Goal: Task Accomplishment & Management: Manage account settings

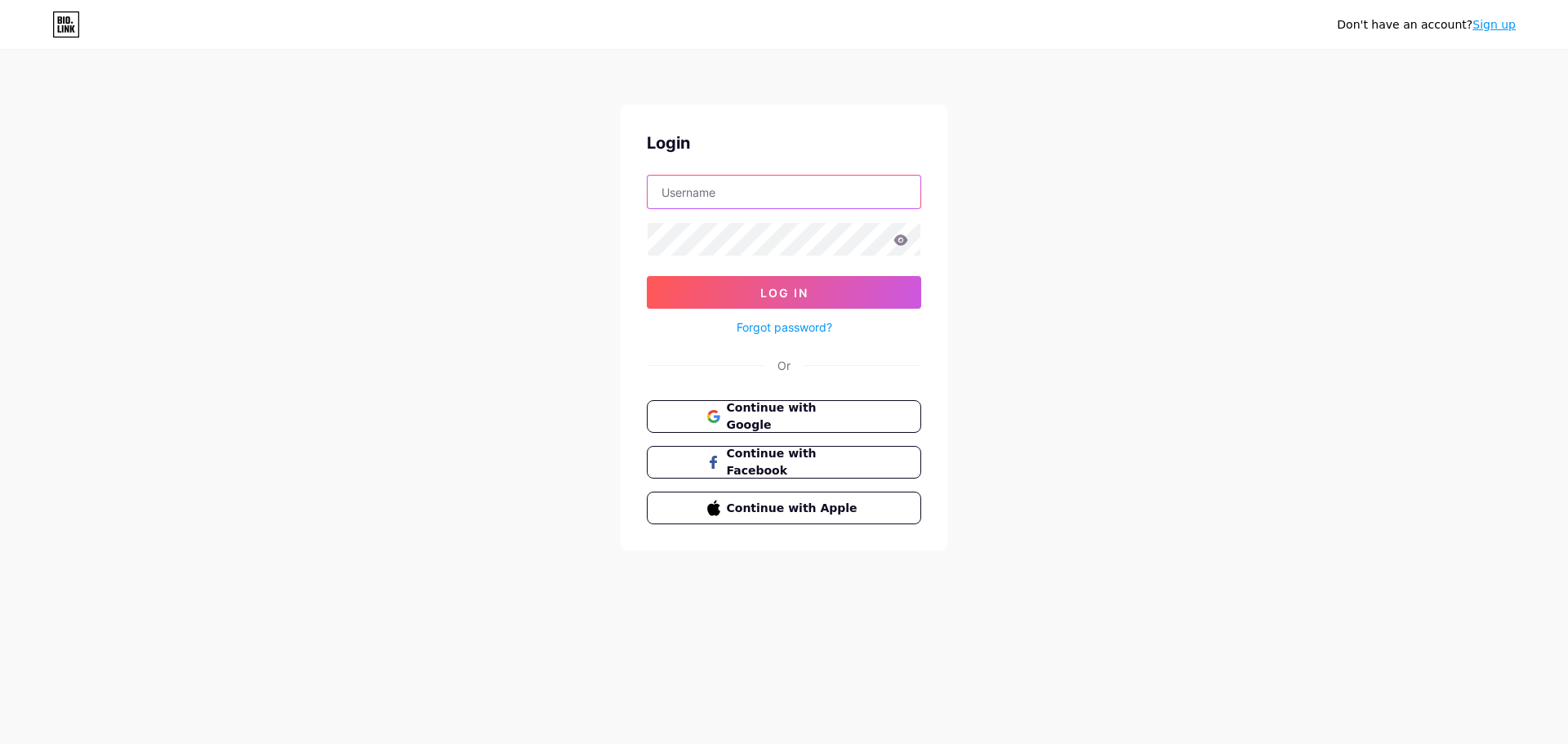
drag, startPoint x: 702, startPoint y: 189, endPoint x: 695, endPoint y: 183, distance: 9.2
click at [702, 188] on input "text" at bounding box center [784, 191] width 273 height 33
type input "svaram@auroville.org.in"
click at [647, 276] on button "Log In" at bounding box center [783, 292] width 274 height 33
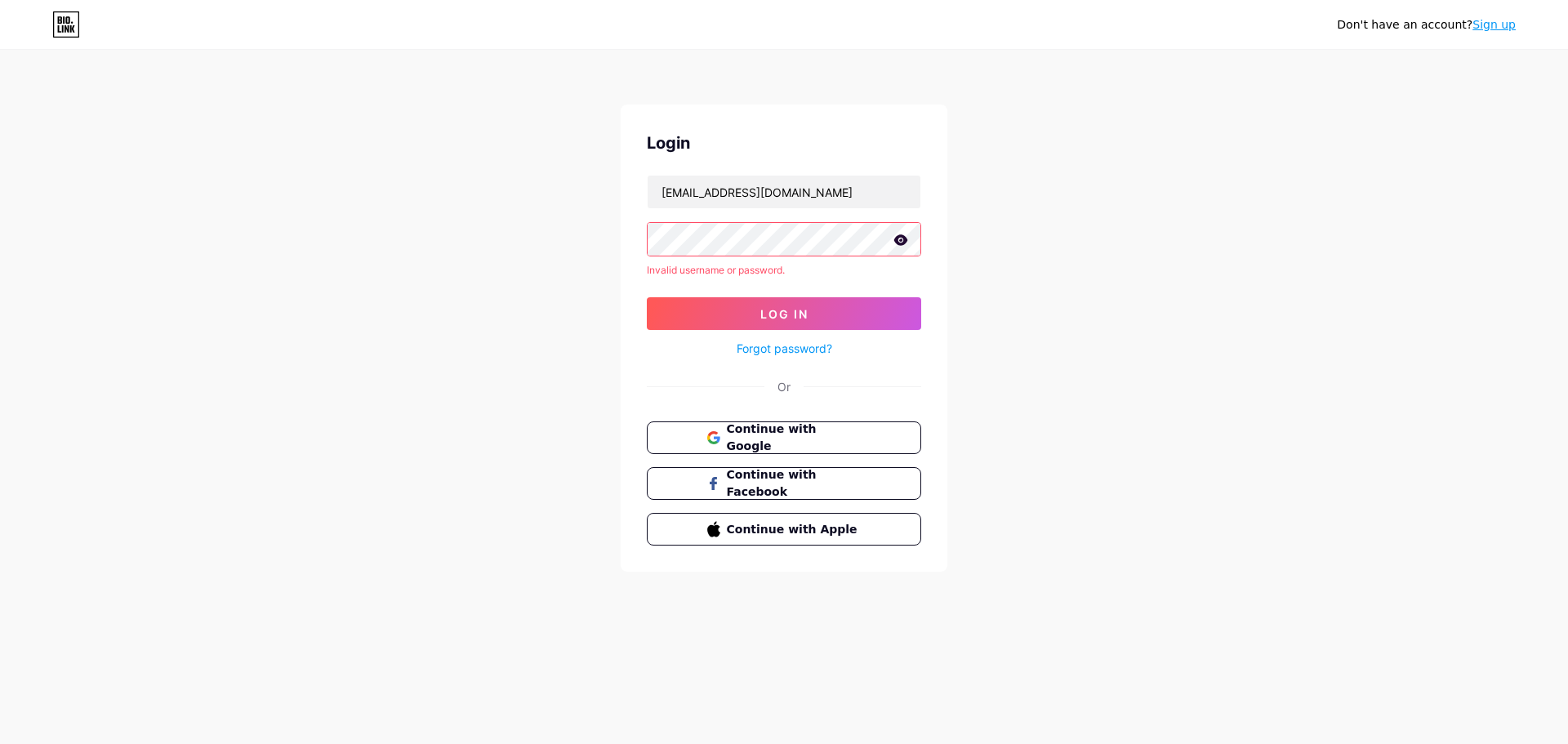
click at [902, 238] on icon at bounding box center [901, 239] width 14 height 10
click at [441, 218] on div "Don't have an account? Sign up Login svaram@auroville.org.in Invalid username o…" at bounding box center [784, 312] width 1568 height 624
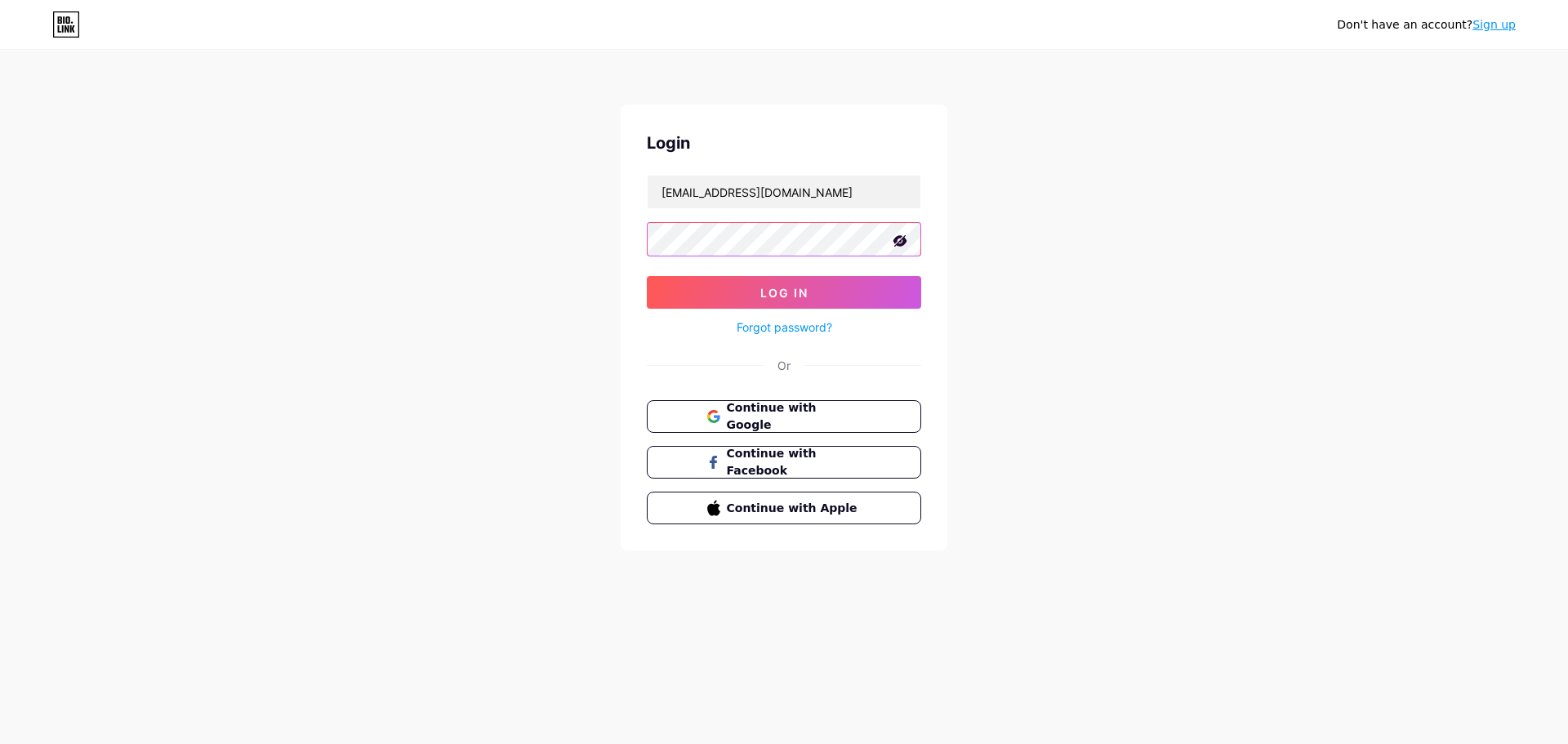
click at [647, 276] on button "Log In" at bounding box center [783, 292] width 274 height 33
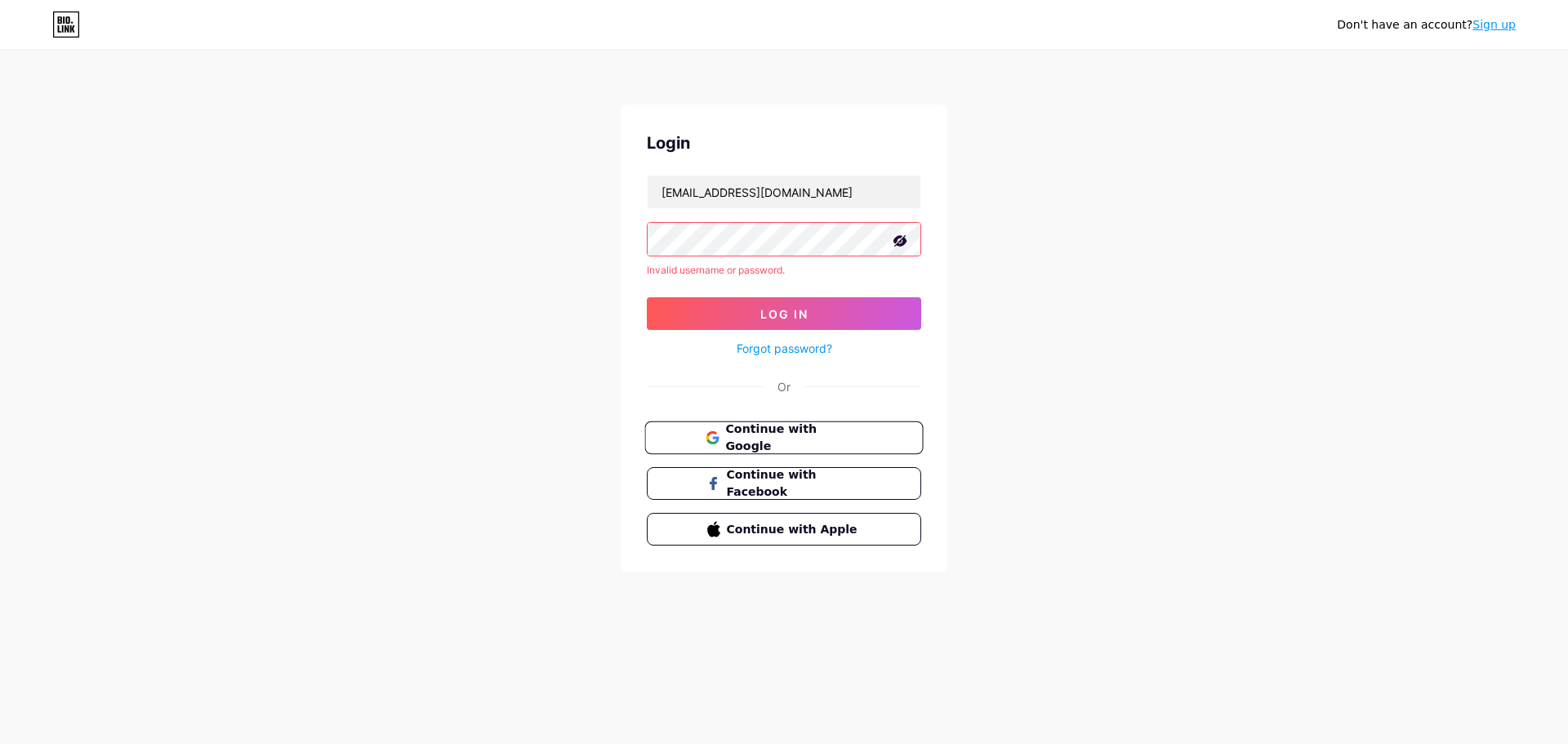
click at [826, 431] on span "Continue with Google" at bounding box center [793, 438] width 137 height 35
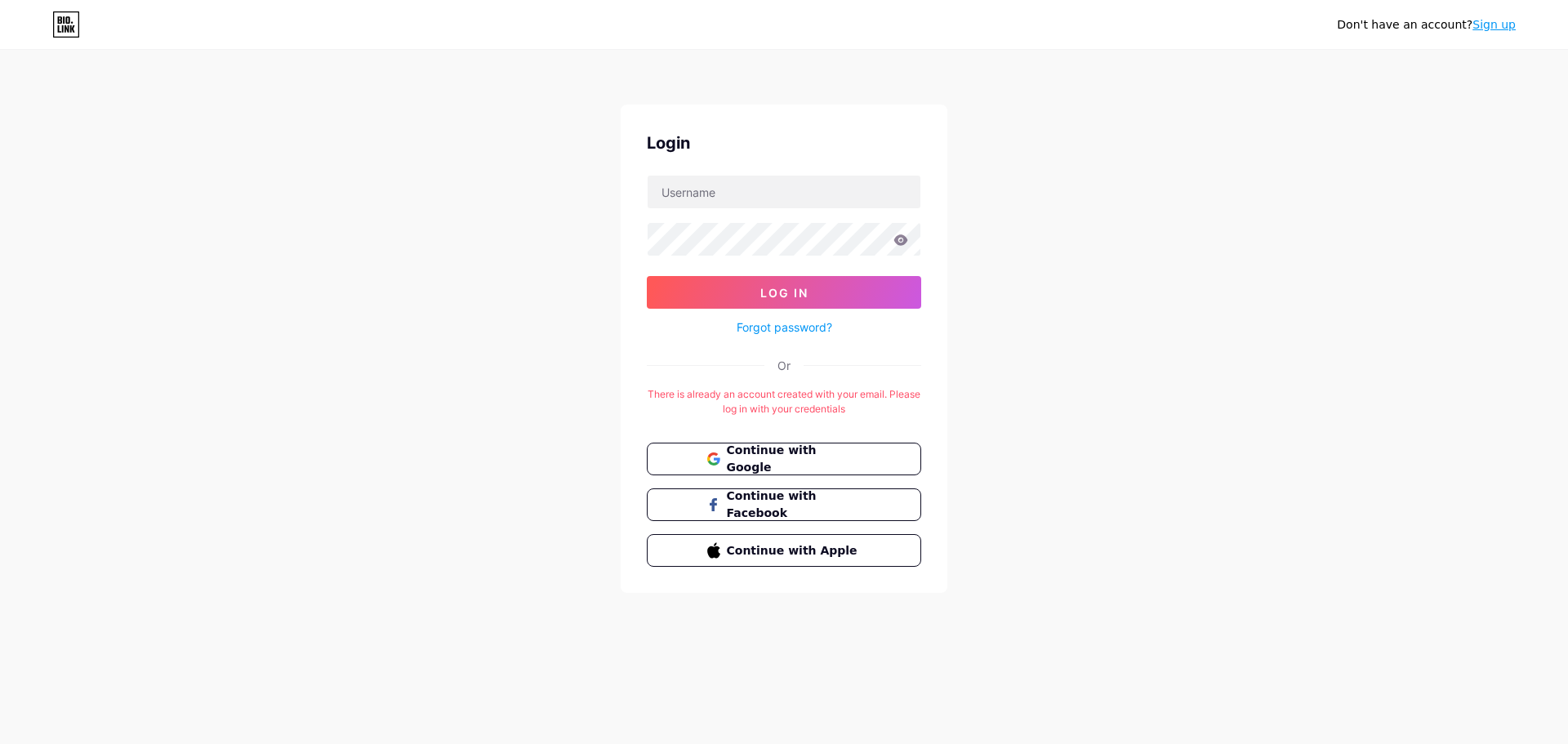
click at [798, 327] on link "Forgot password?" at bounding box center [784, 327] width 96 height 17
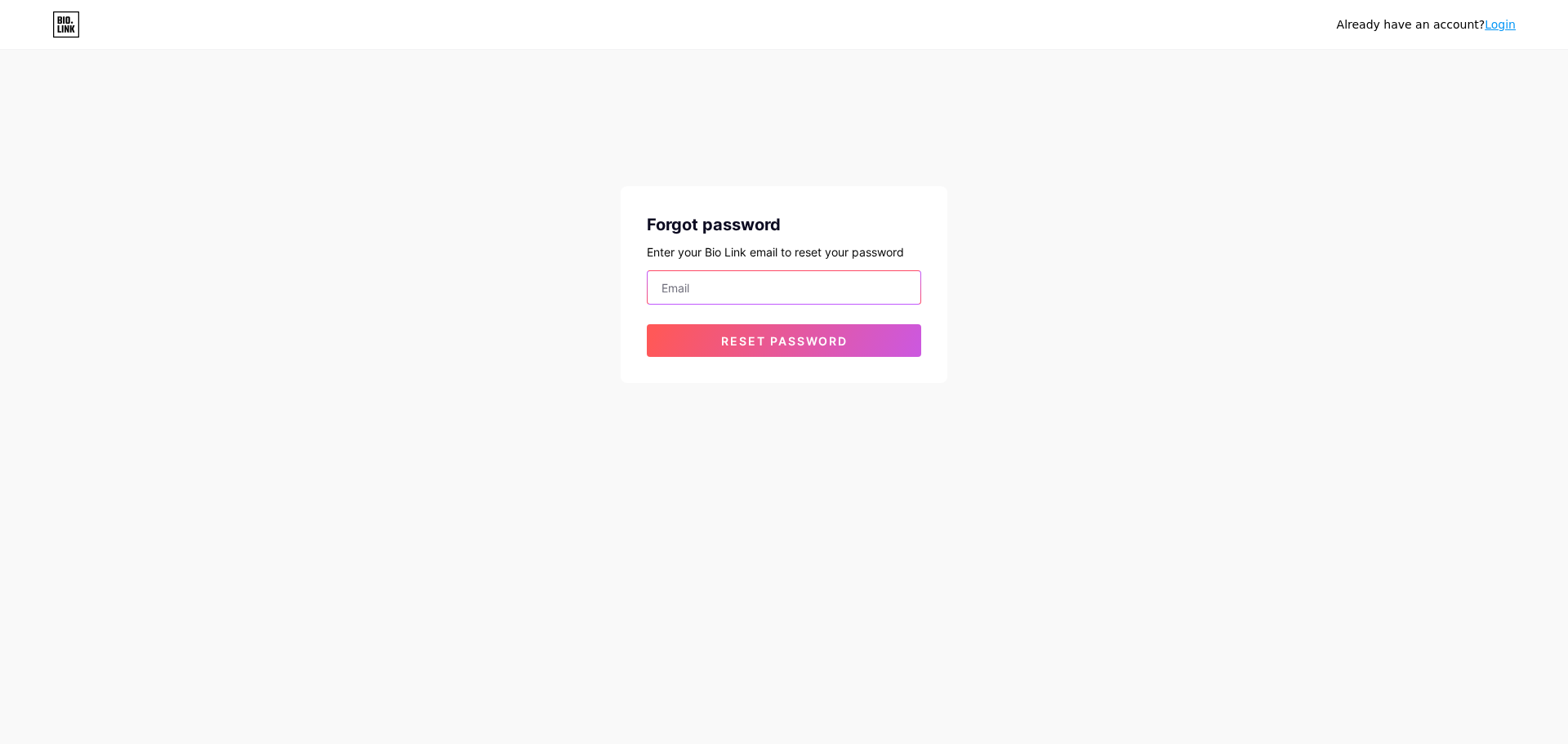
click at [715, 286] on input "email" at bounding box center [784, 287] width 273 height 33
type input "[EMAIL_ADDRESS][DOMAIN_NAME]"
click at [820, 343] on span "Reset password" at bounding box center [784, 341] width 126 height 14
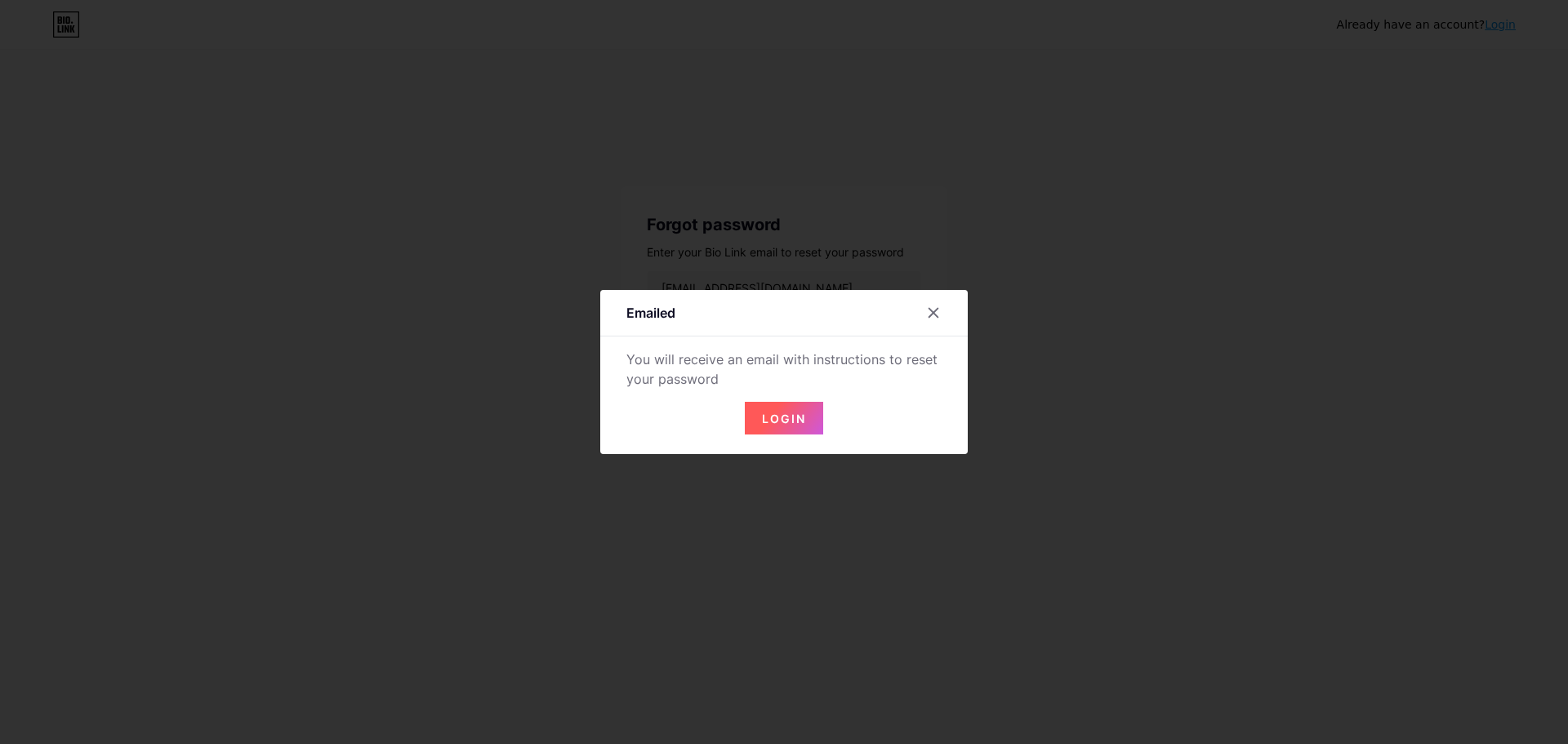
click at [791, 421] on span "Login" at bounding box center [783, 418] width 44 height 14
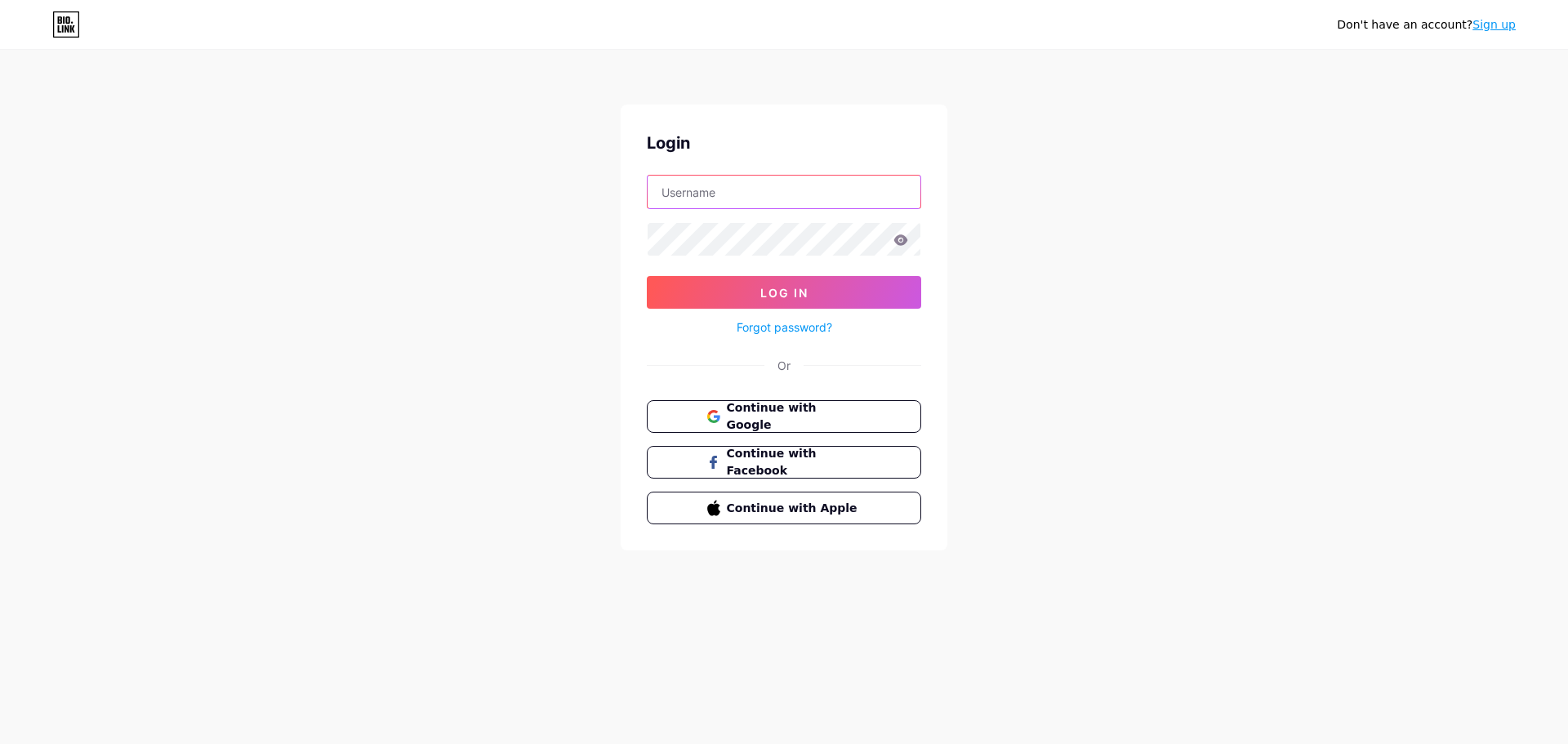
click at [708, 179] on input "text" at bounding box center [784, 191] width 273 height 33
type input "[EMAIL_ADDRESS][DOMAIN_NAME]"
click at [647, 276] on button "Log In" at bounding box center [783, 292] width 274 height 33
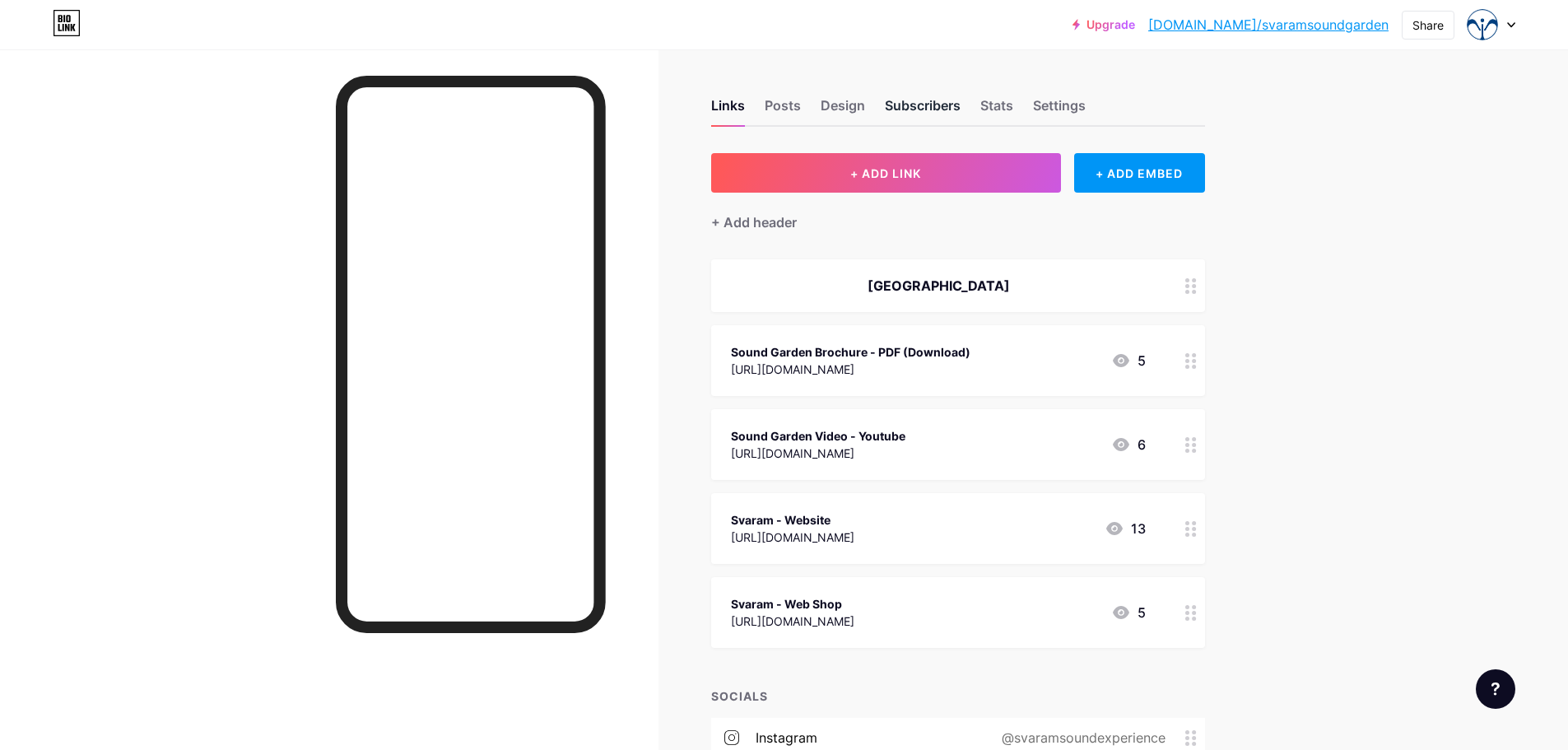
click at [916, 105] on div "Subscribers" at bounding box center [922, 110] width 76 height 30
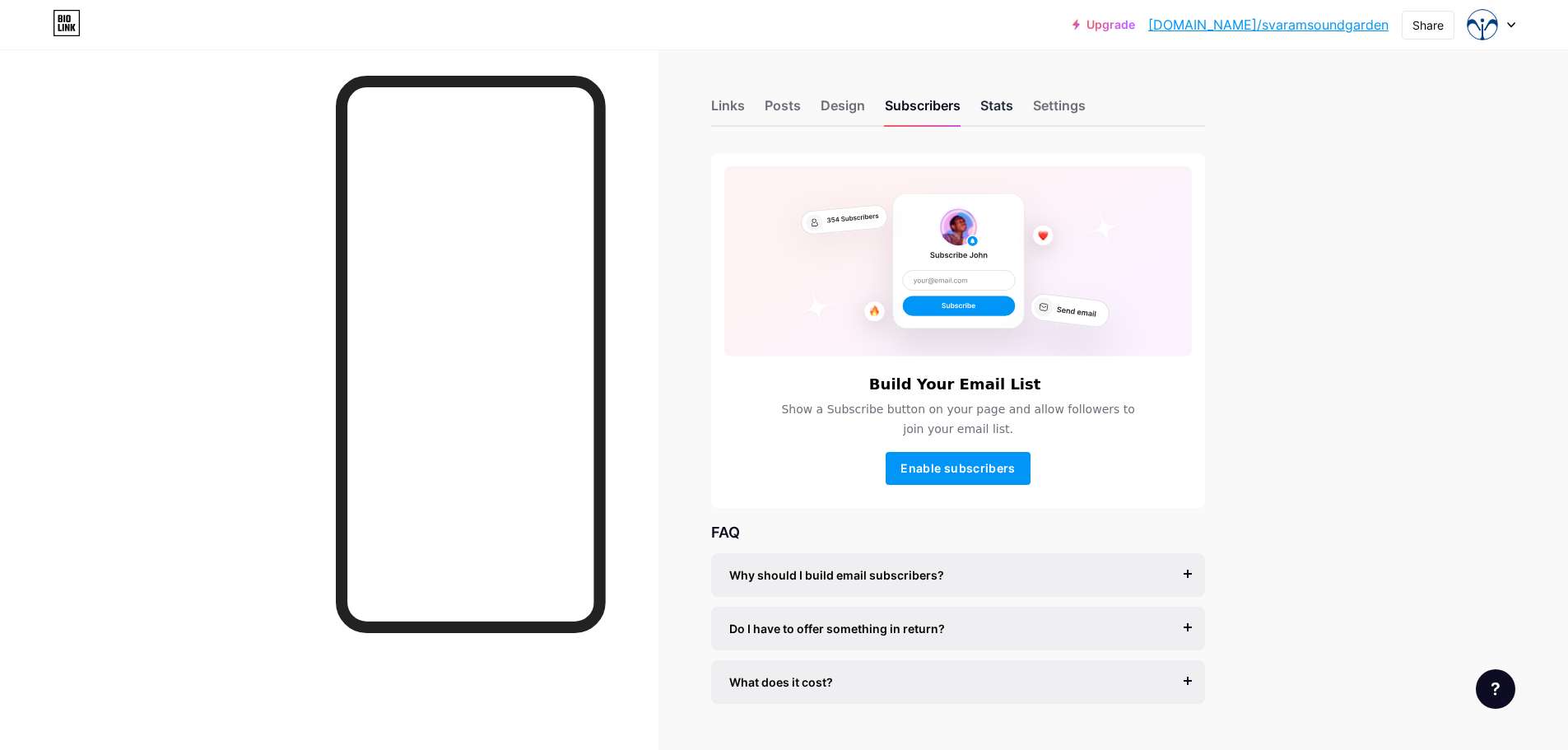
click at [1004, 109] on div "Stats" at bounding box center [996, 110] width 33 height 30
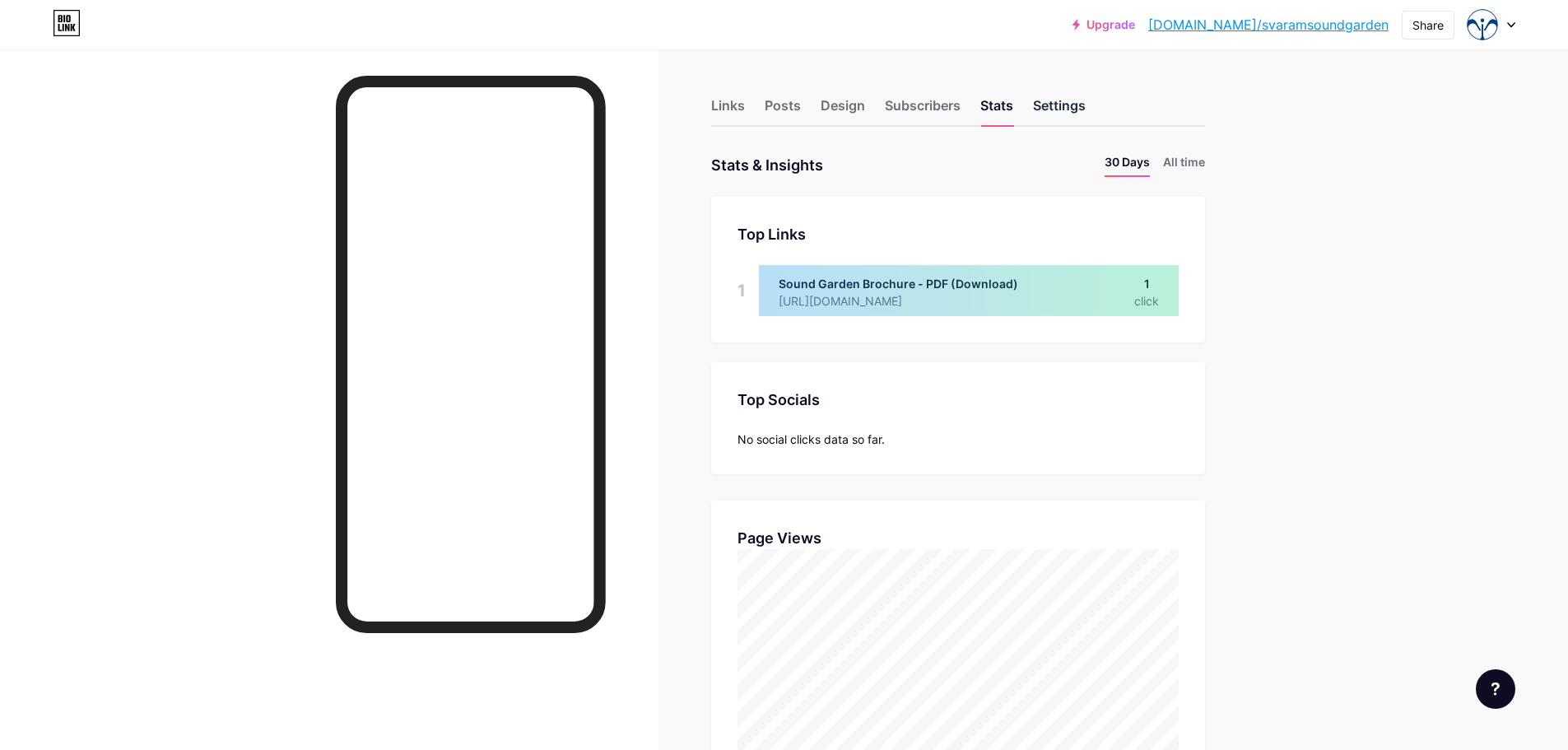
scroll to position [750, 1568]
click at [1078, 107] on div "Settings" at bounding box center [1059, 110] width 52 height 30
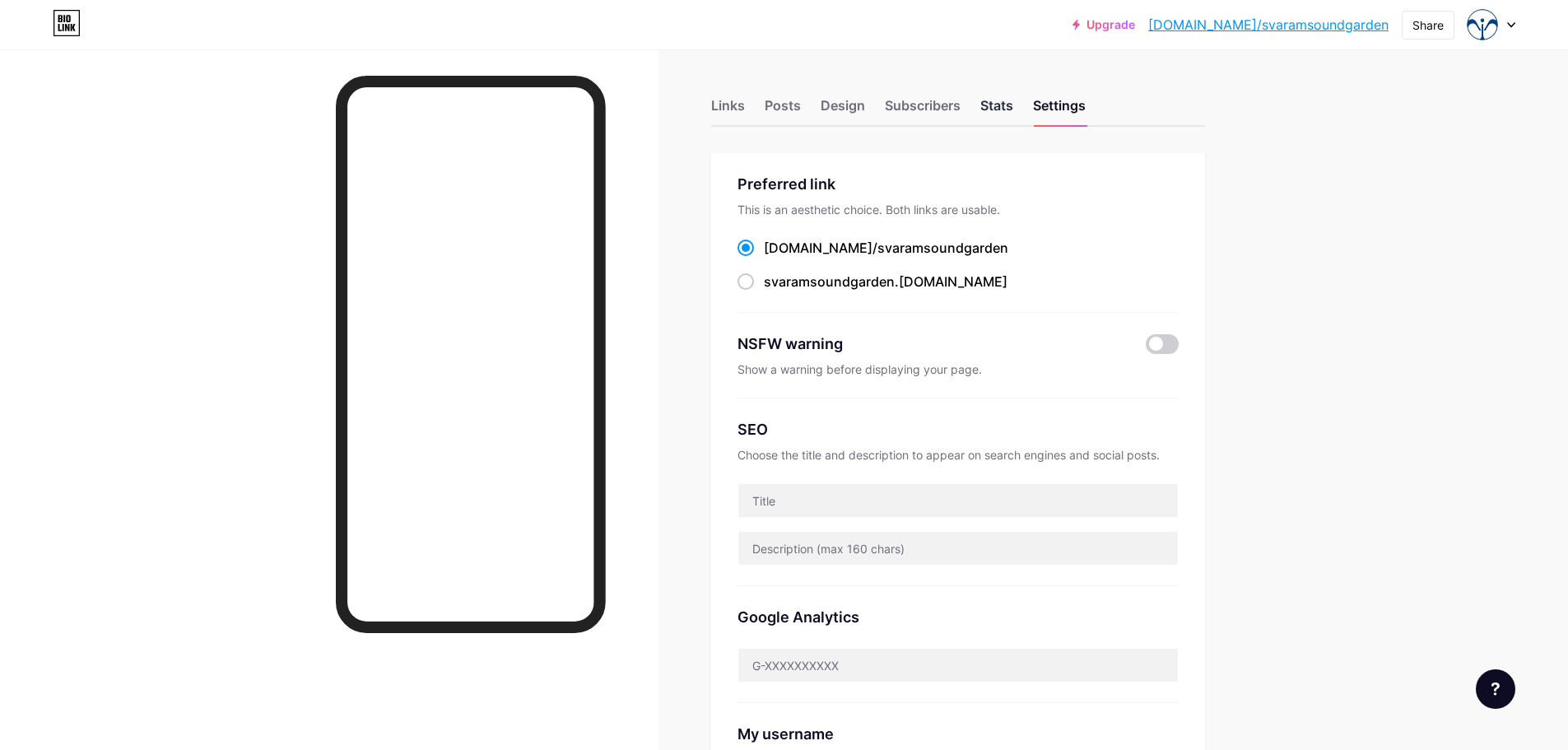
click at [1013, 102] on div "Stats" at bounding box center [996, 110] width 33 height 30
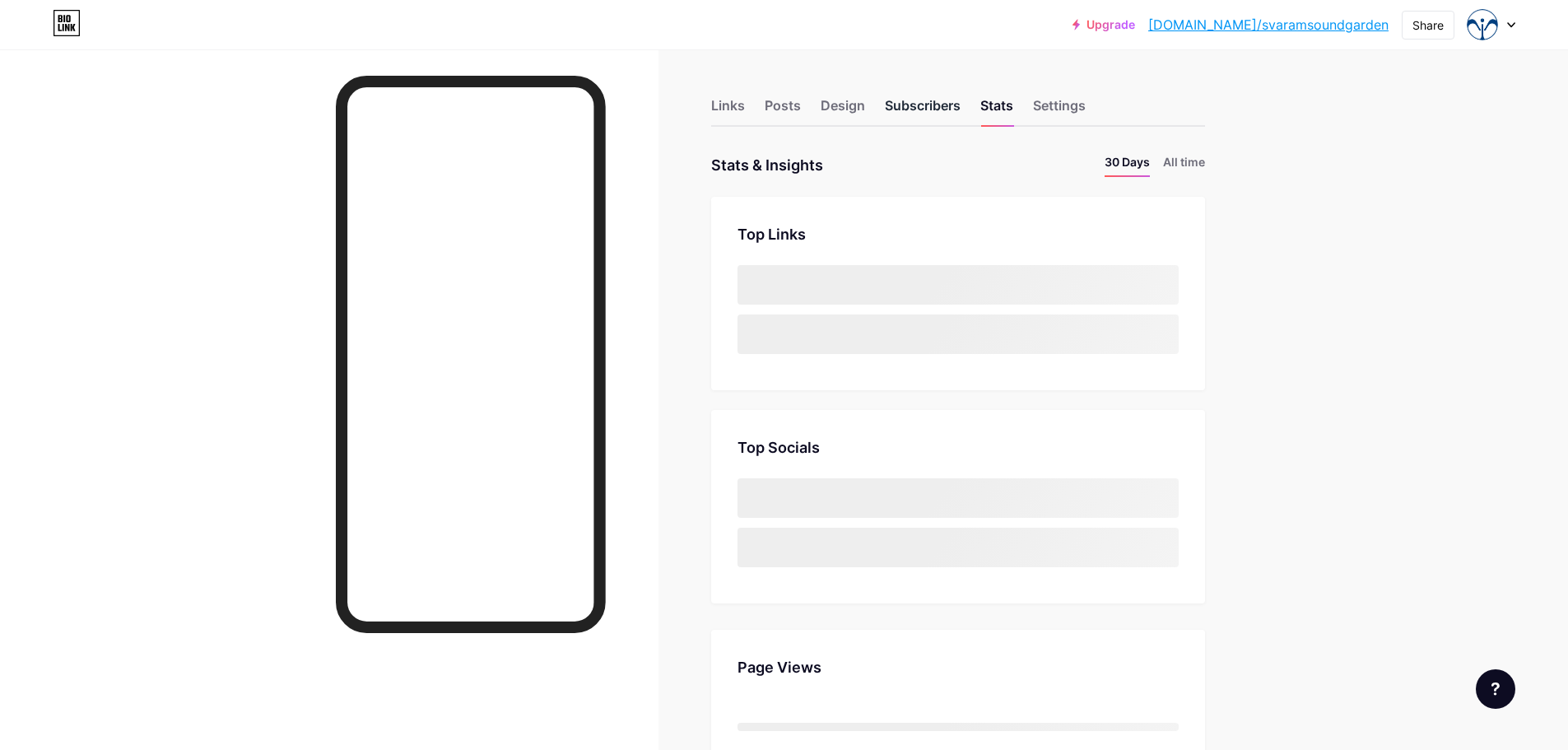
click at [905, 110] on div "Subscribers" at bounding box center [922, 110] width 76 height 30
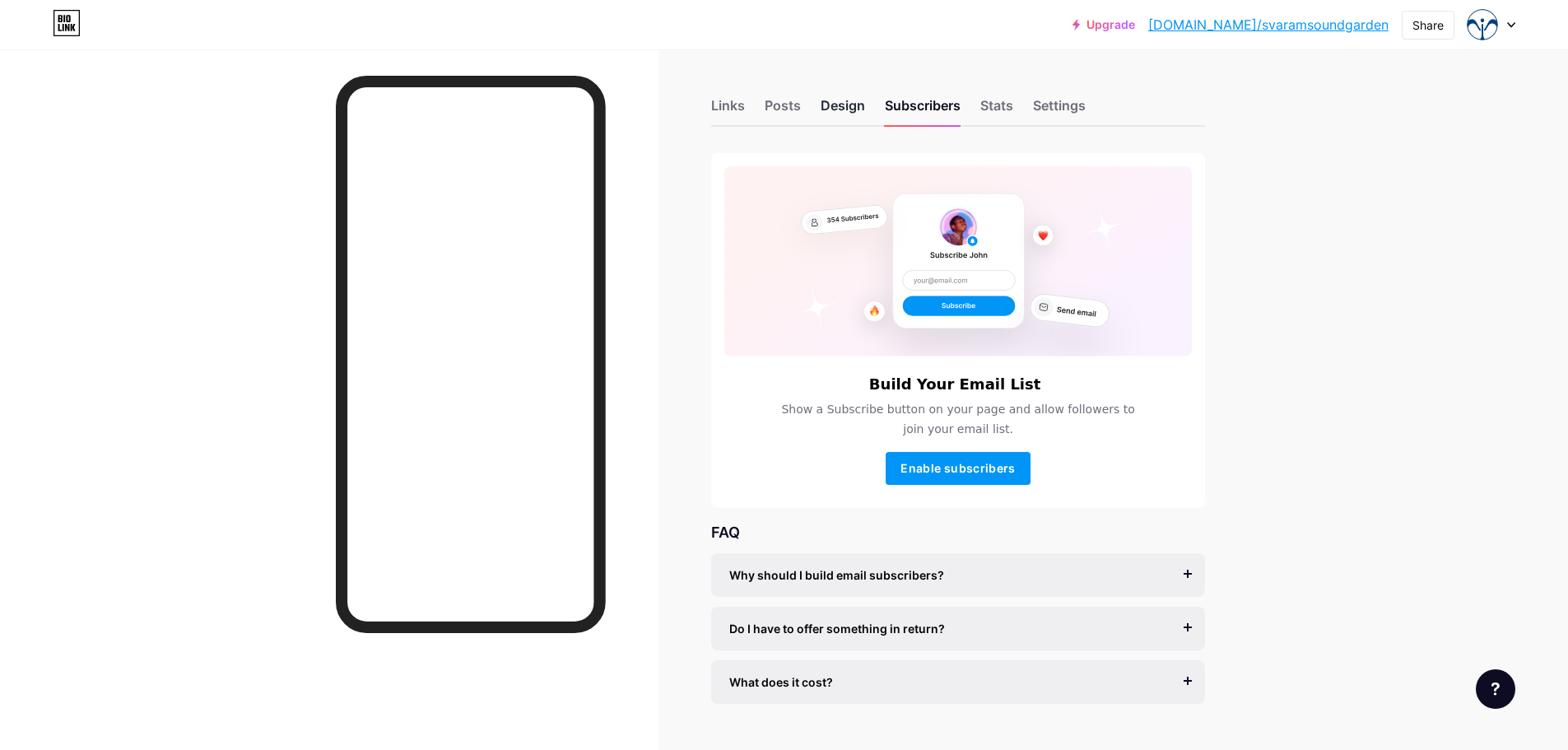
click at [843, 108] on div "Design" at bounding box center [842, 110] width 44 height 30
click at [766, 104] on div "Links Posts Design Subscribers Stats Settings" at bounding box center [957, 98] width 493 height 58
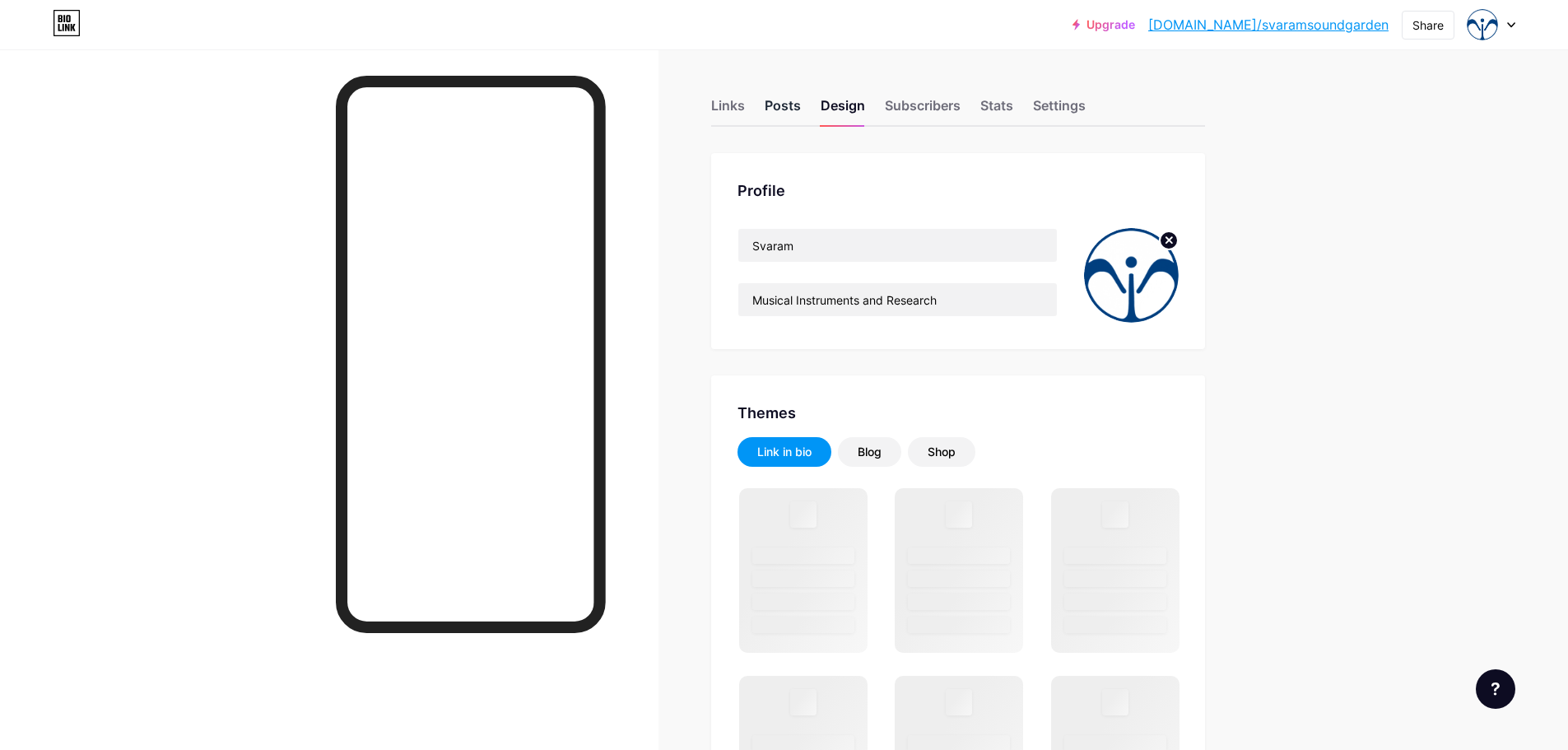
click at [795, 107] on div "Posts" at bounding box center [783, 110] width 37 height 30
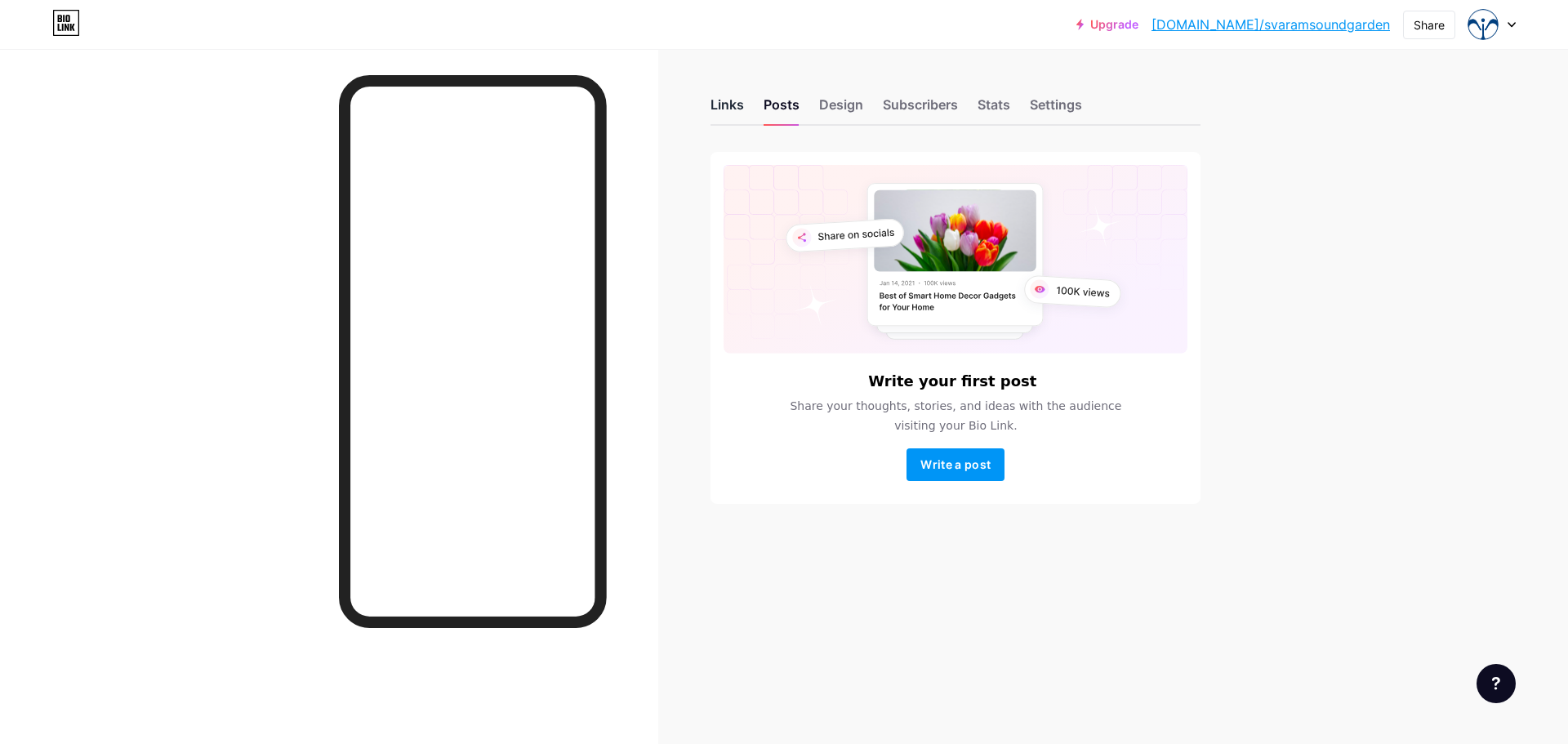
click at [719, 103] on div "Links" at bounding box center [727, 110] width 33 height 30
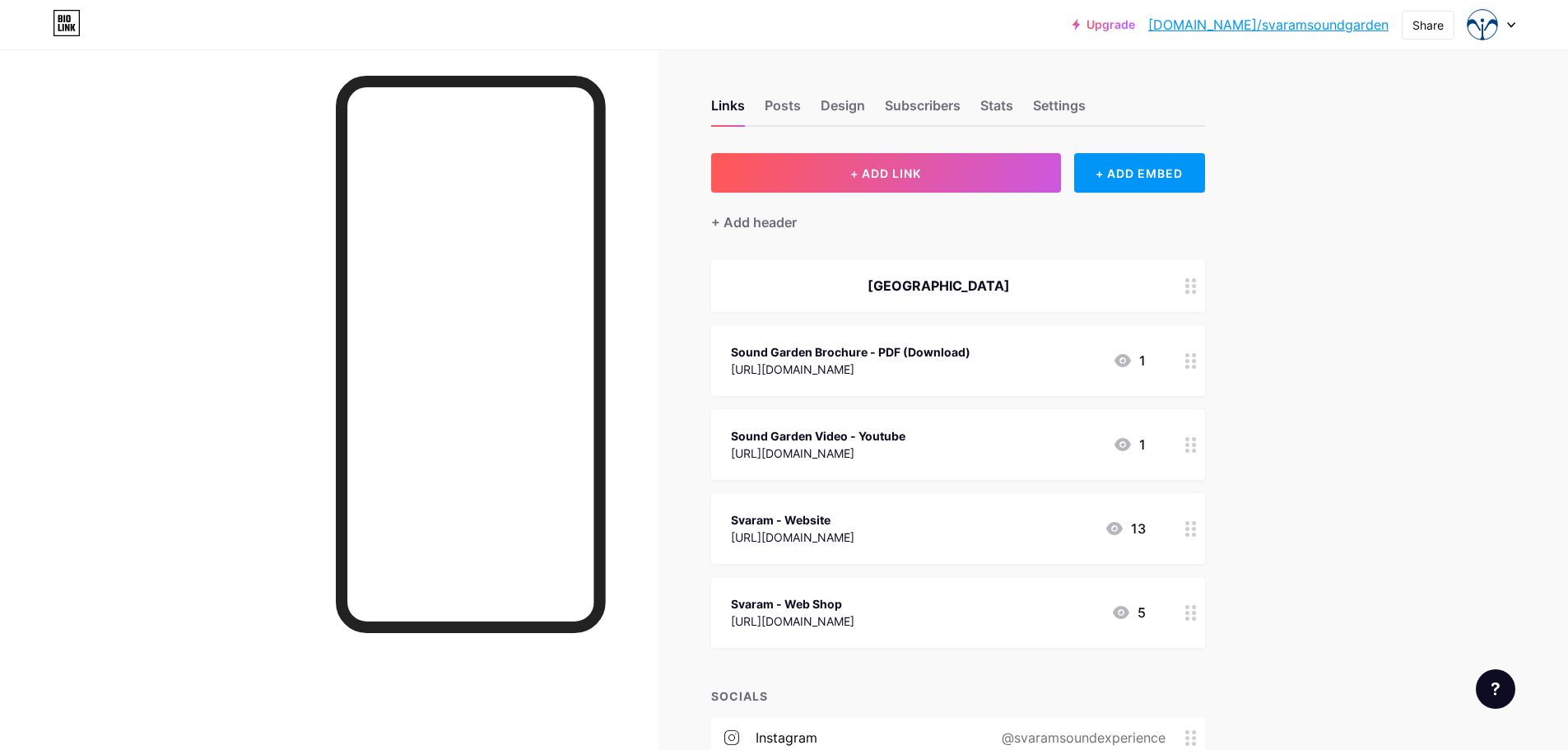
click at [947, 361] on div "https://svaram.org/wp-content/uploads/2020/10/BRO-Soundgarden-2020-08-web.pdf" at bounding box center [851, 369] width 240 height 17
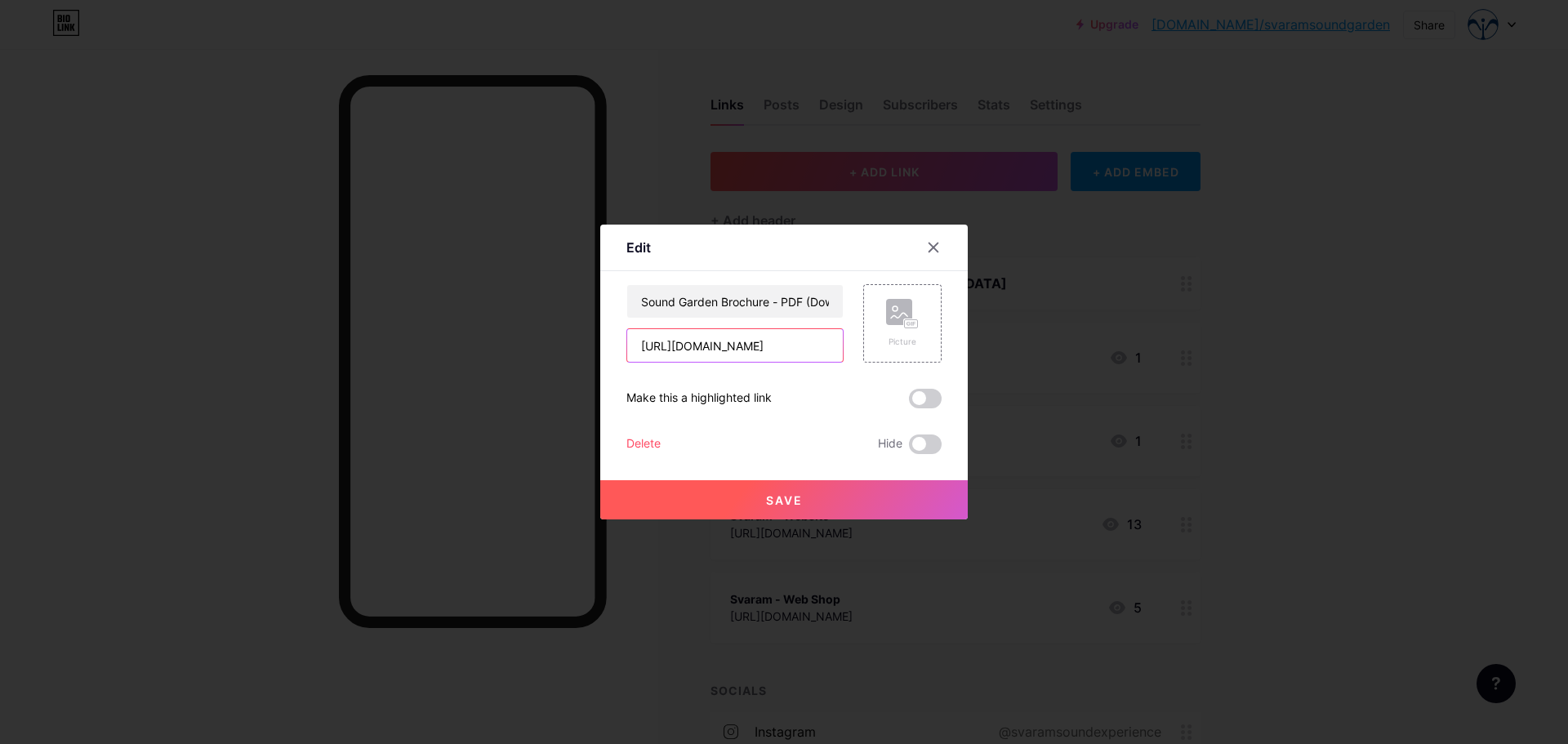
click at [752, 352] on input "https://svaram.org/wp-content/uploads/2020/10/BRO-Soundgarden-2020-08-web.pdf" at bounding box center [735, 345] width 216 height 33
click at [937, 251] on icon at bounding box center [934, 248] width 9 height 9
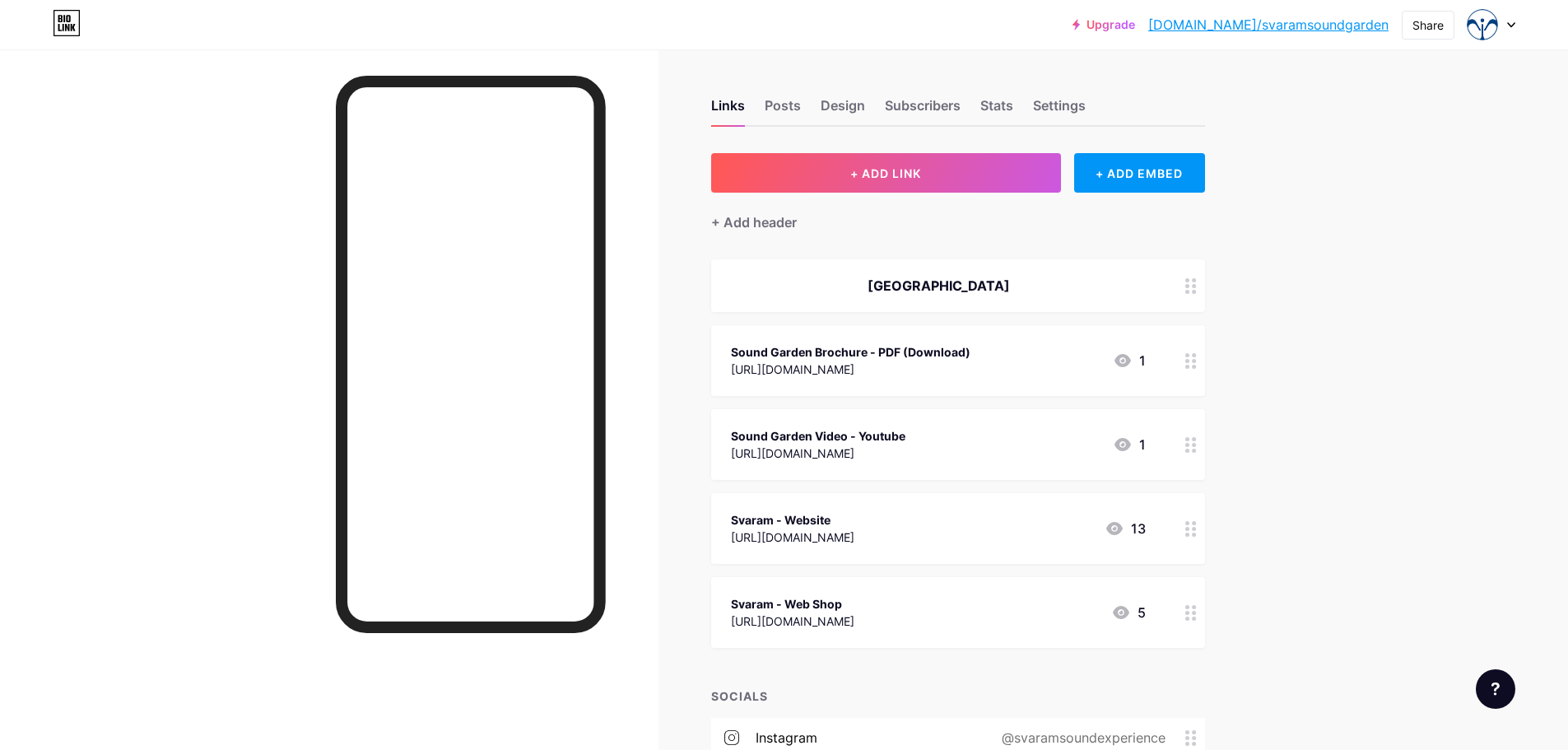
click at [1421, 339] on div "Upgrade bio.link/svaram... bio.link/svaramsoundgarden Share Switch accounts Sva…" at bounding box center [784, 493] width 1568 height 988
click at [1126, 360] on icon at bounding box center [1121, 360] width 20 height 20
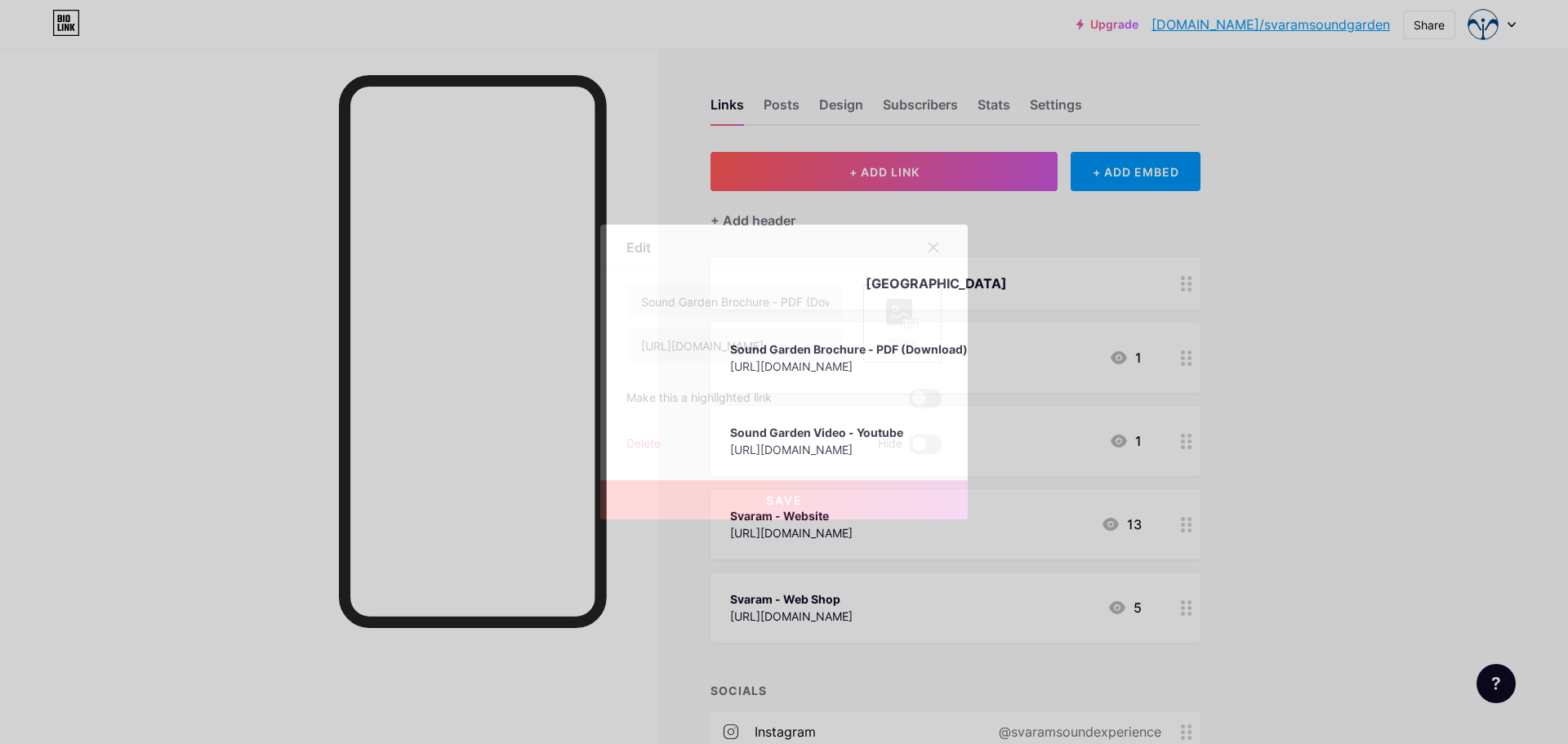
click at [941, 244] on div at bounding box center [934, 248] width 30 height 30
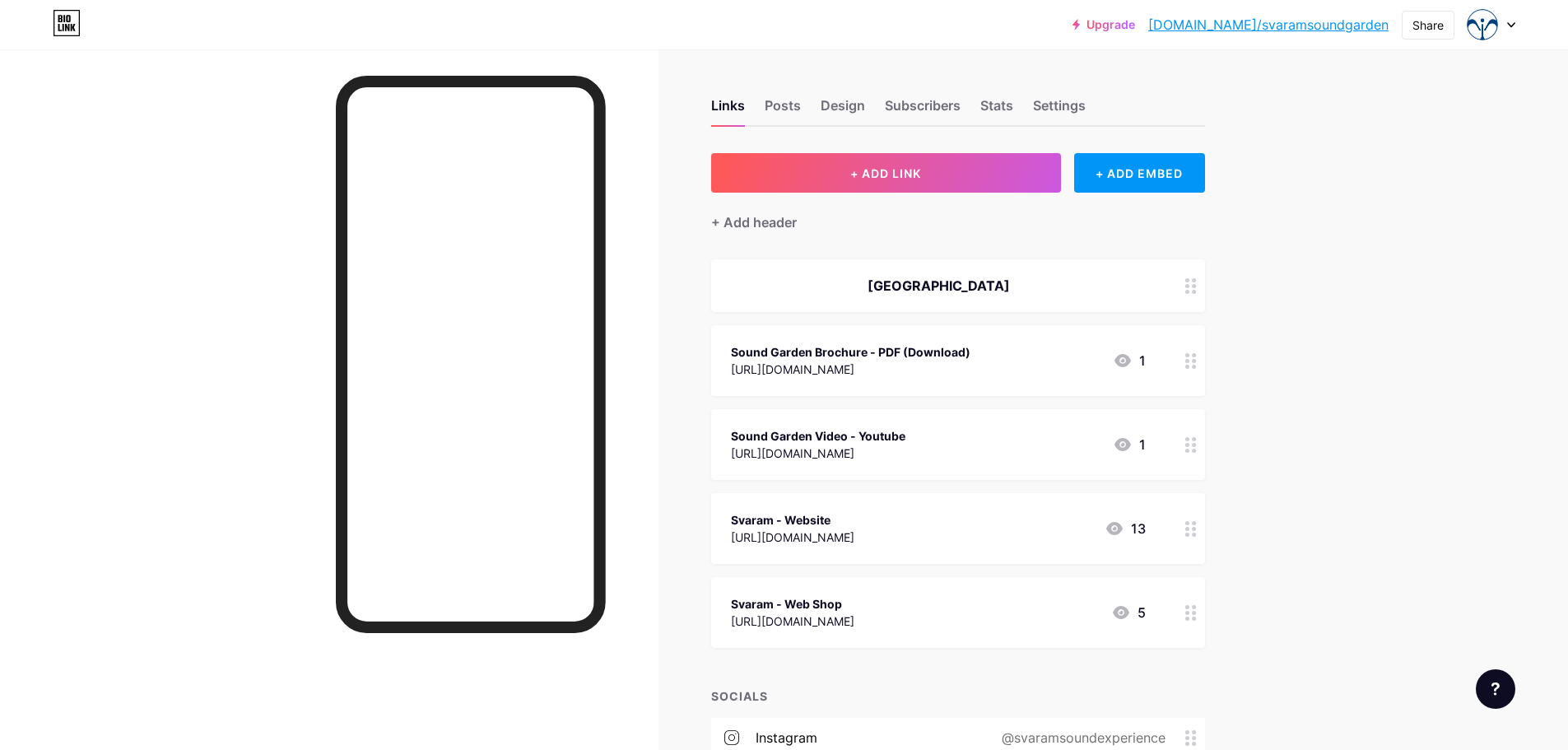
click at [1401, 379] on div "Upgrade bio.link/svaram... bio.link/svaramsoundgarden Share Switch accounts Sva…" at bounding box center [784, 493] width 1568 height 988
click at [1511, 25] on icon at bounding box center [1510, 25] width 8 height 6
click at [1388, 145] on div "+ Add a new page" at bounding box center [1414, 142] width 184 height 17
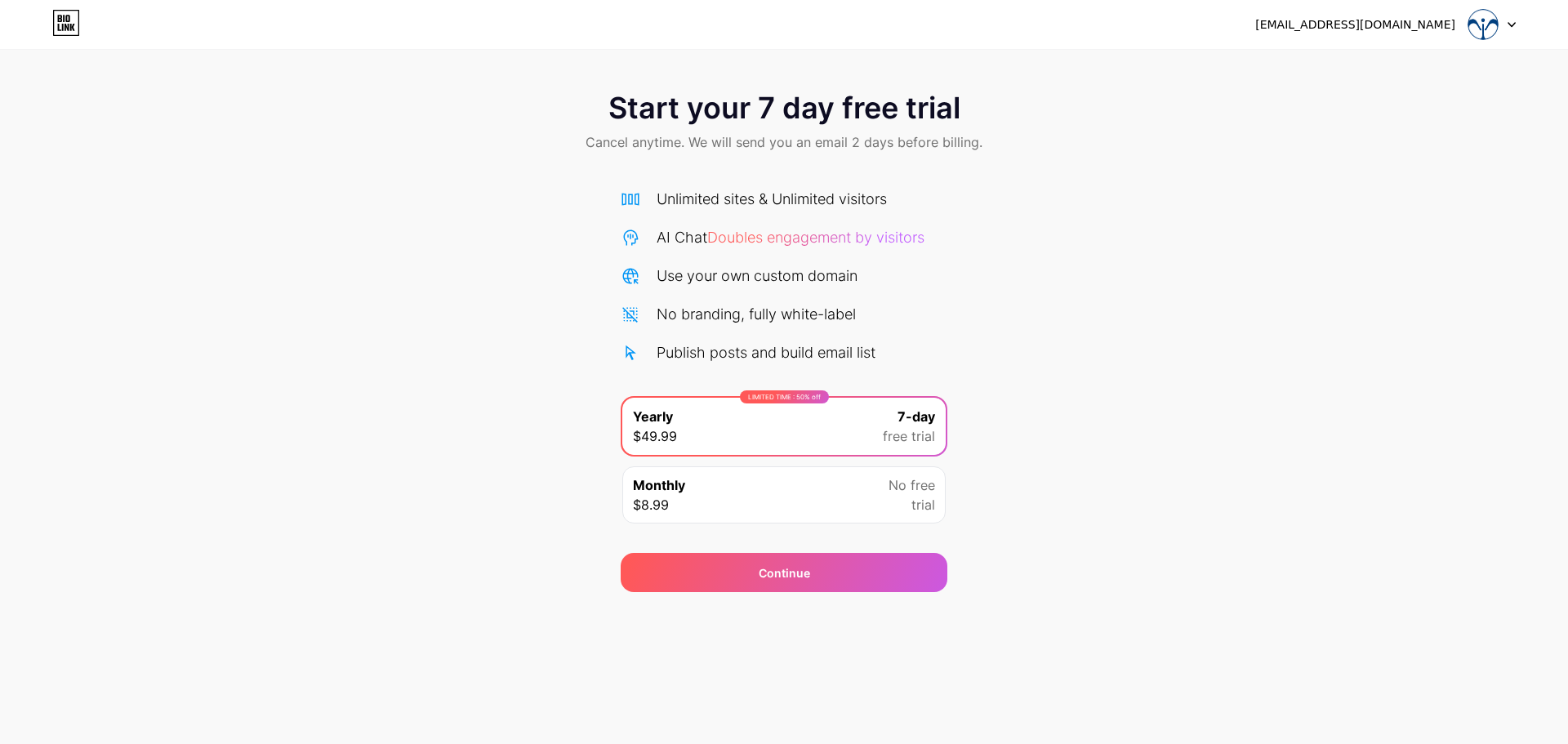
click at [1509, 29] on div at bounding box center [1491, 25] width 47 height 30
click at [1524, 212] on div "Start your 7 day free trial Cancel anytime. We will send you an email 2 days be…" at bounding box center [784, 333] width 1568 height 516
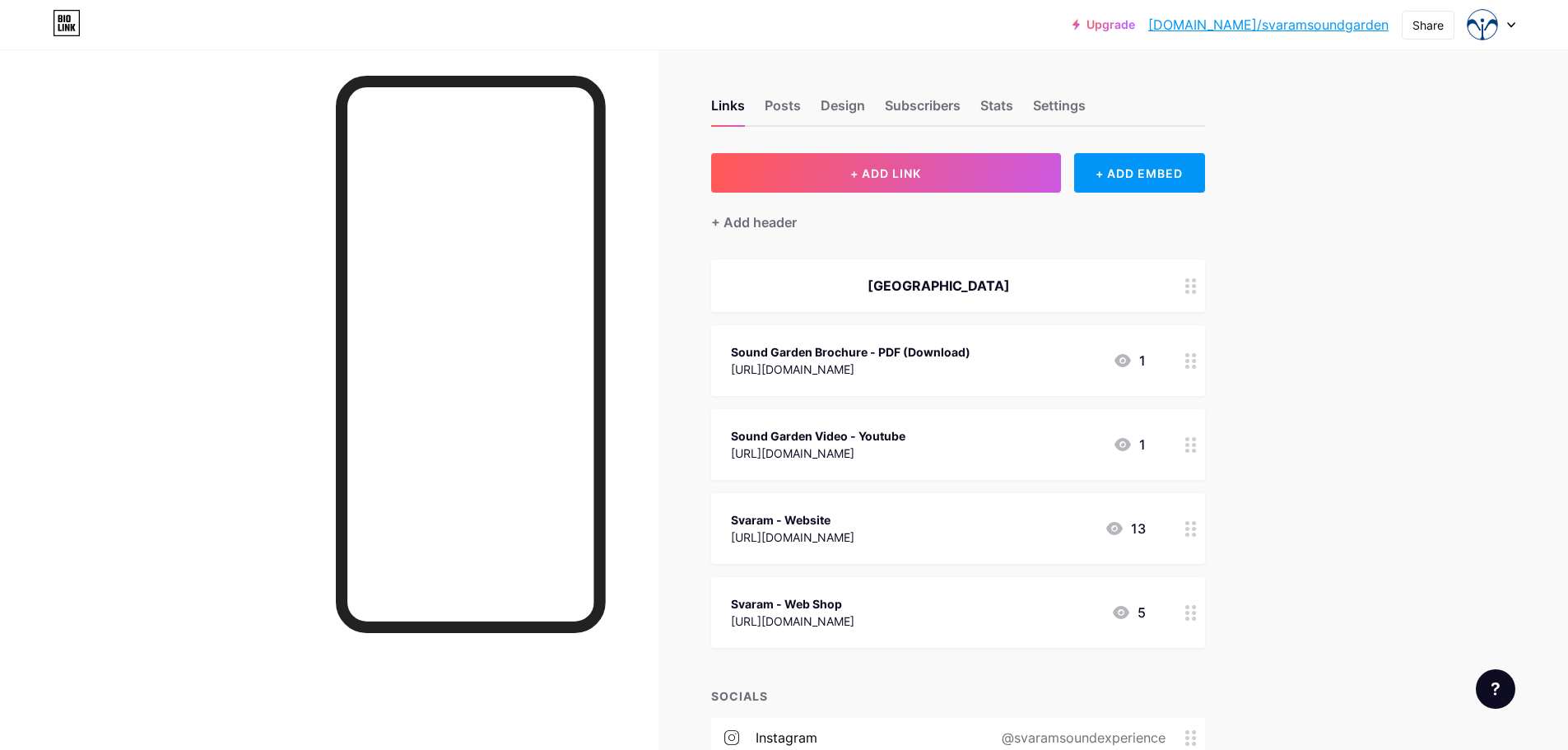
click at [1407, 190] on div "Upgrade bio.link/svaram... bio.link/svaramsoundgarden Share Switch accounts Sva…" at bounding box center [784, 493] width 1568 height 988
click at [787, 109] on div "Posts" at bounding box center [783, 110] width 37 height 30
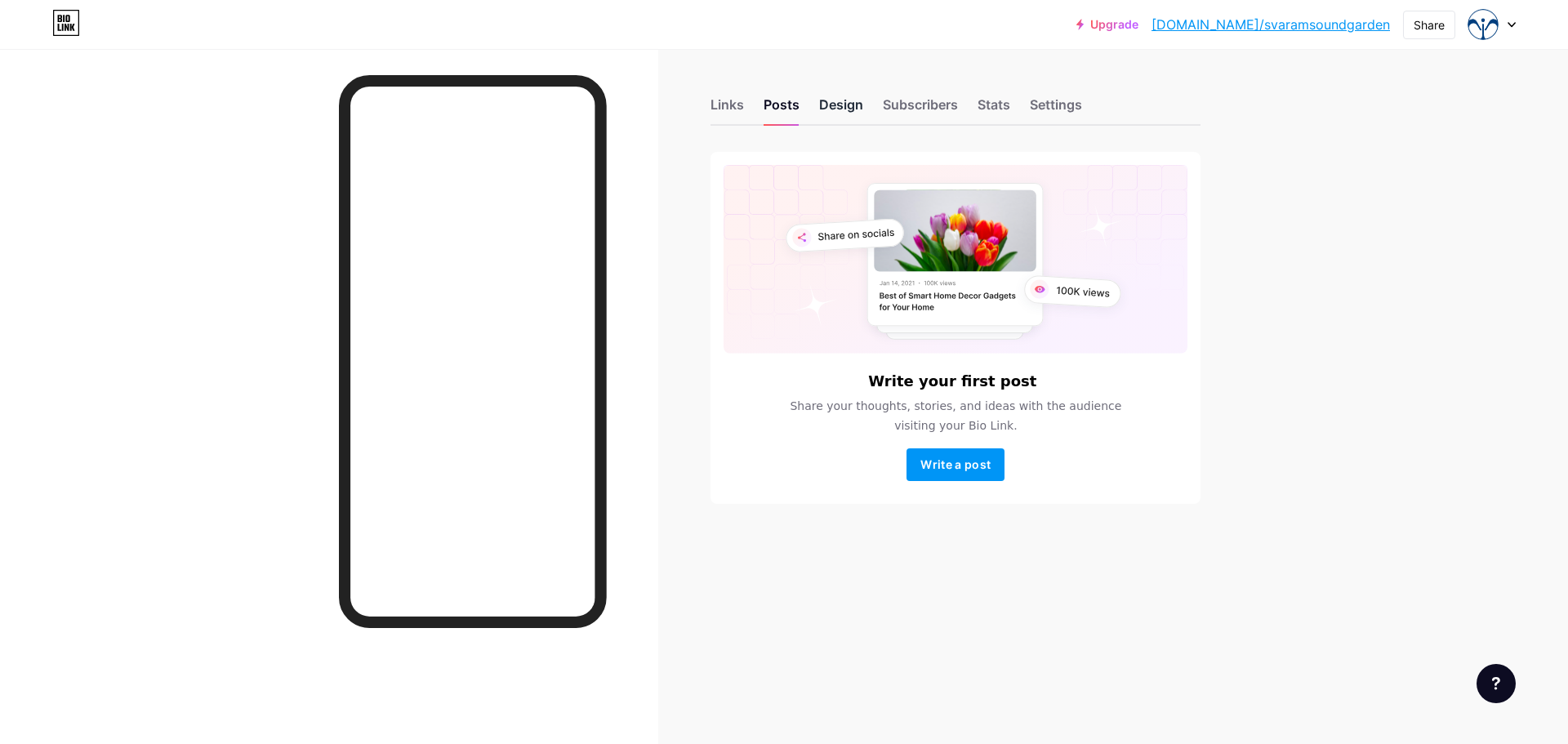
click at [854, 108] on div "Design" at bounding box center [841, 110] width 44 height 30
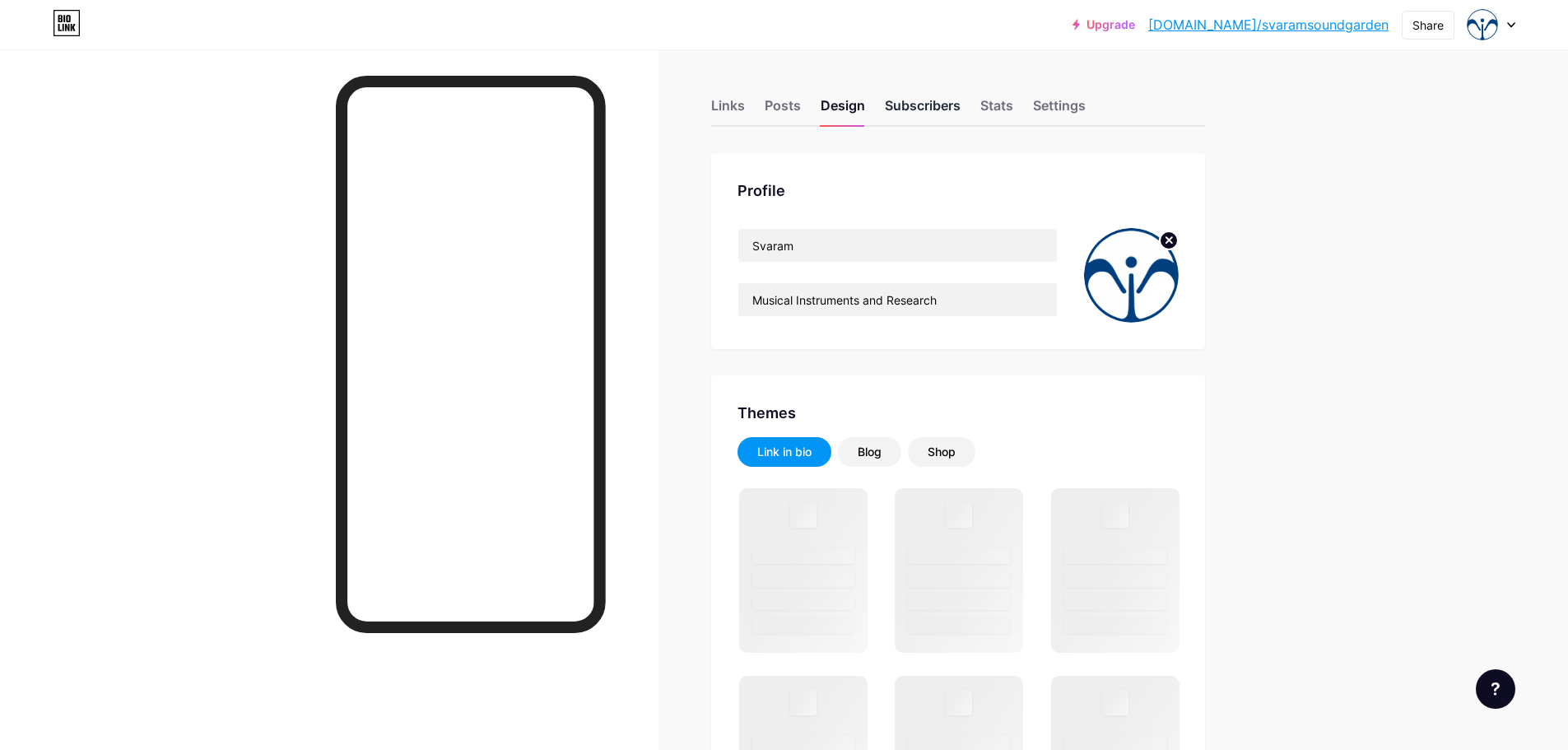
click at [928, 108] on div "Subscribers" at bounding box center [922, 110] width 76 height 30
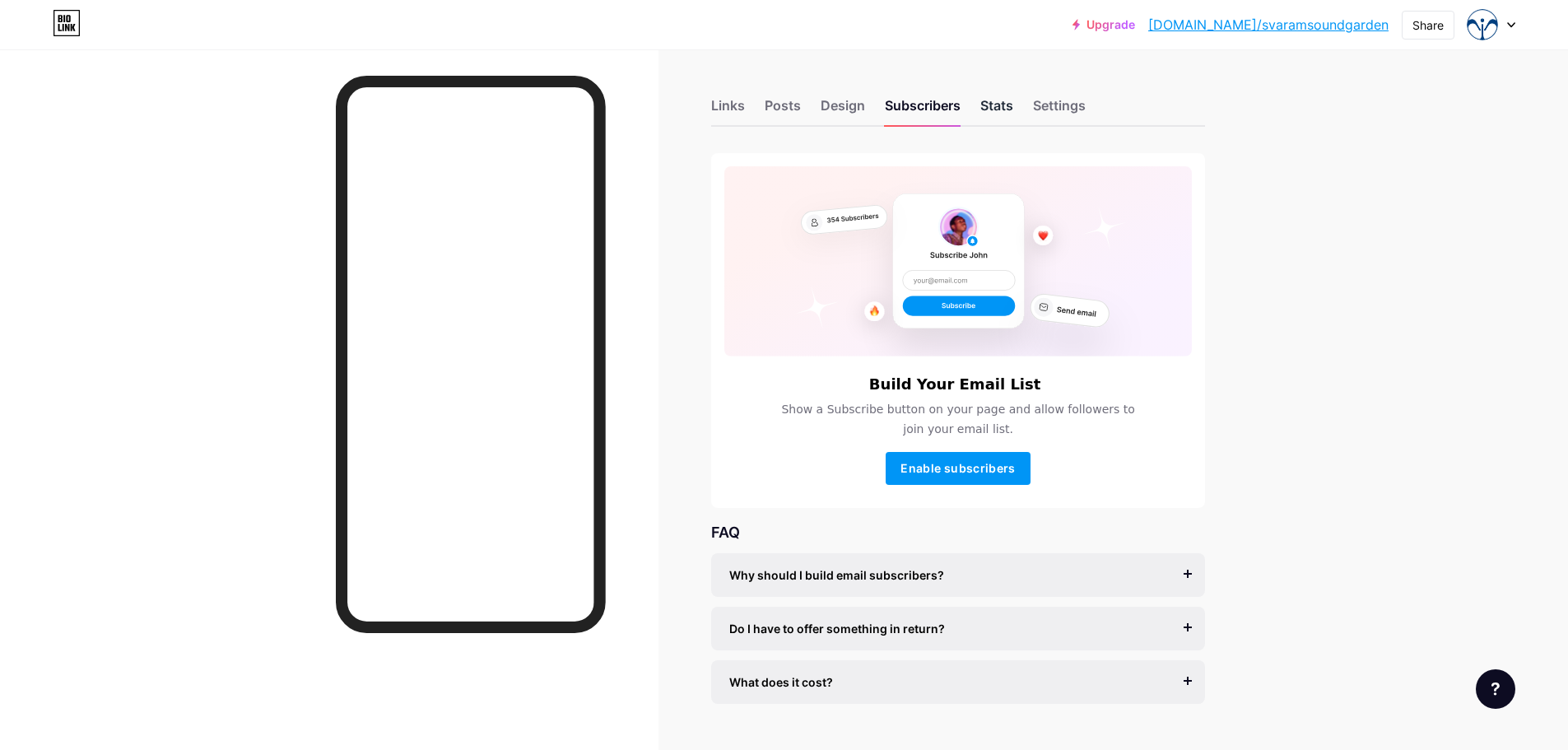
drag, startPoint x: 1006, startPoint y: 109, endPoint x: 1055, endPoint y: 115, distance: 49.4
click at [1007, 109] on div "Stats" at bounding box center [996, 110] width 33 height 30
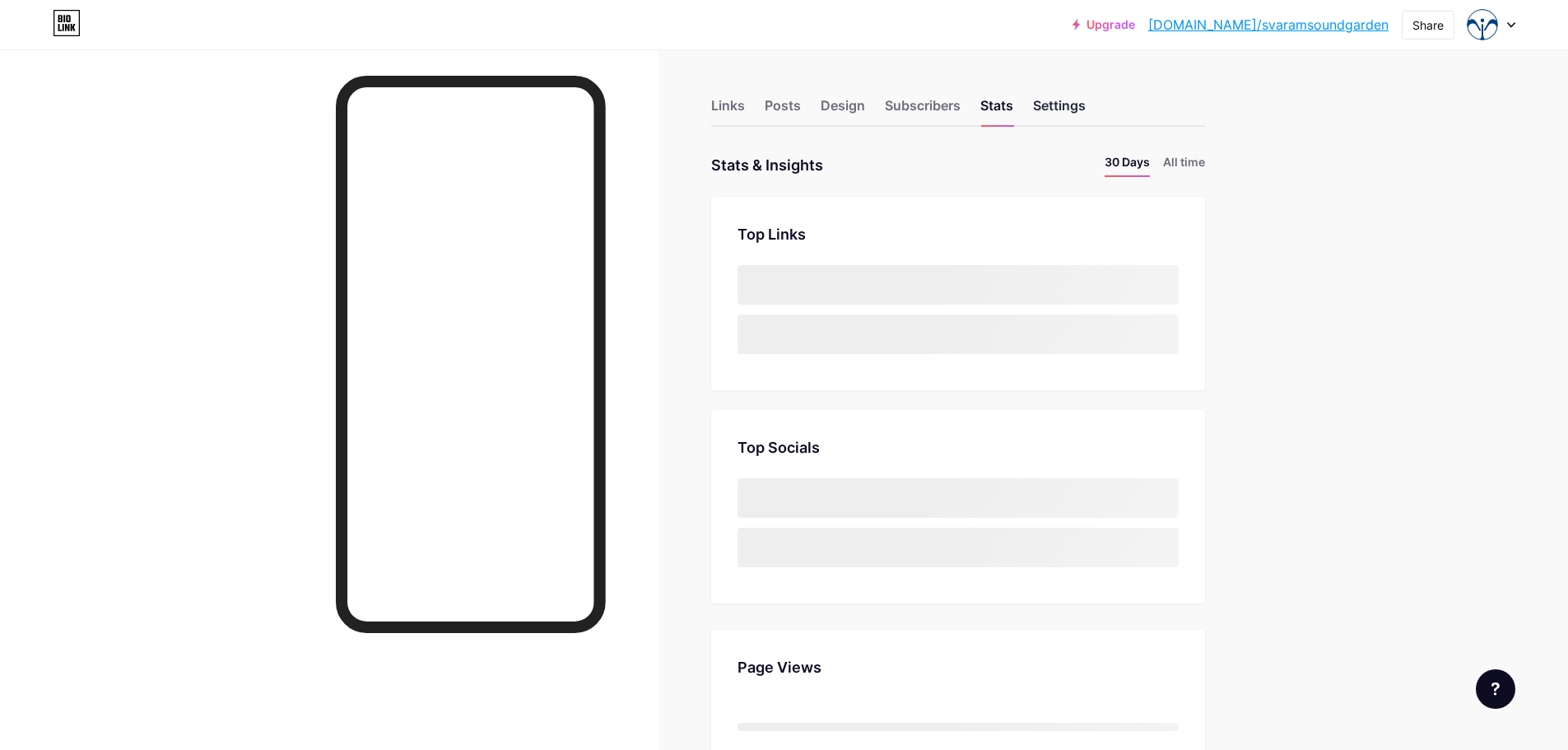
click at [1085, 112] on div "Settings" at bounding box center [1059, 110] width 52 height 30
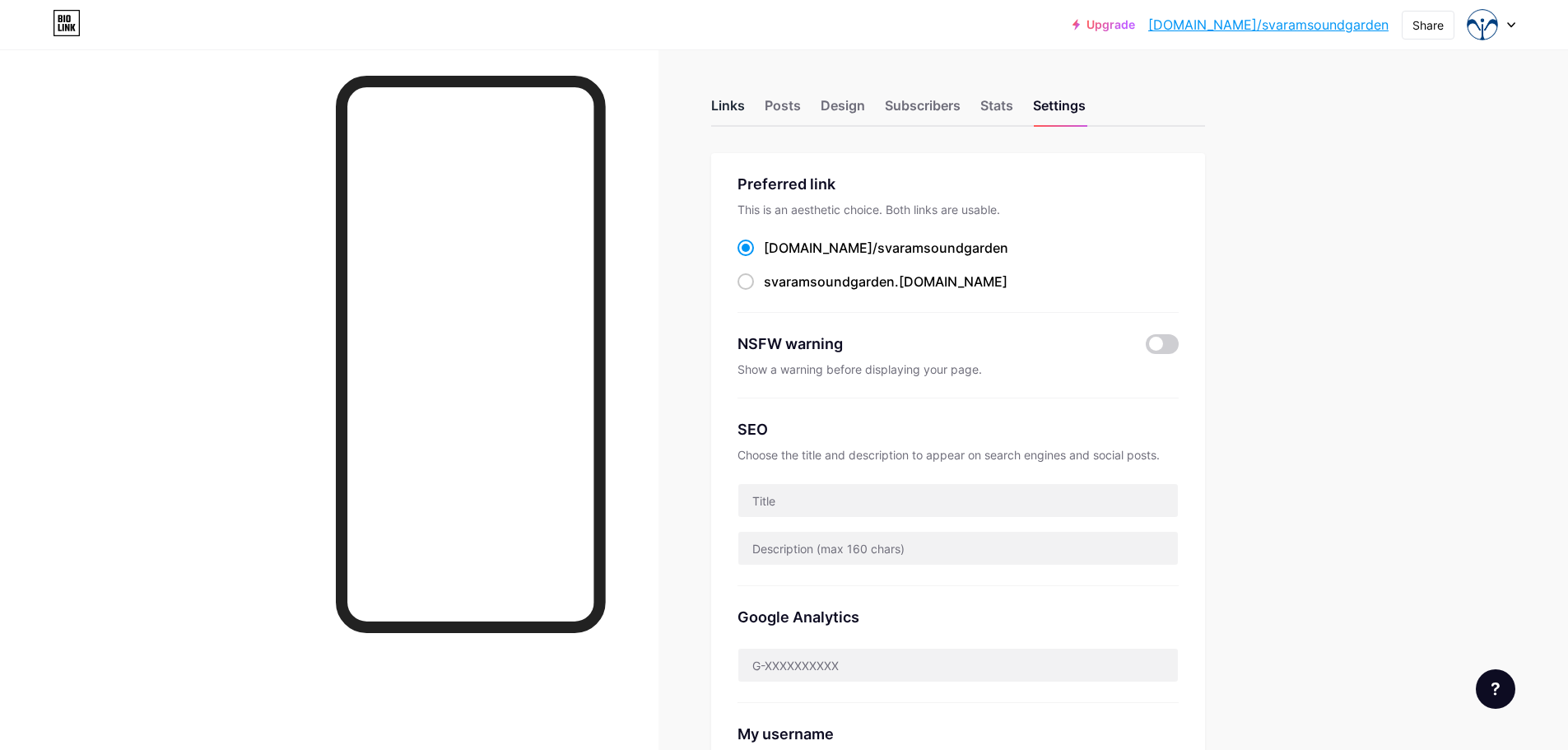
click at [738, 104] on div "Links" at bounding box center [727, 110] width 34 height 30
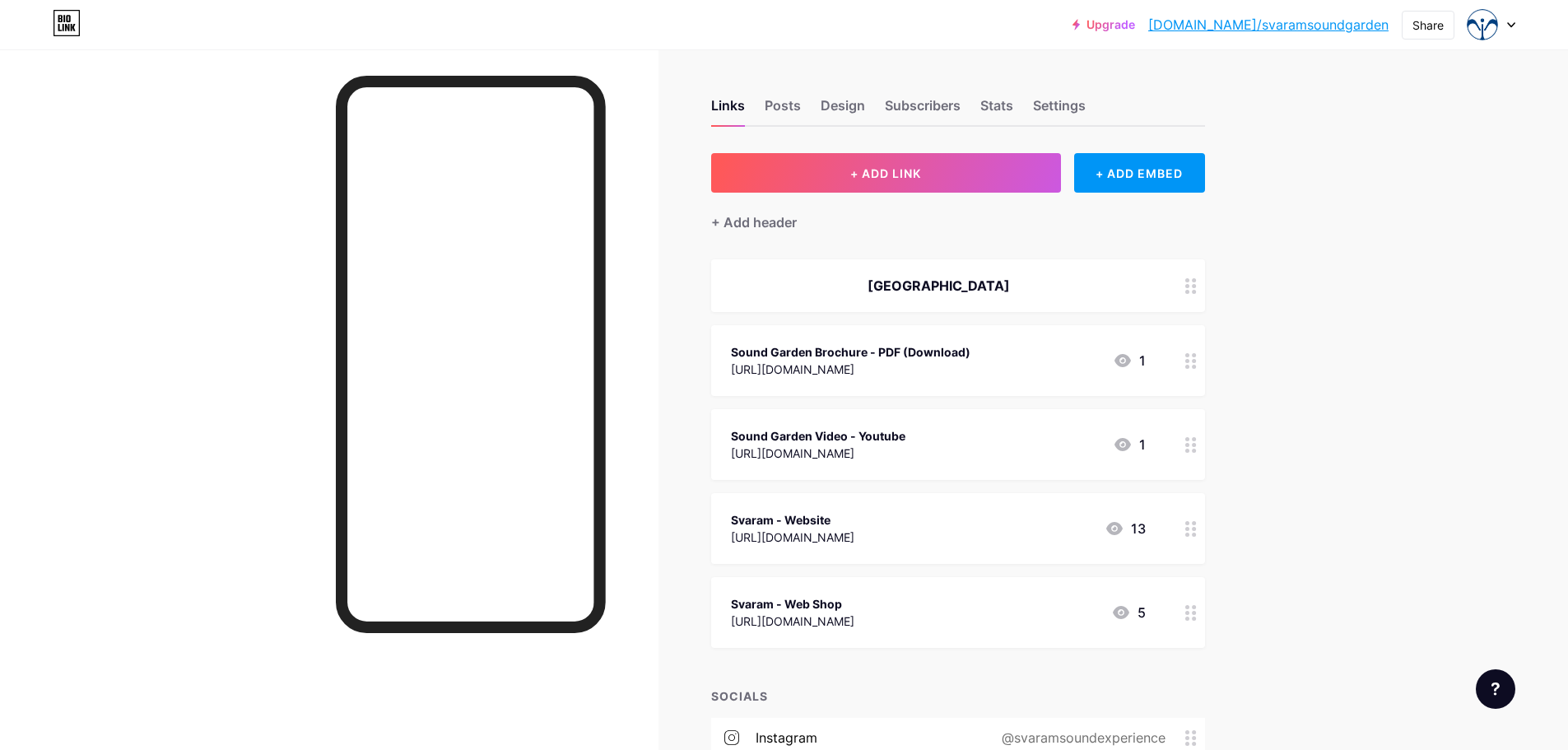
click at [1341, 201] on div "Upgrade bio.link/svaram... bio.link/svaramsoundgarden Share Switch accounts Sva…" at bounding box center [784, 493] width 1568 height 988
click at [844, 103] on div "Design" at bounding box center [842, 110] width 44 height 30
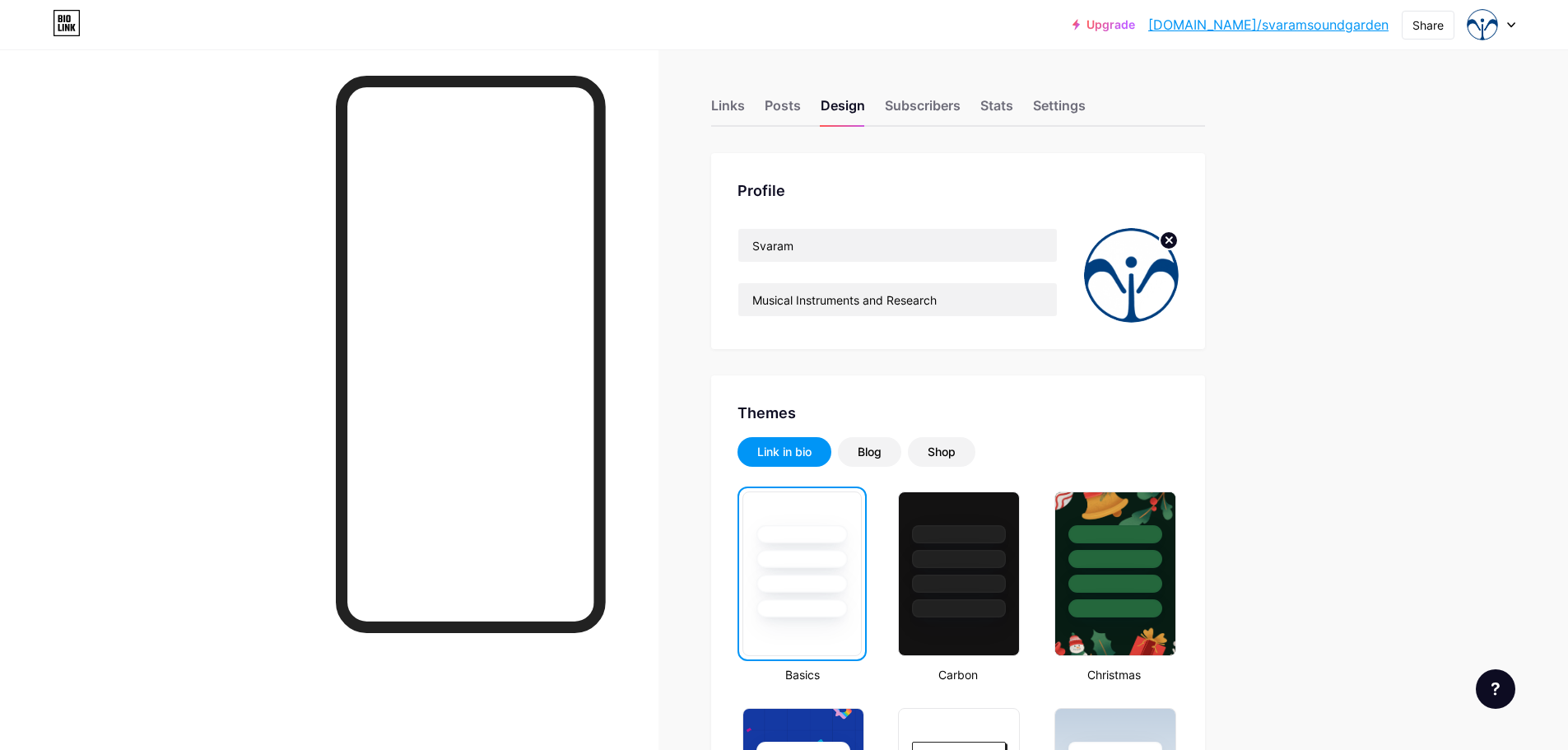
click at [1505, 25] on div at bounding box center [1490, 25] width 48 height 30
click at [1407, 190] on link "Account settings" at bounding box center [1412, 186] width 204 height 44
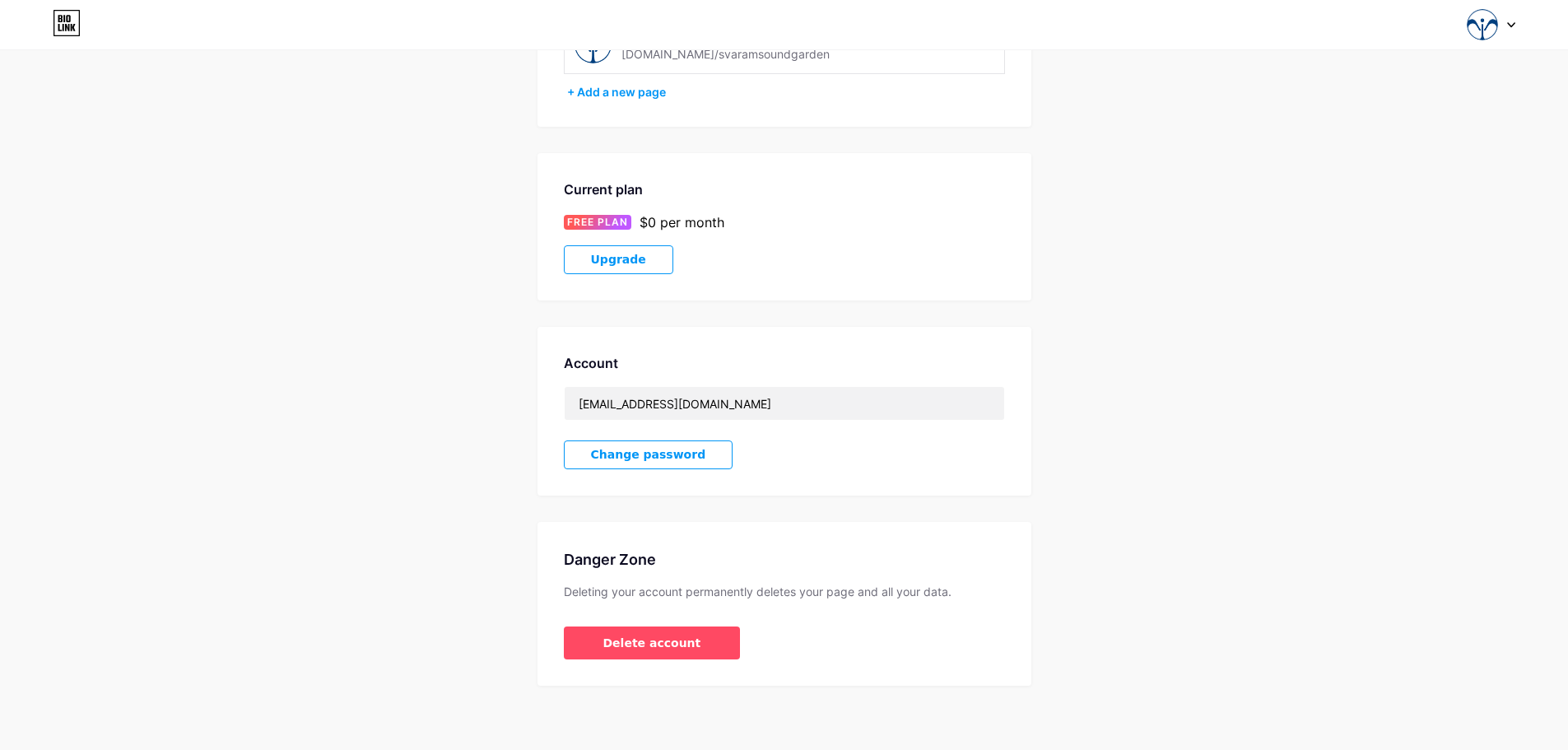
scroll to position [170, 0]
click at [628, 260] on span "Upgrade" at bounding box center [618, 257] width 55 height 14
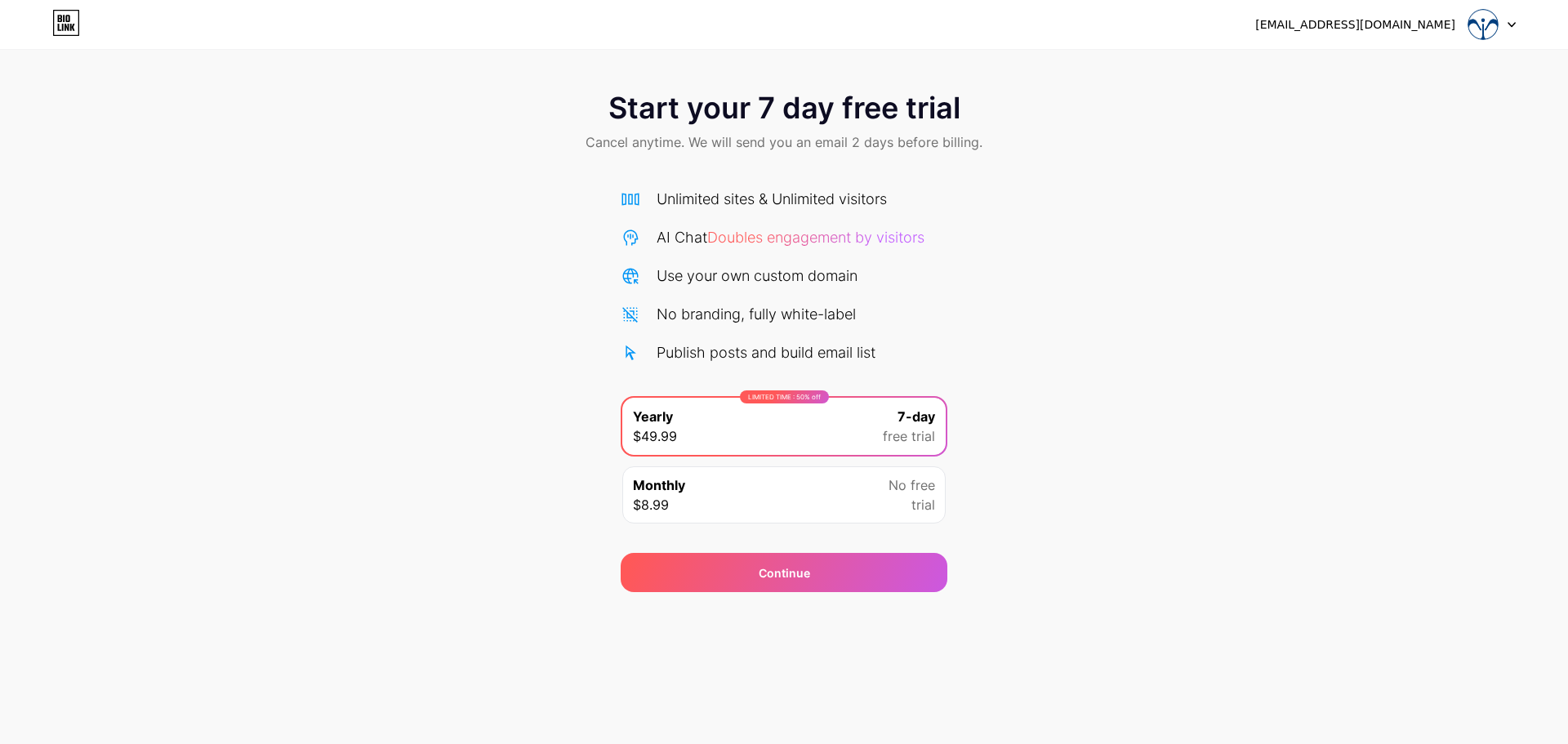
click at [1460, 111] on div "Start your 7 day free trial Cancel anytime. We will send you an email 2 days be…" at bounding box center [784, 124] width 1568 height 97
click at [1394, 32] on div "svaram@auroville.org.in" at bounding box center [1354, 25] width 200 height 17
click at [1509, 29] on div at bounding box center [1491, 25] width 47 height 30
click at [1365, 71] on li "Logout" at bounding box center [1414, 66] width 203 height 44
click at [1347, 66] on li "Logout" at bounding box center [1414, 66] width 203 height 44
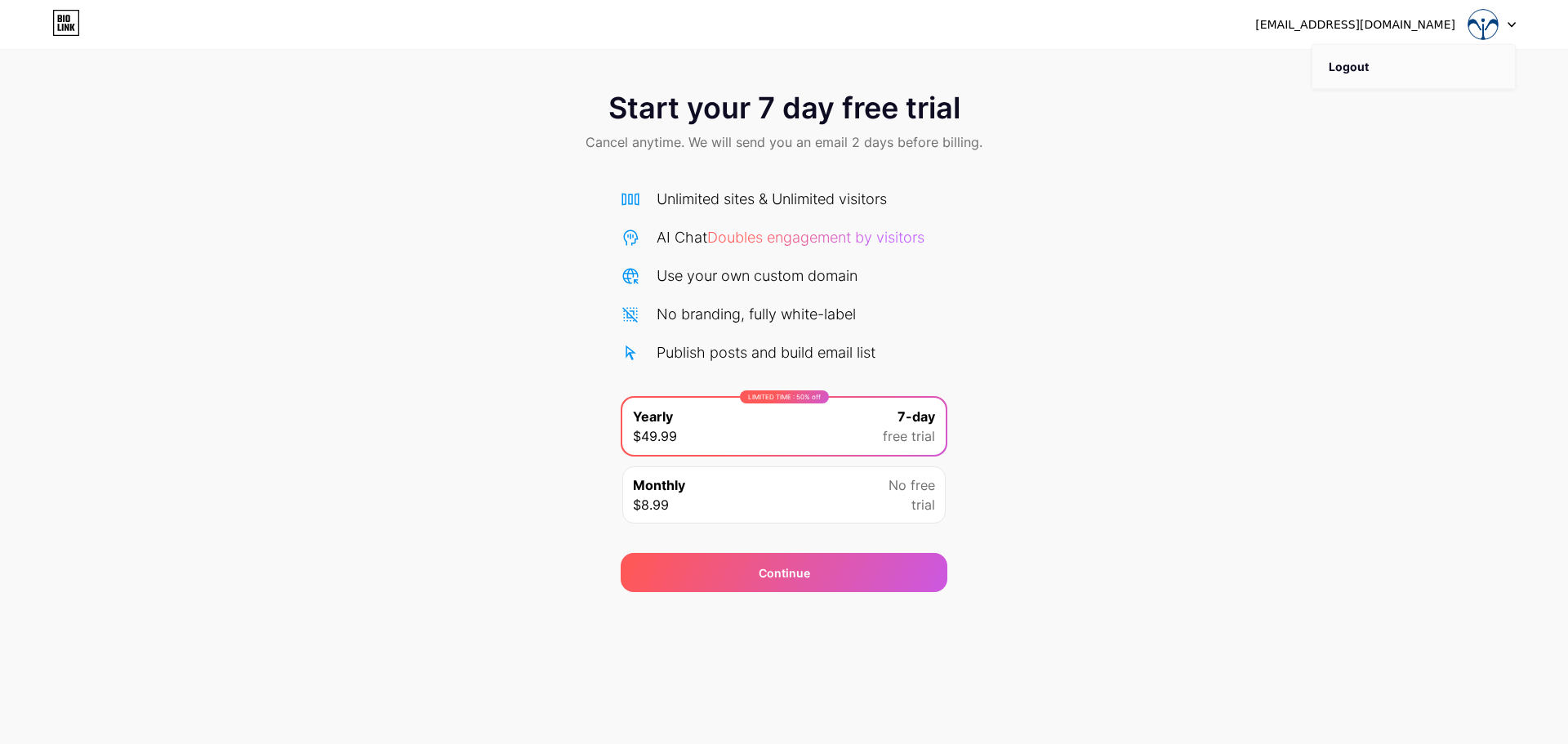
click at [1364, 58] on li "Logout" at bounding box center [1414, 66] width 203 height 44
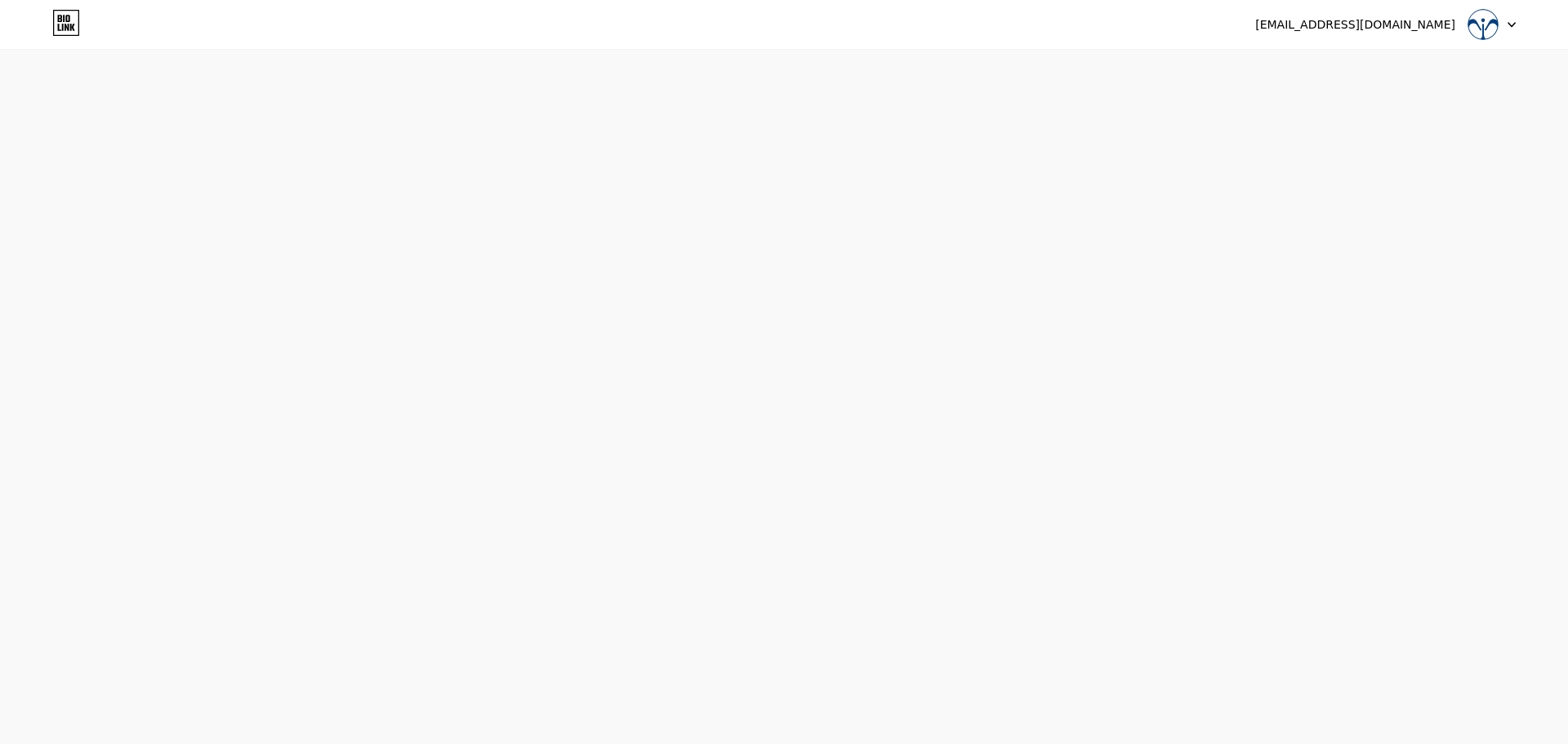
click at [1510, 23] on icon at bounding box center [1511, 25] width 8 height 6
click at [1362, 76] on li "Logout" at bounding box center [1414, 66] width 203 height 44
click at [1342, 67] on li "Logout" at bounding box center [1414, 66] width 203 height 44
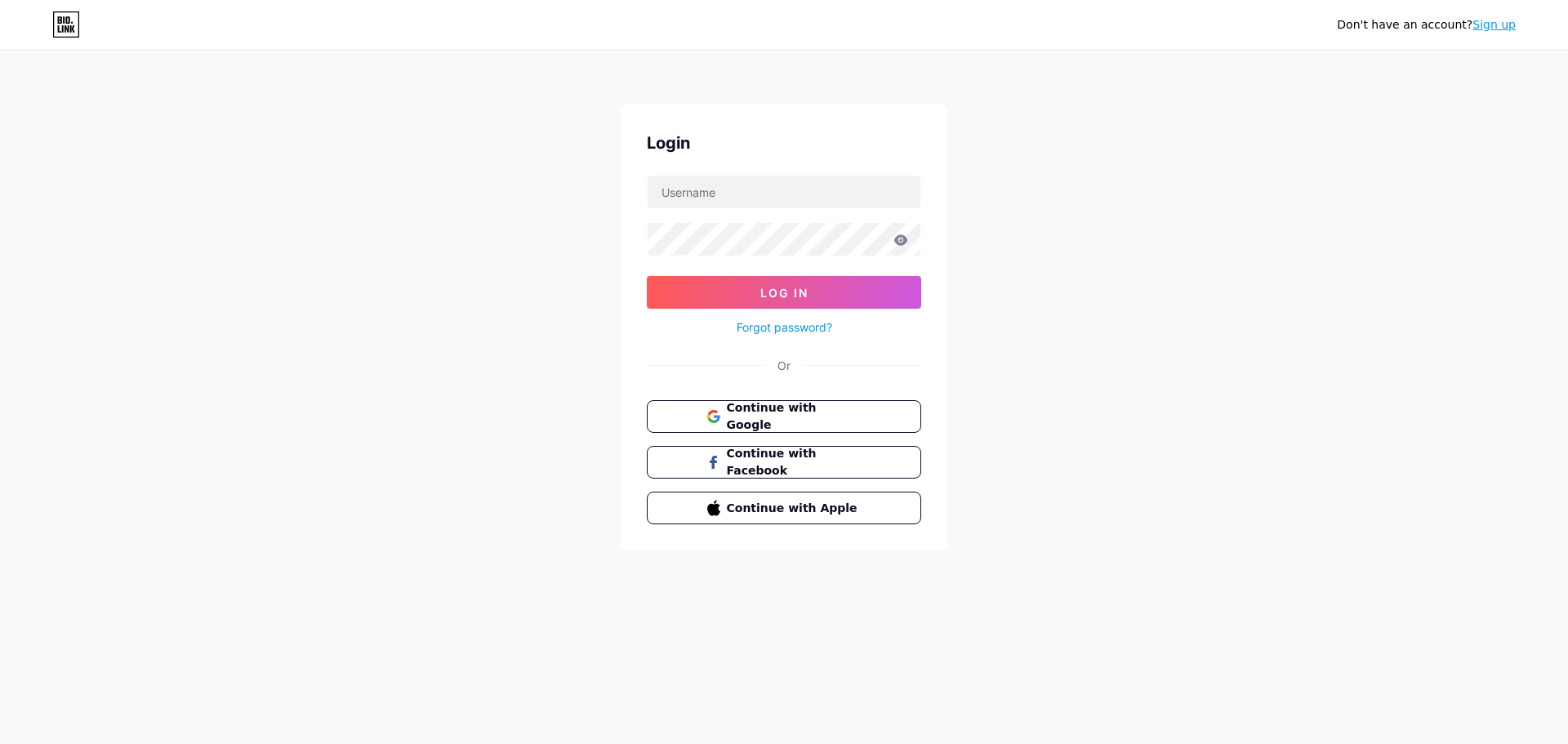
click at [1509, 25] on link "Sign up" at bounding box center [1494, 24] width 44 height 13
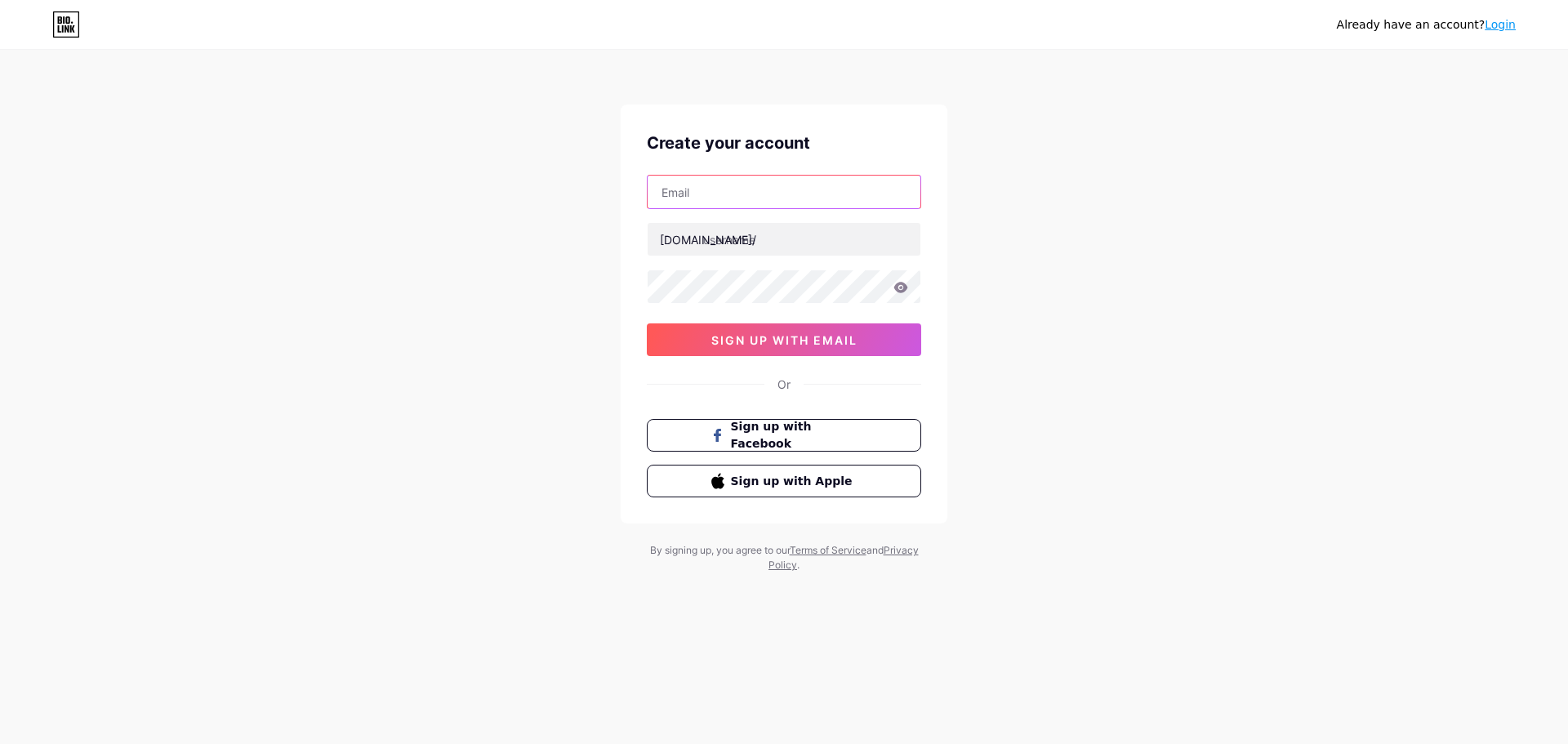
drag, startPoint x: 710, startPoint y: 190, endPoint x: 744, endPoint y: 195, distance: 34.4
click at [710, 190] on input "text" at bounding box center [784, 191] width 273 height 33
click at [701, 192] on input "text" at bounding box center [784, 191] width 273 height 33
type input "[EMAIL_ADDRESS][DOMAIN_NAME]"
click at [748, 235] on input "text" at bounding box center [784, 239] width 273 height 33
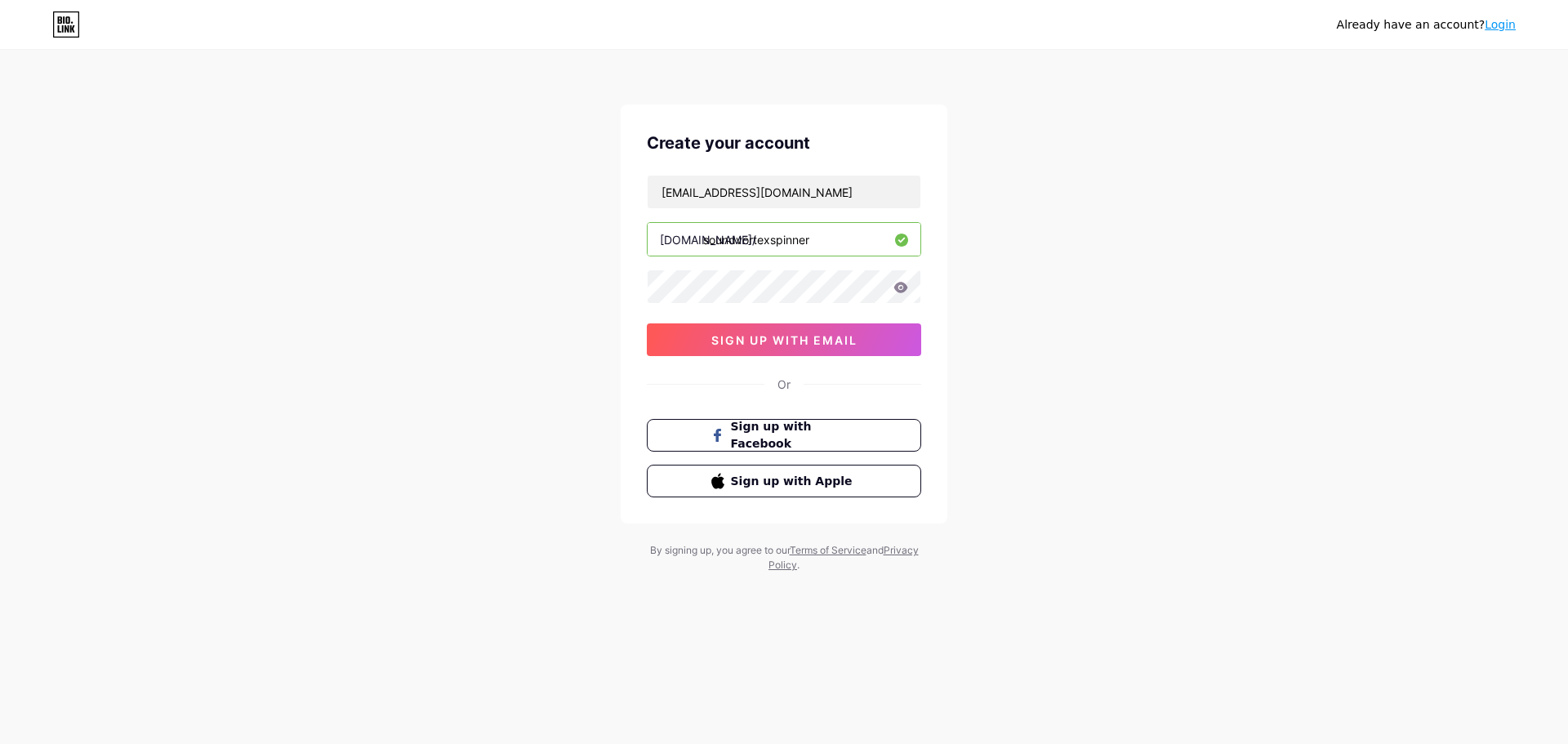
type input "soundvortexspinner"
click at [806, 342] on span "sign up with email" at bounding box center [784, 340] width 146 height 14
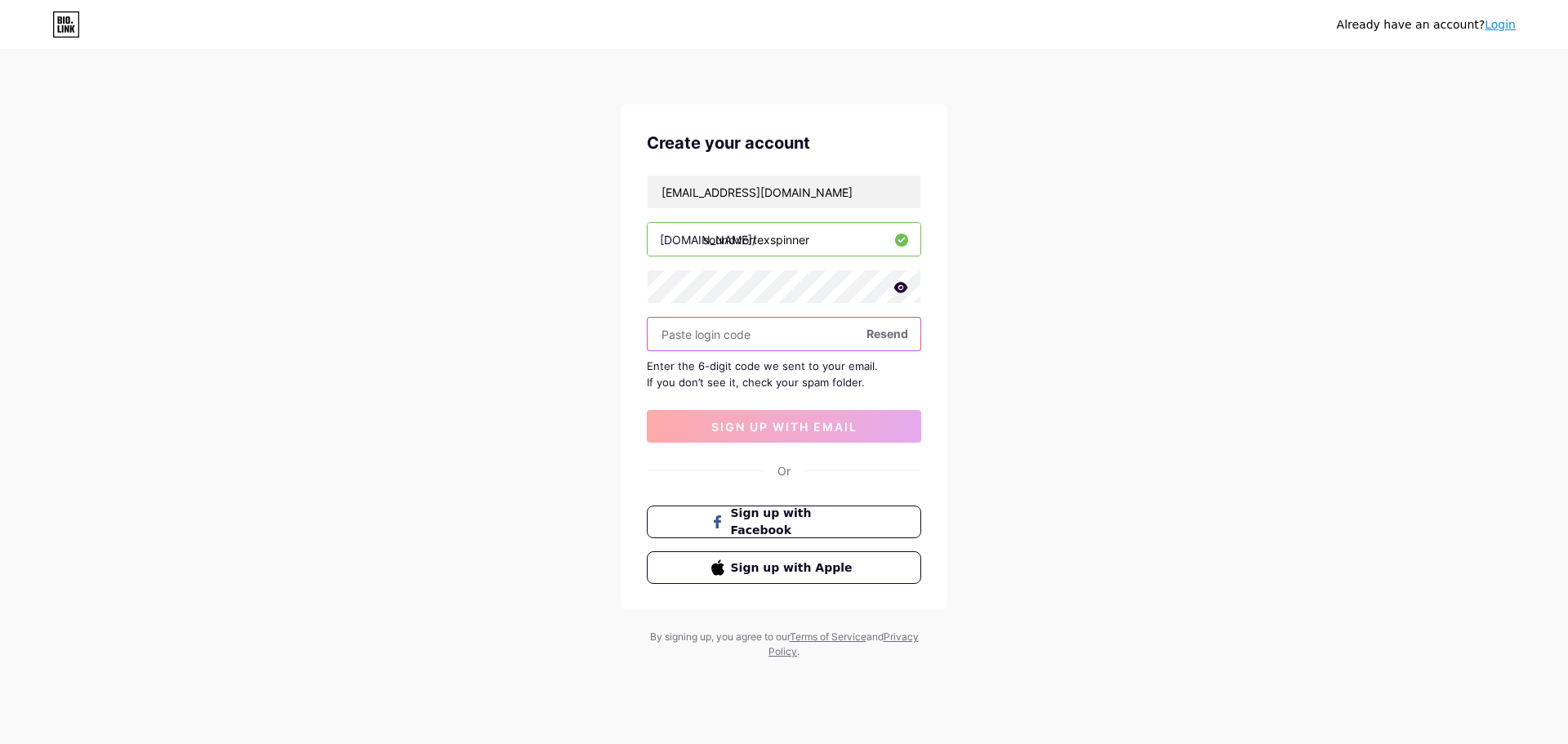
paste input "599258"
type input "599258"
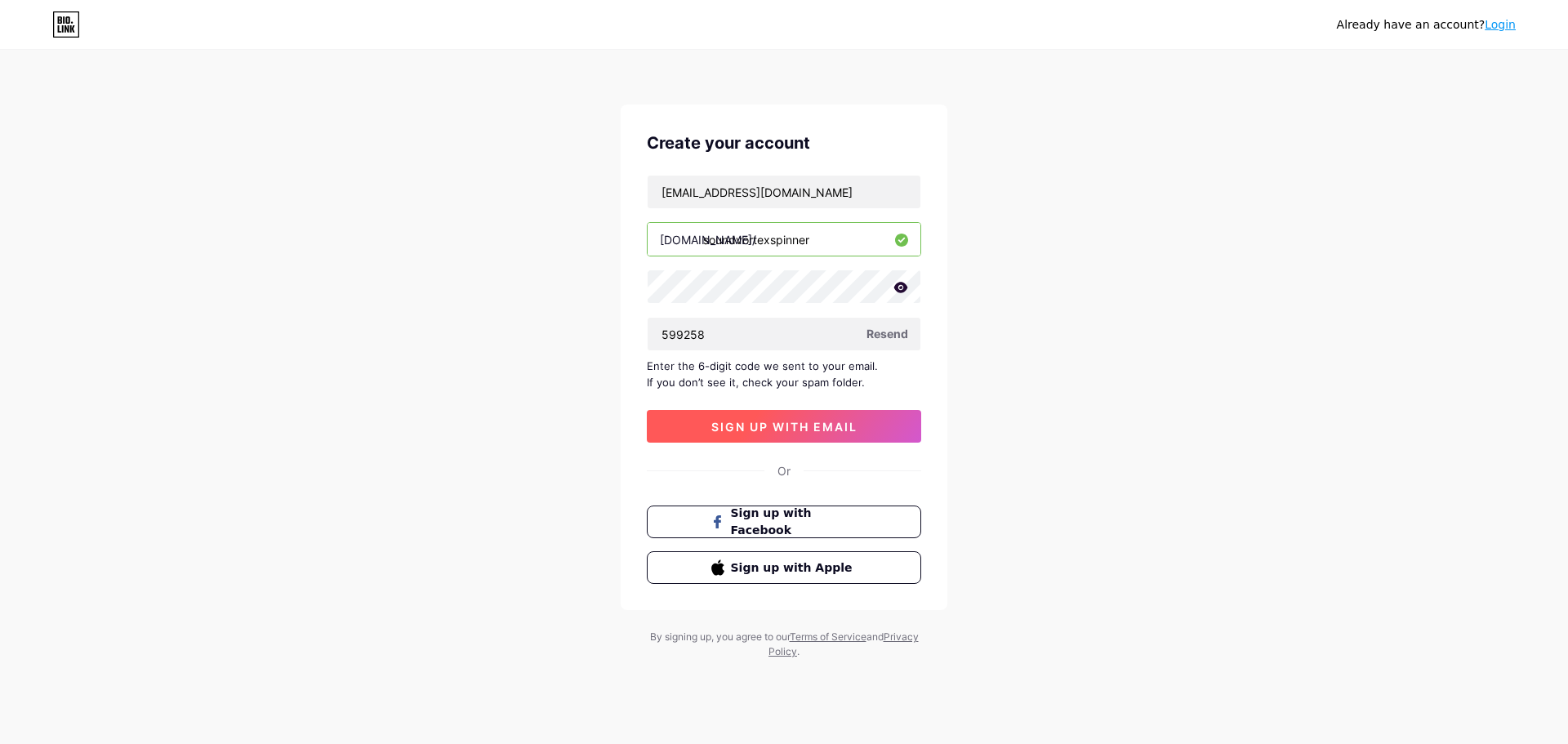
click at [802, 428] on span "sign up with email" at bounding box center [784, 426] width 146 height 14
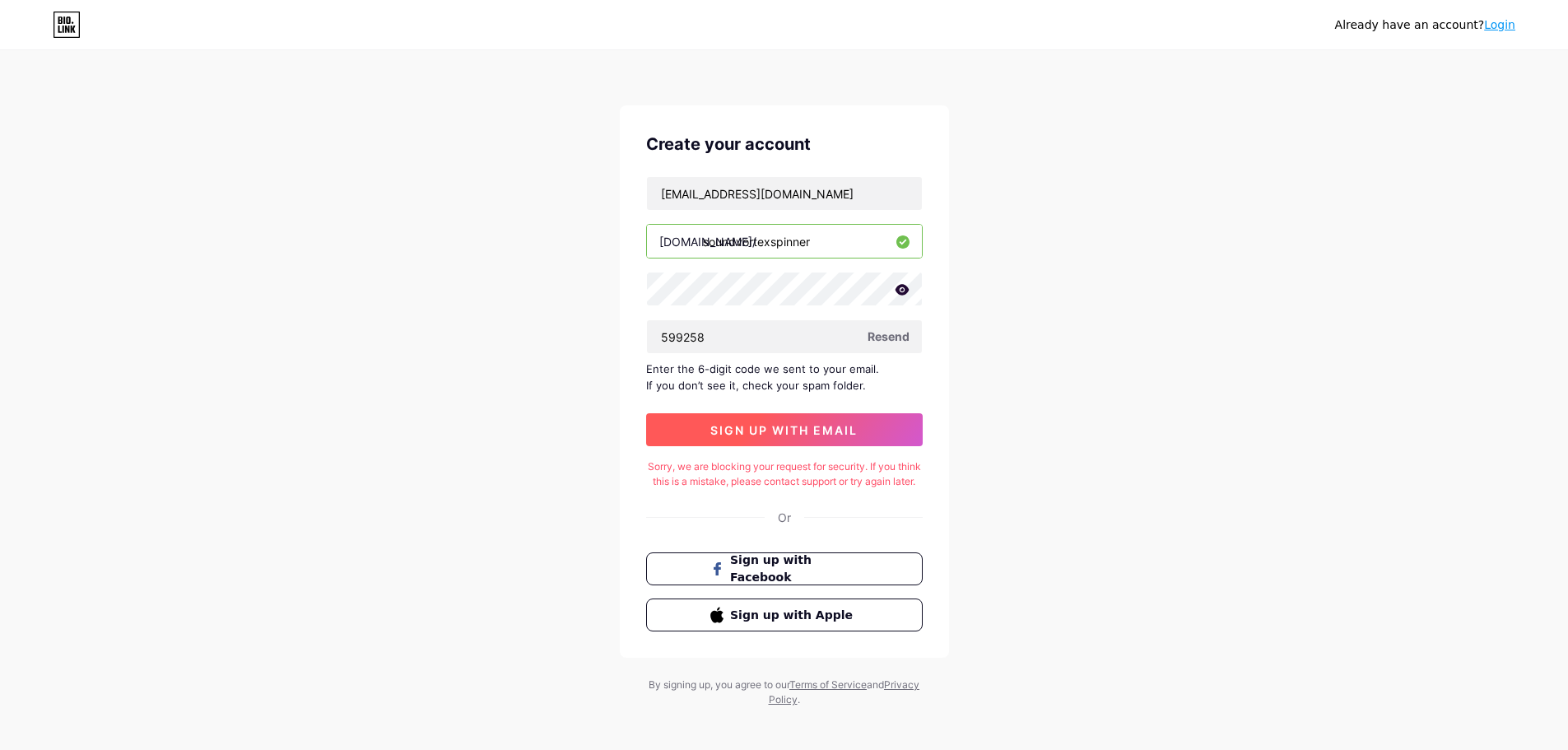
click at [767, 426] on span "sign up with email" at bounding box center [784, 430] width 147 height 14
drag, startPoint x: 846, startPoint y: 331, endPoint x: 291, endPoint y: 250, distance: 560.9
click at [523, 287] on div "Already have an account? Login Create your account [EMAIL_ADDRESS][DOMAIN_NAME]…" at bounding box center [784, 379] width 1568 height 759
type input "599258"
click at [764, 425] on span "sign up with email" at bounding box center [784, 430] width 147 height 14
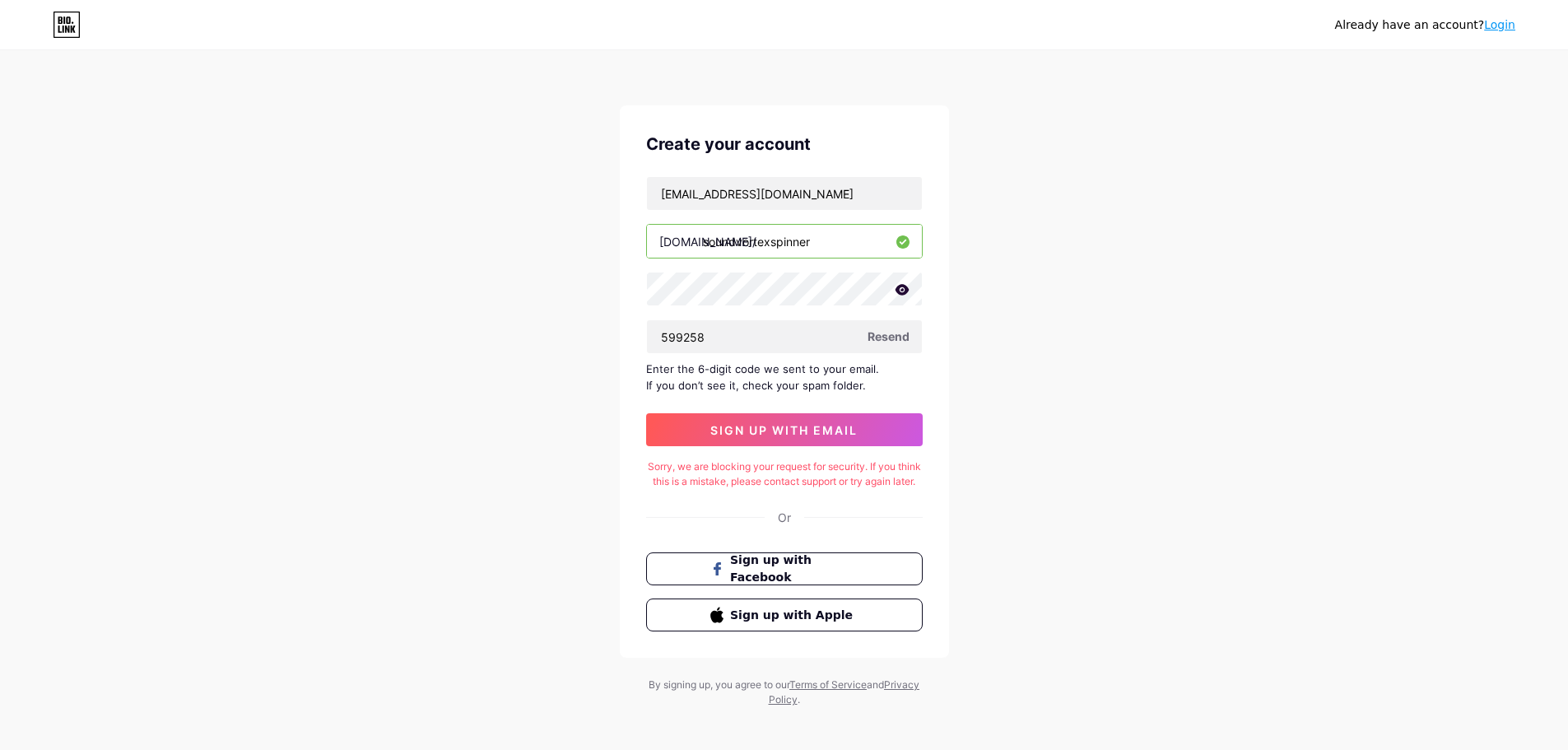
click at [1021, 385] on div "Already have an account? Login Create your account [EMAIL_ADDRESS][DOMAIN_NAME]…" at bounding box center [784, 379] width 1568 height 759
click at [63, 22] on icon at bounding box center [66, 24] width 28 height 26
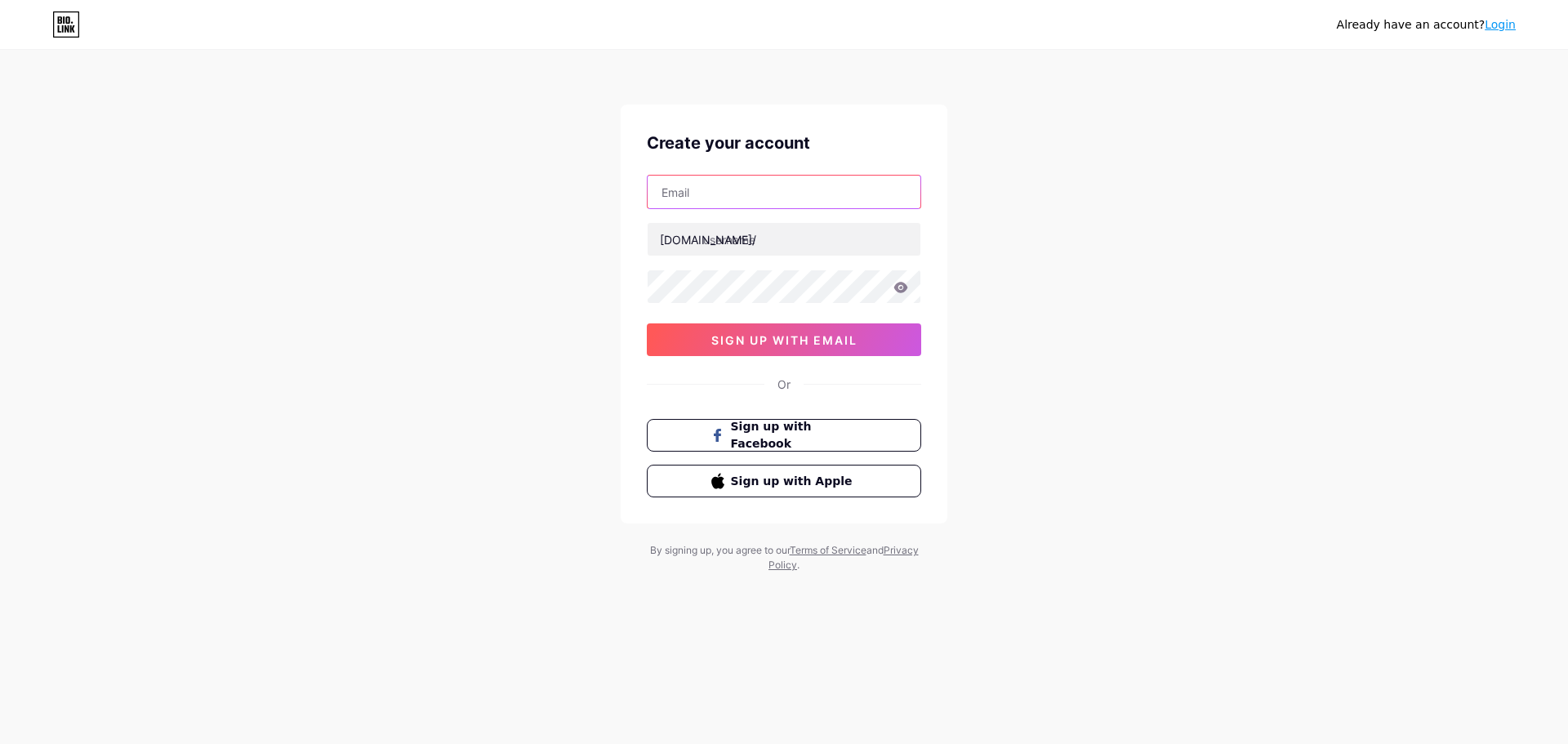
click at [727, 189] on input "text" at bounding box center [784, 191] width 273 height 33
type input "[EMAIL_ADDRESS][DOMAIN_NAME]"
type input "soundvortexspinner"
click at [902, 283] on icon at bounding box center [901, 286] width 14 height 10
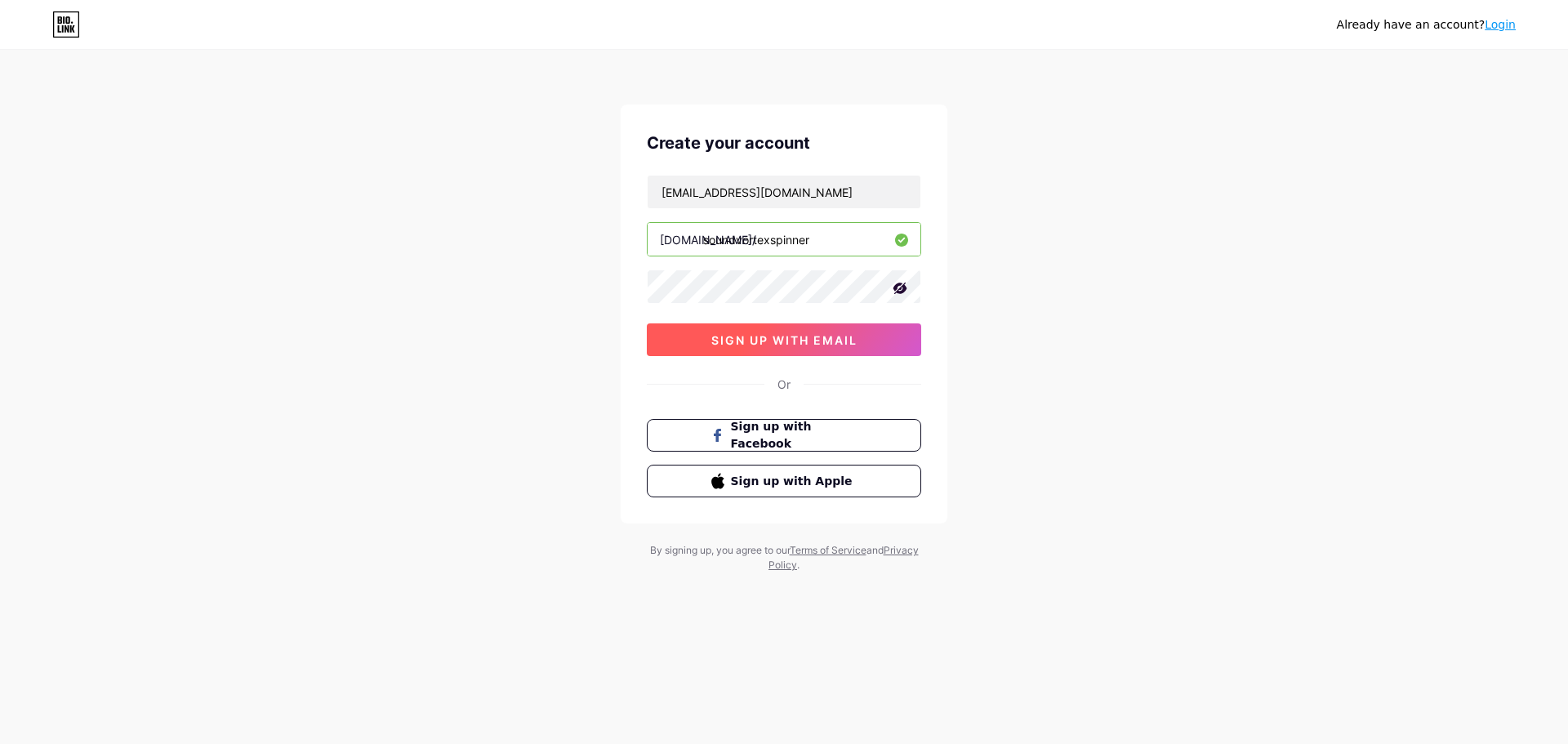
click at [768, 342] on span "sign up with email" at bounding box center [784, 340] width 146 height 14
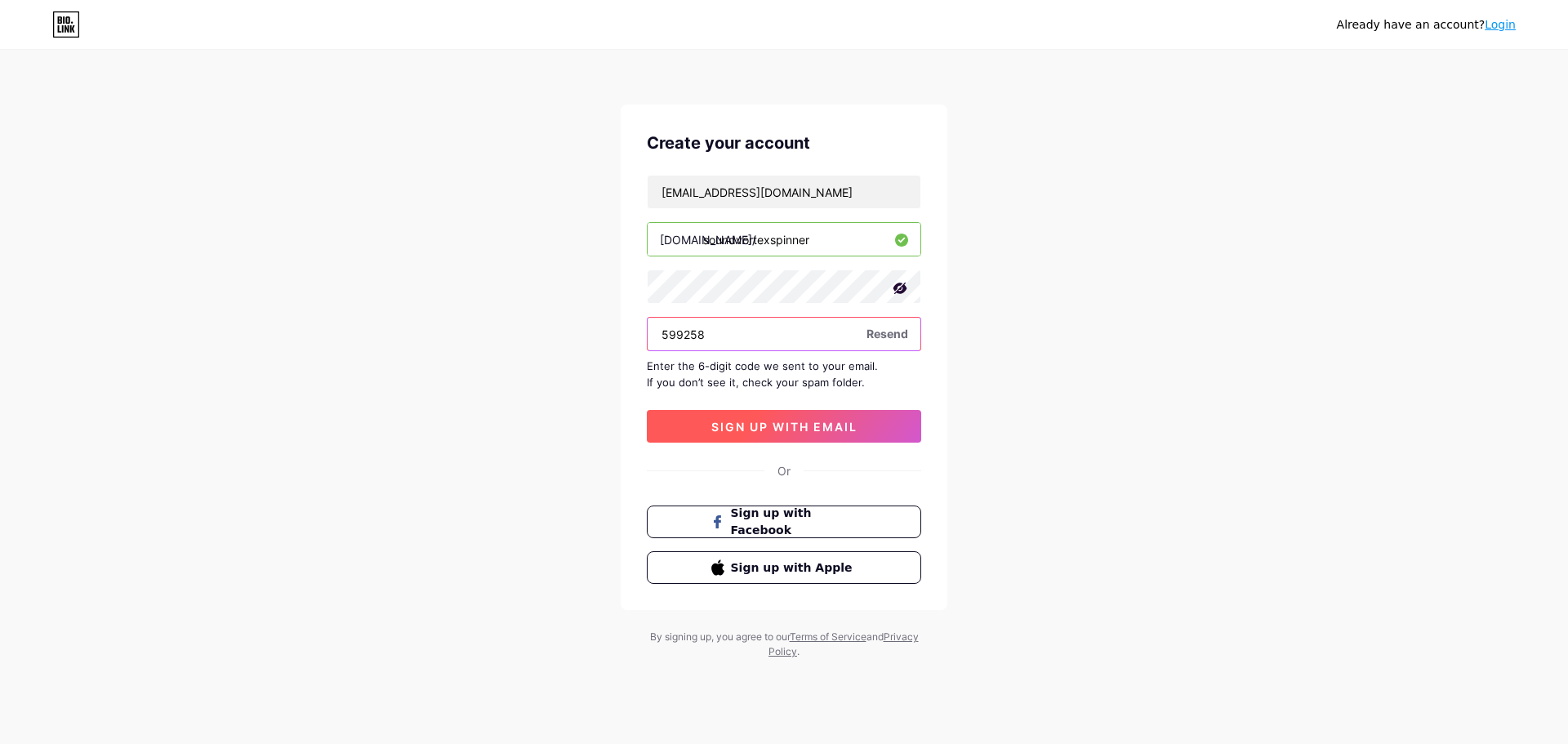
type input "599258"
click at [845, 436] on button "sign up with email" at bounding box center [783, 425] width 274 height 33
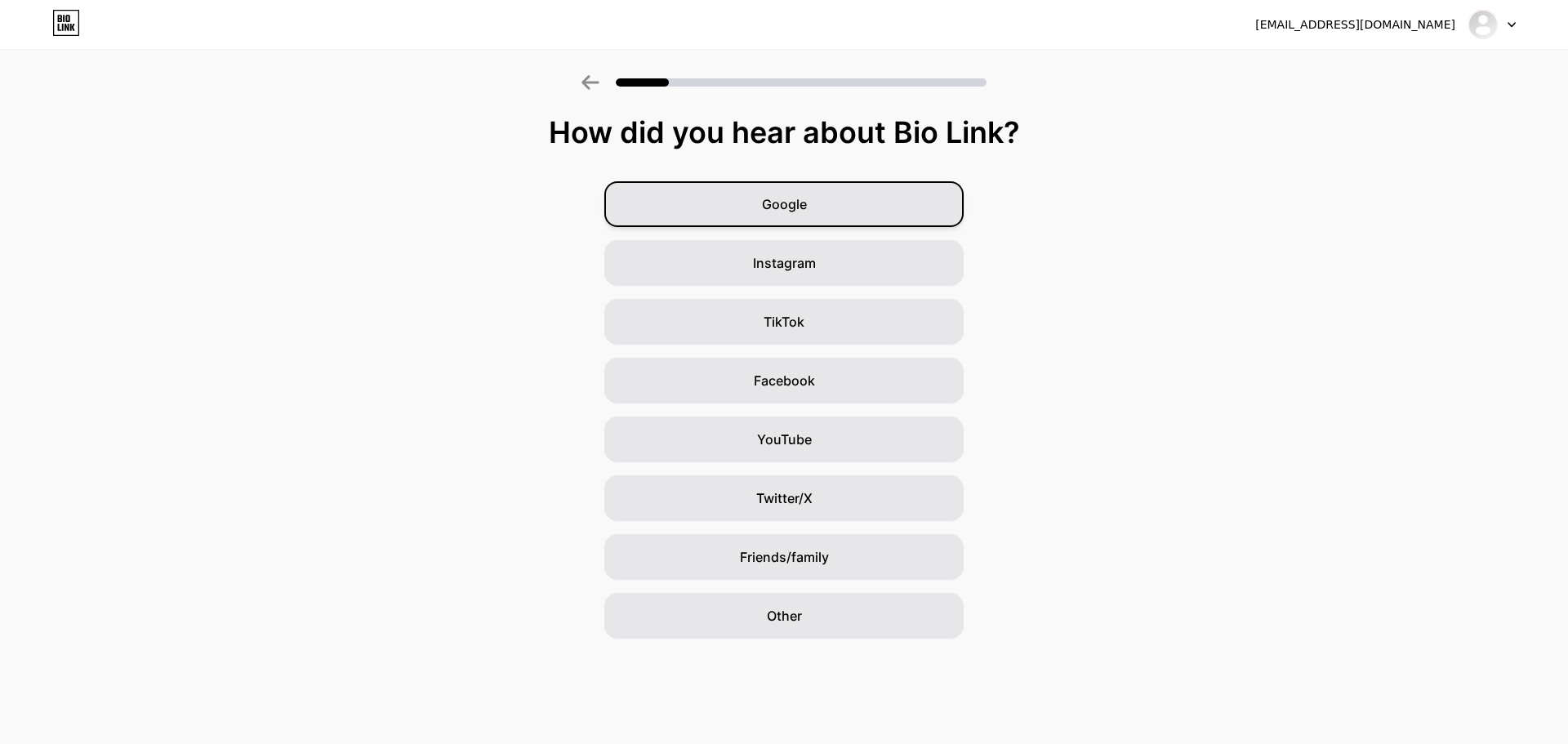
click at [797, 205] on span "Google" at bounding box center [784, 203] width 45 height 20
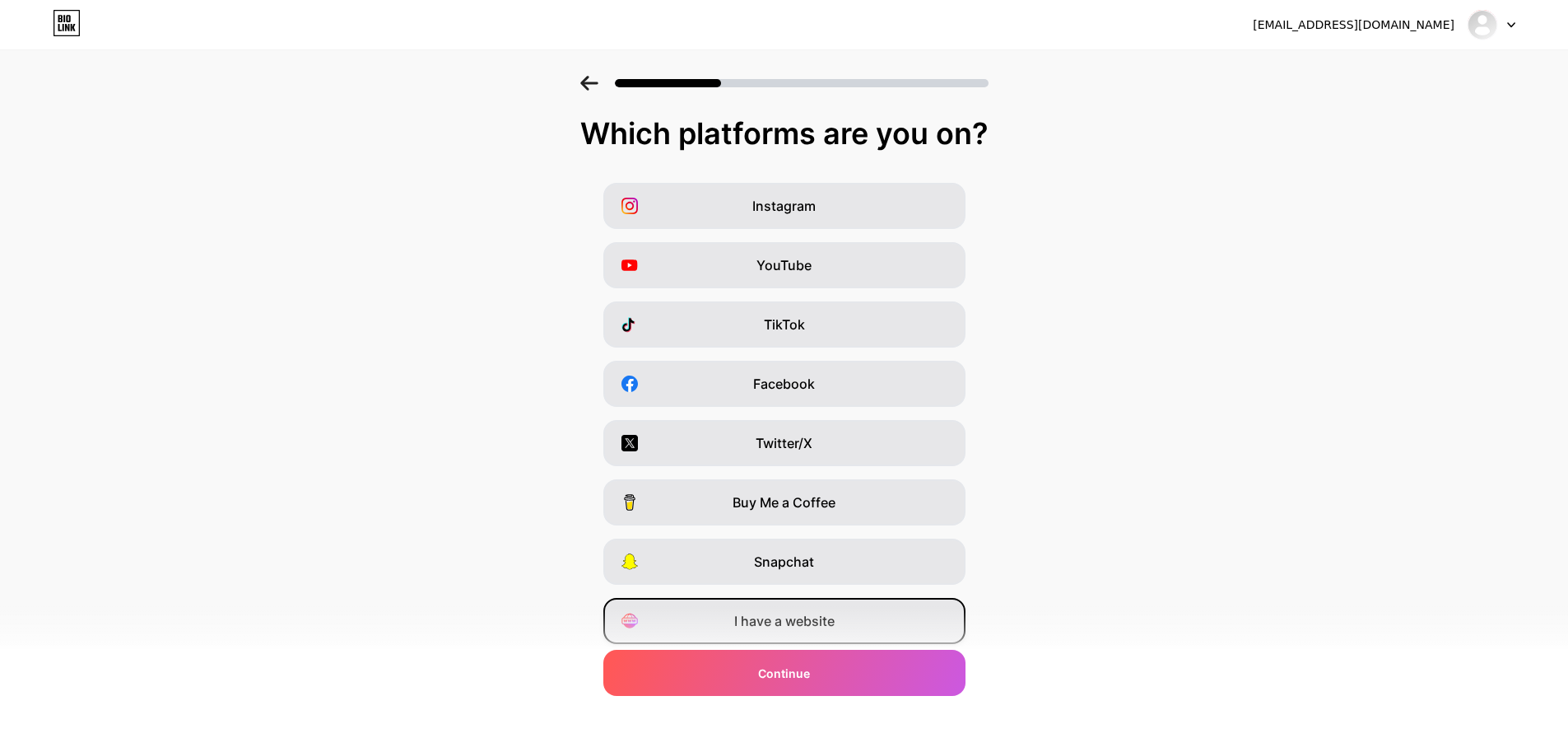
click at [787, 620] on span "I have a website" at bounding box center [784, 620] width 100 height 20
click at [853, 627] on div "I have a website" at bounding box center [784, 620] width 362 height 46
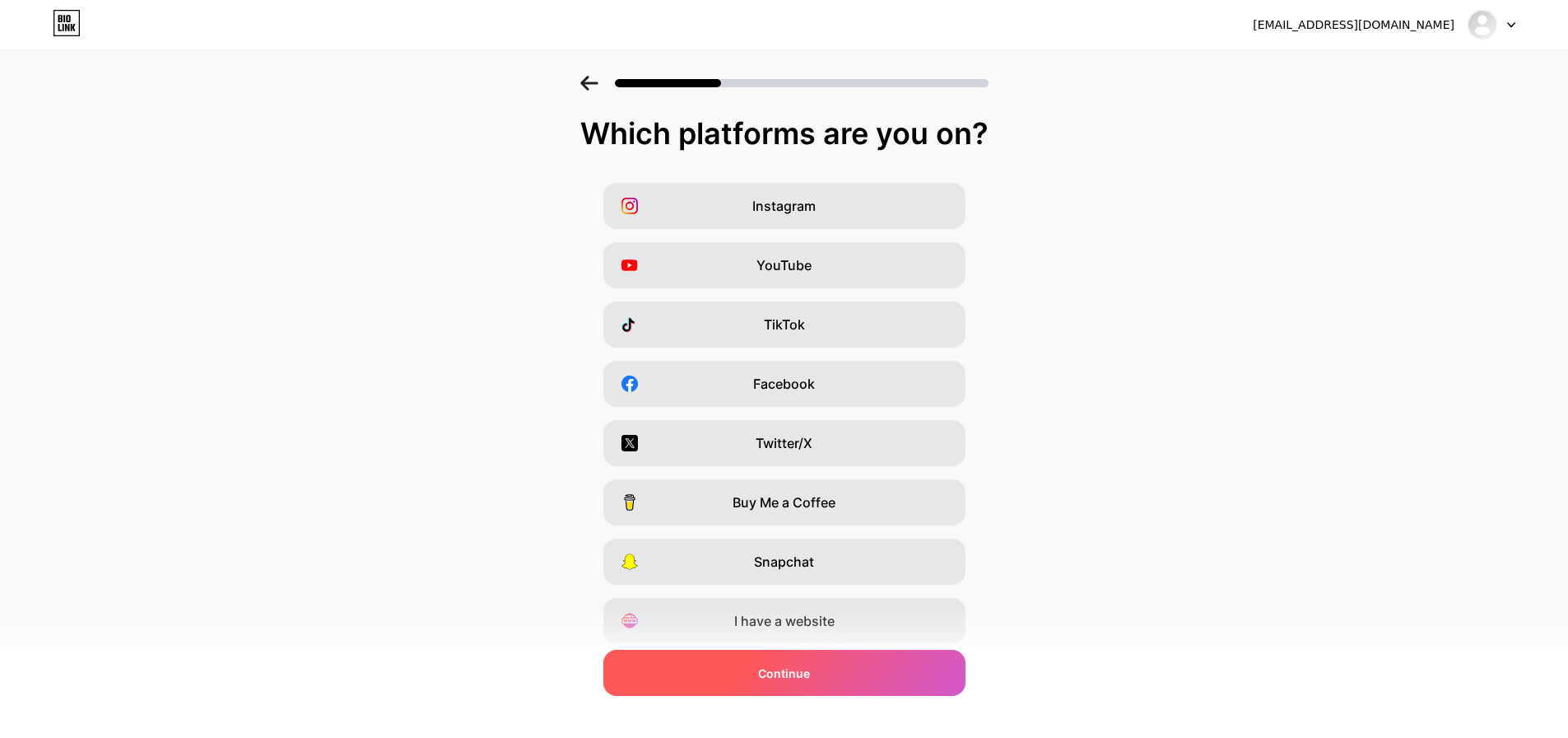
click at [863, 686] on div "Continue" at bounding box center [784, 672] width 362 height 46
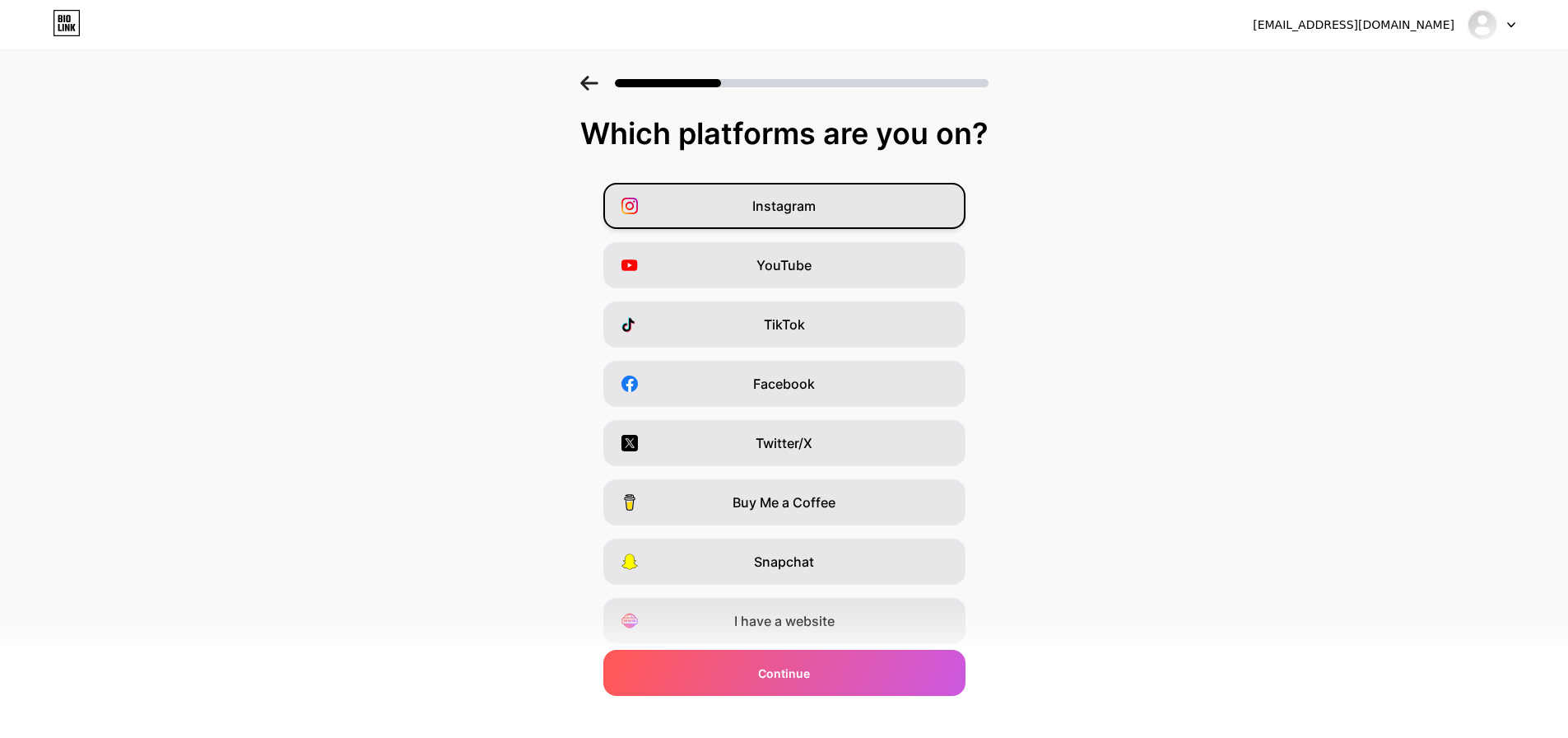
click at [842, 205] on div "Instagram" at bounding box center [784, 205] width 362 height 46
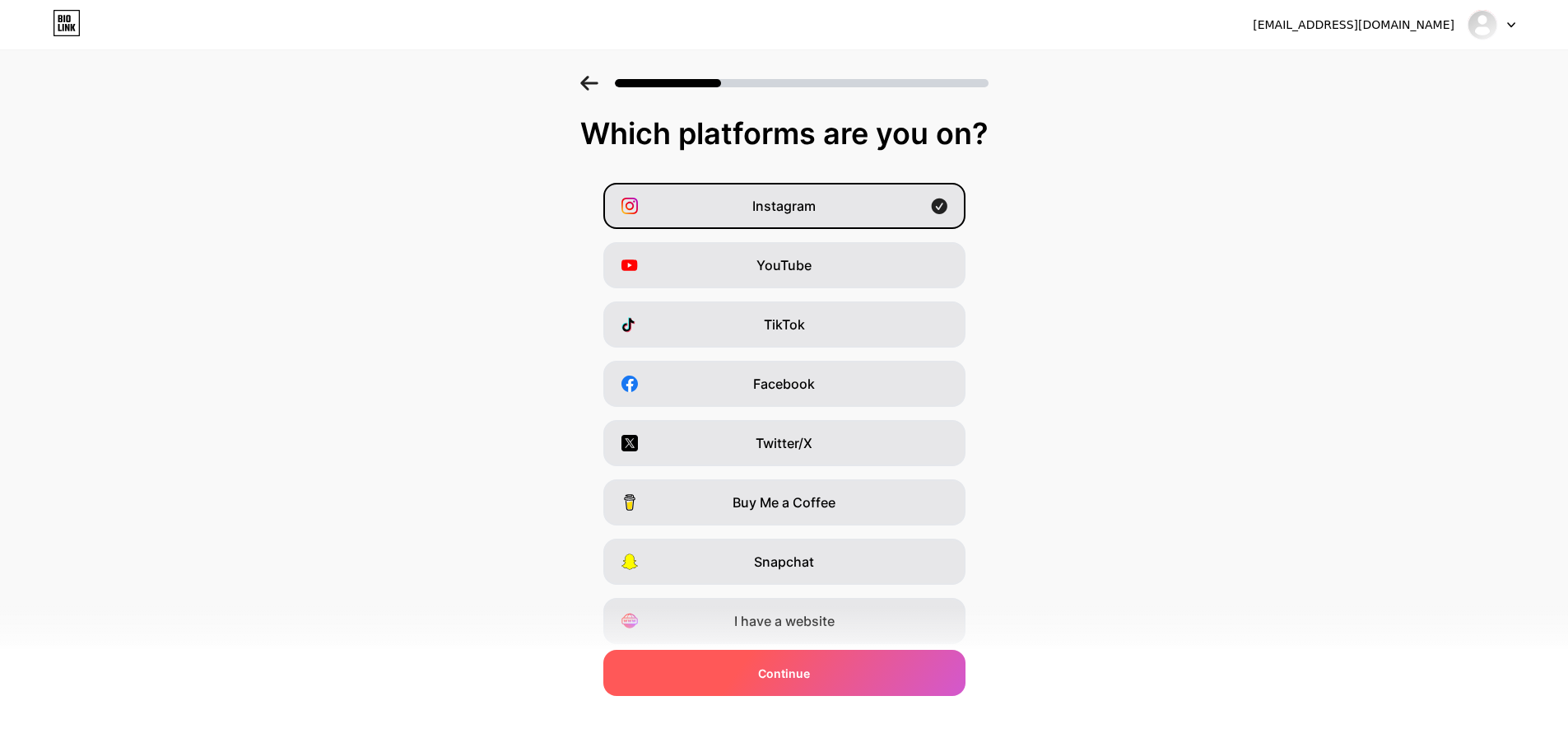
click at [856, 676] on div "Continue" at bounding box center [784, 672] width 362 height 46
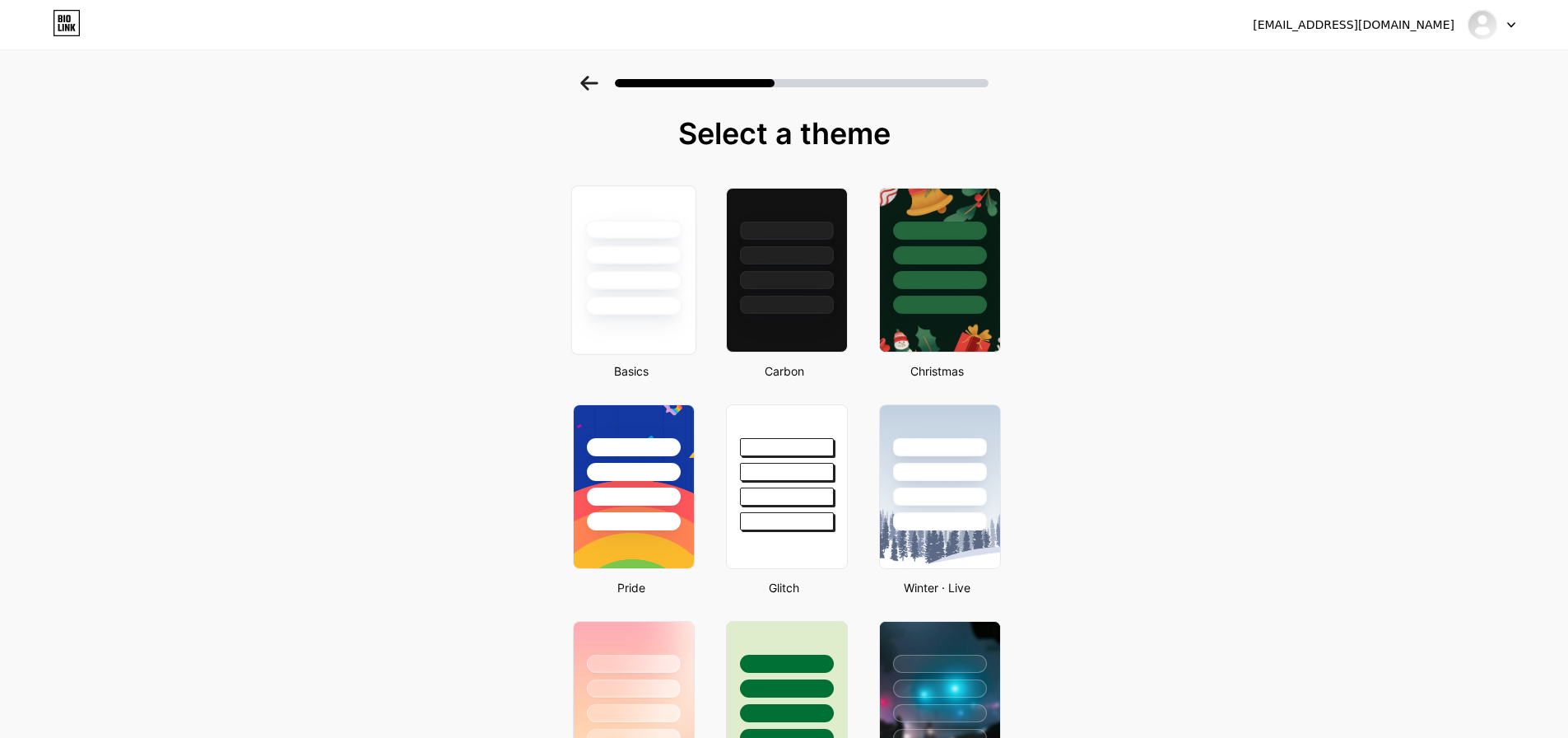
click at [643, 278] on div at bounding box center [633, 280] width 96 height 19
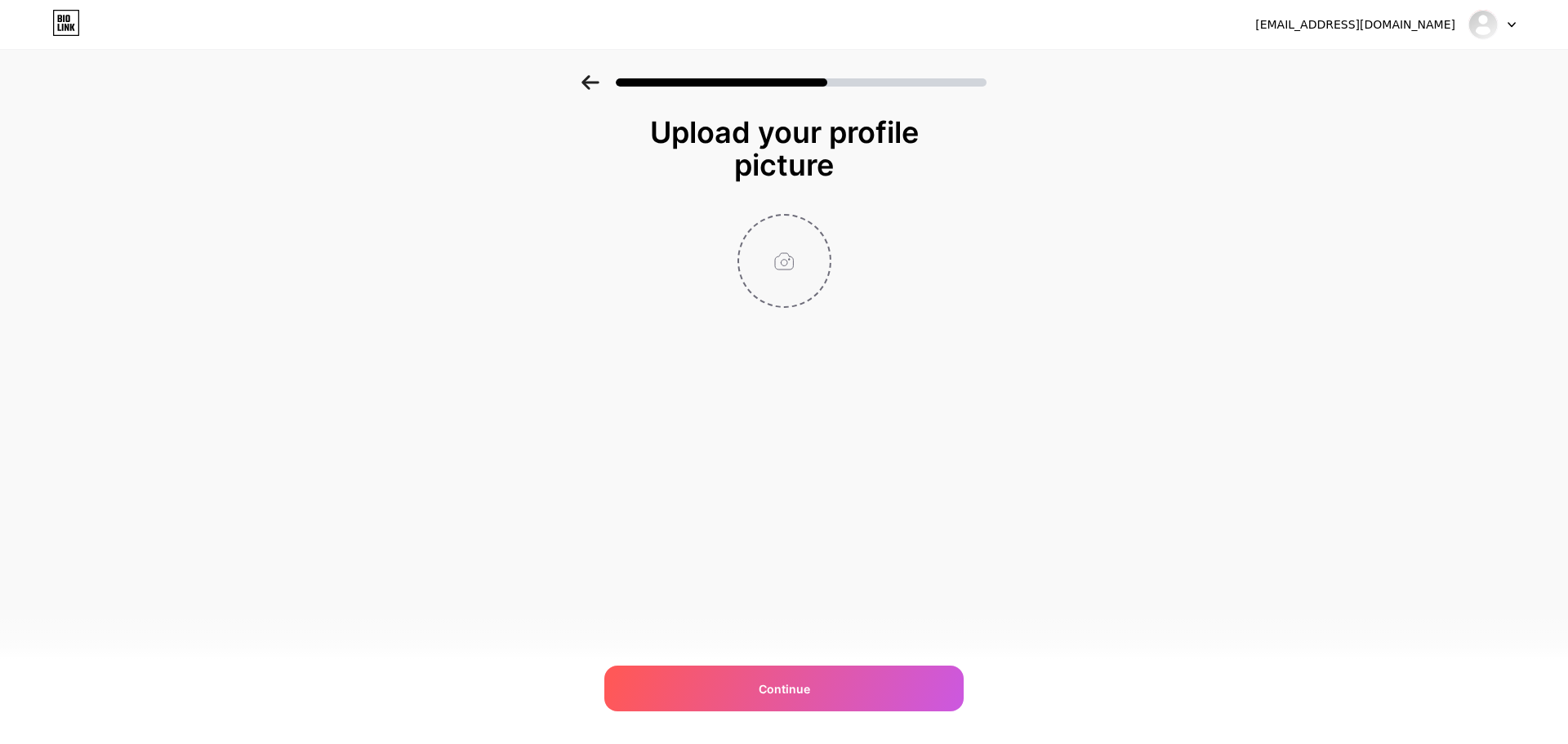
click at [775, 254] on input "file" at bounding box center [785, 261] width 91 height 91
click at [782, 274] on input "file" at bounding box center [785, 261] width 91 height 91
type input "C:\fakepath\Svaram logo.jpg"
click at [364, 271] on div "Upload your profile picture Continue" at bounding box center [784, 232] width 1568 height 314
click at [820, 227] on icon at bounding box center [821, 226] width 6 height 6
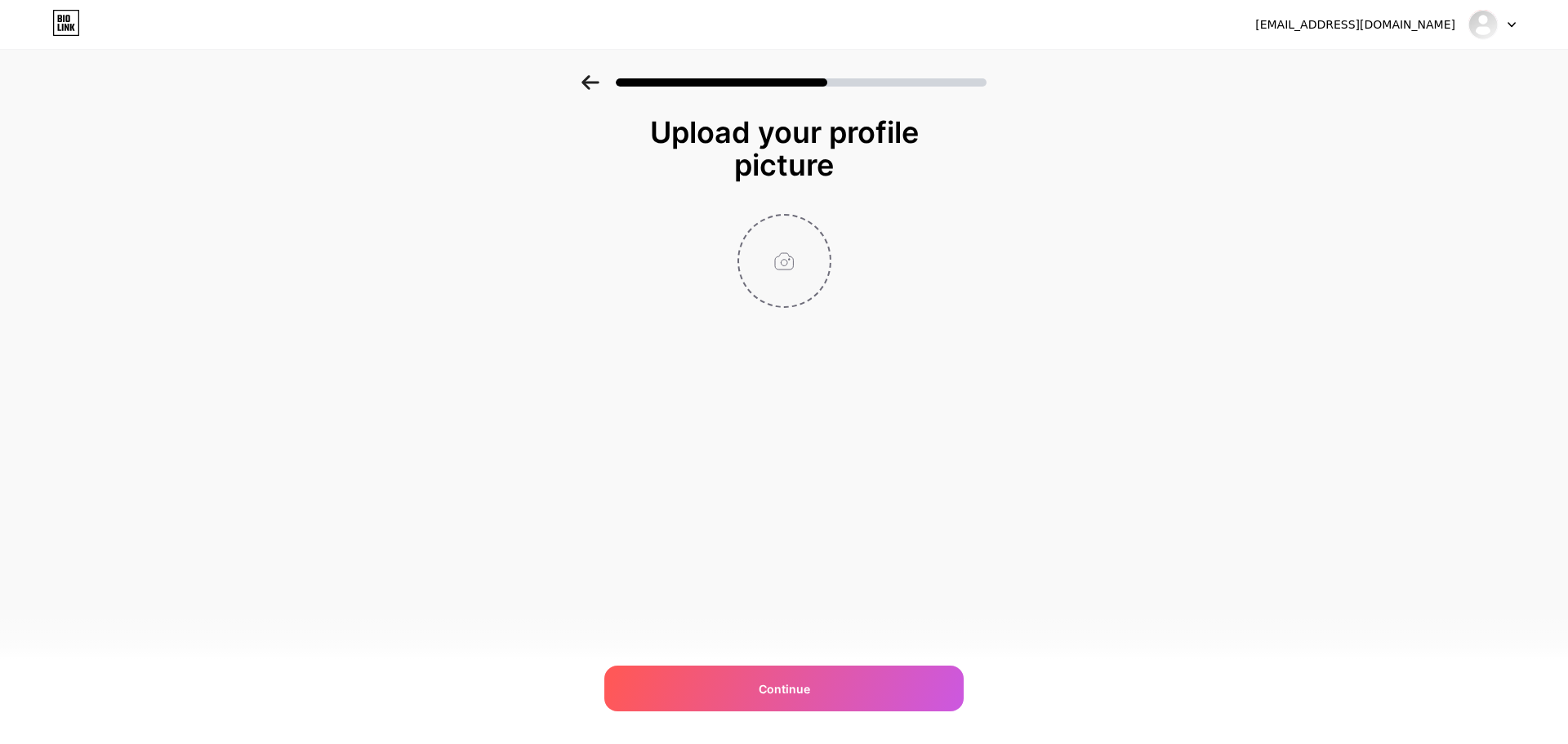
click at [786, 271] on input "file" at bounding box center [785, 261] width 91 height 91
type input "C:\fakepath\Svaram logo.jpg"
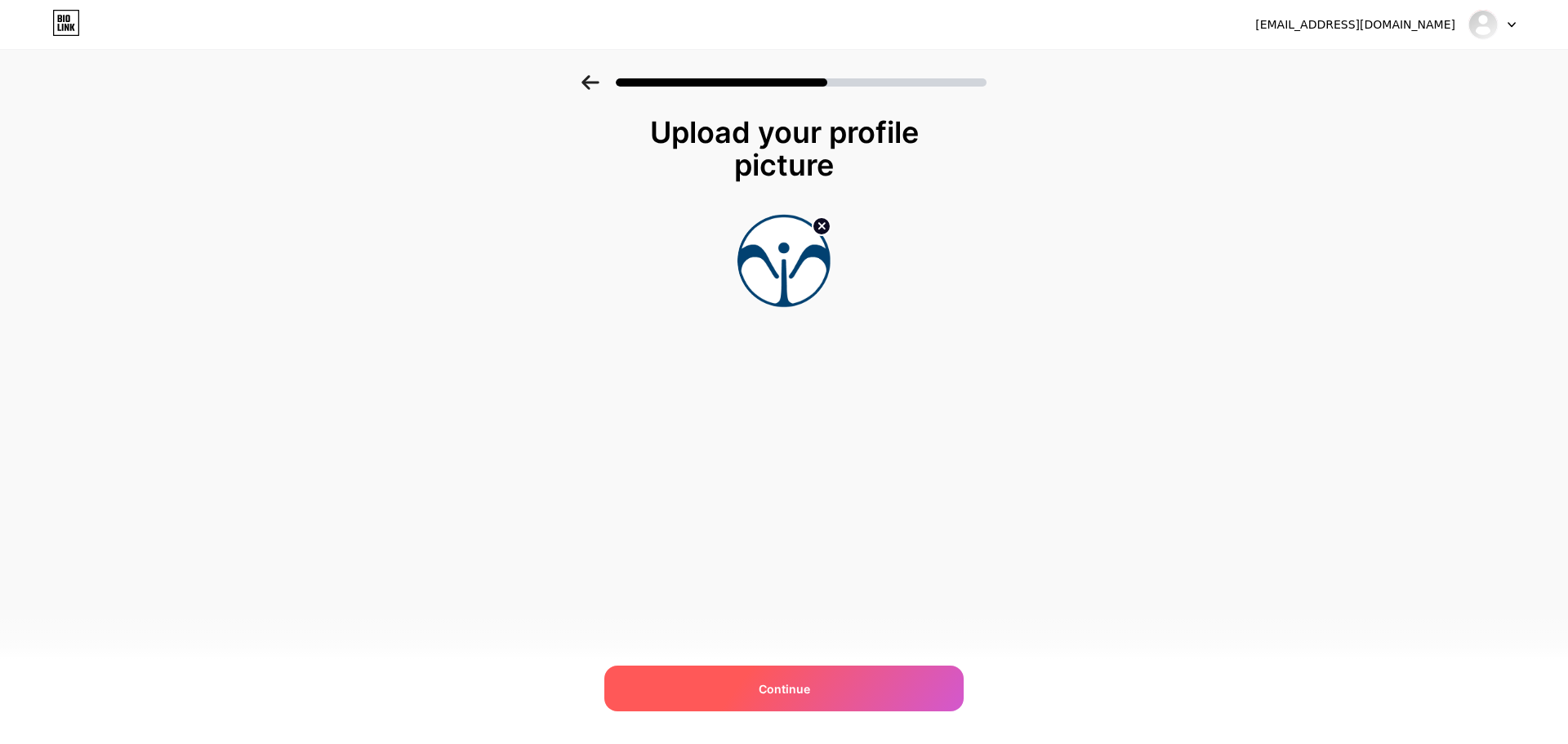
click at [828, 685] on div "Continue" at bounding box center [783, 687] width 359 height 46
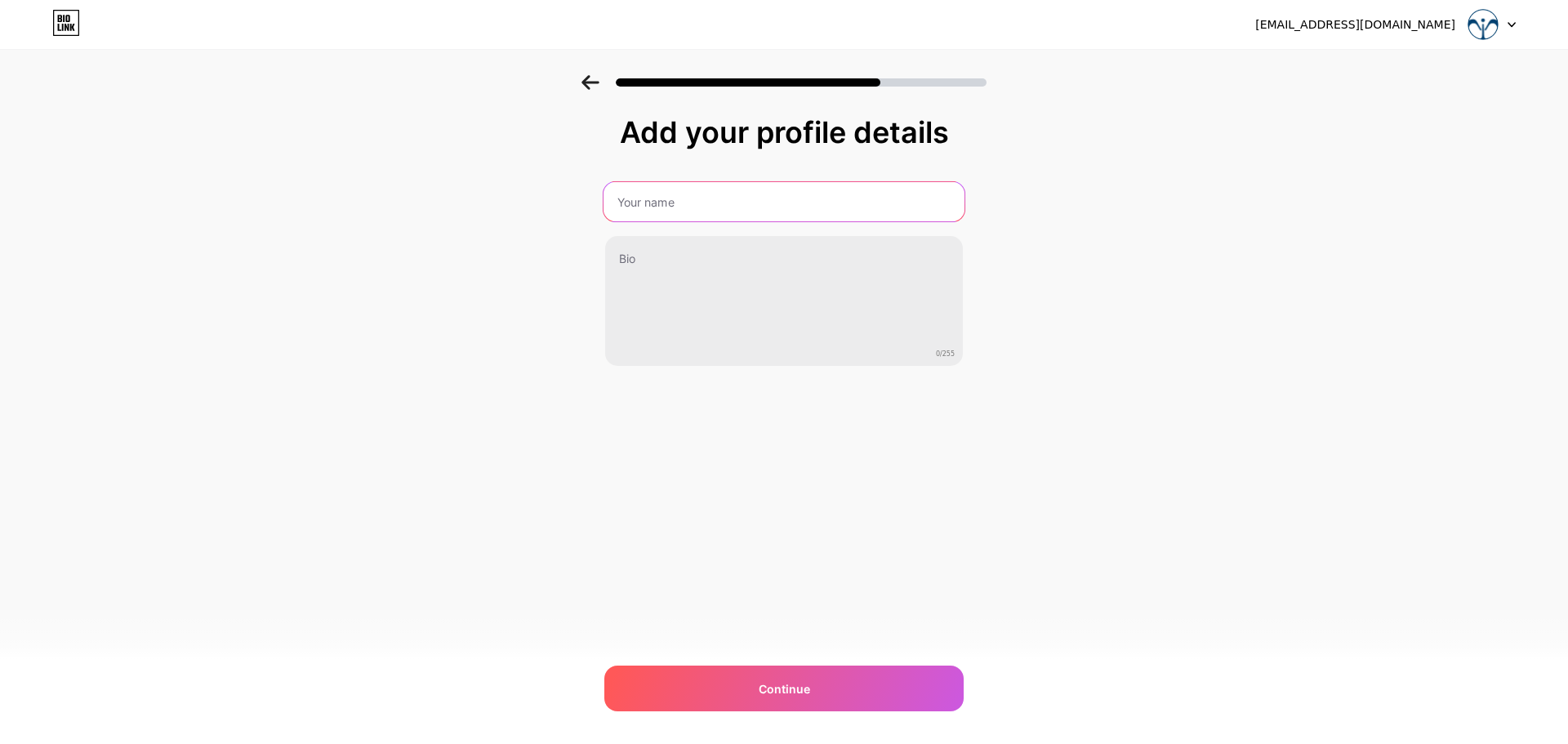
click at [683, 204] on input "text" at bounding box center [784, 202] width 361 height 39
click at [1186, 241] on div "Add your profile details 0/255 Continue Error" at bounding box center [784, 262] width 1568 height 373
click at [714, 205] on input "text" at bounding box center [783, 202] width 358 height 39
type input "Sound Vortex Spinner"
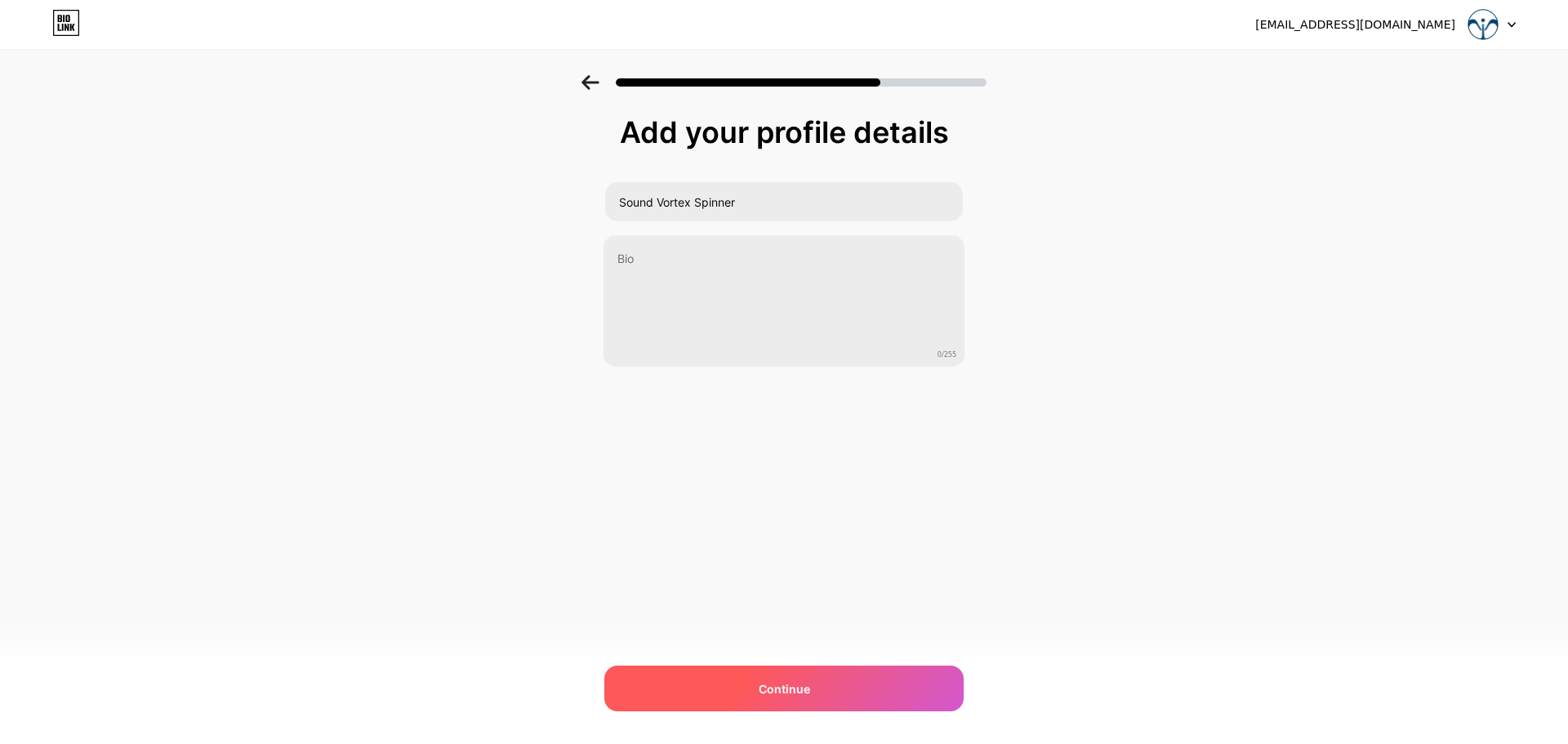
click at [764, 684] on span "Continue" at bounding box center [784, 688] width 51 height 17
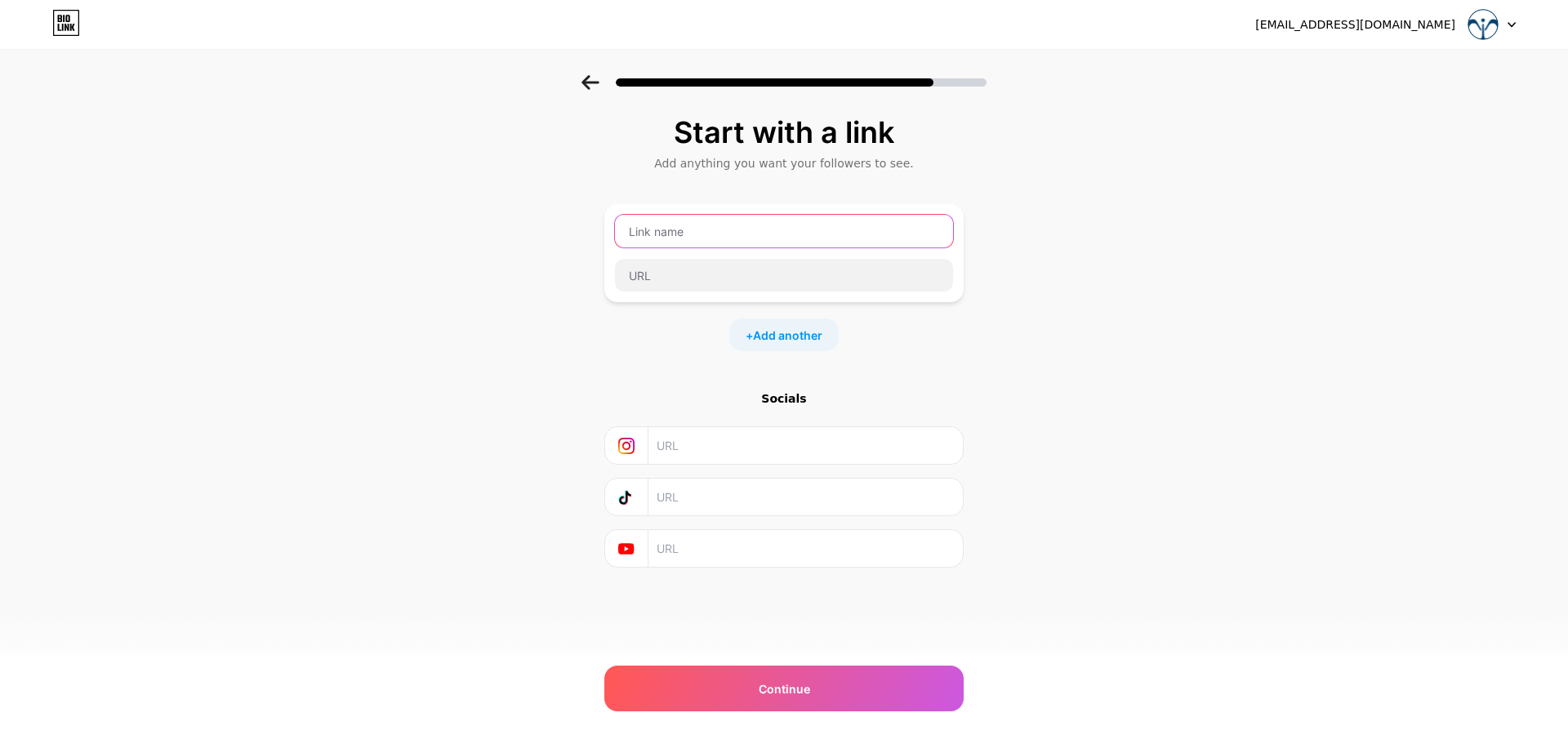
click at [656, 241] on input "text" at bounding box center [784, 230] width 338 height 33
type input "Sound Vortex Spinner"
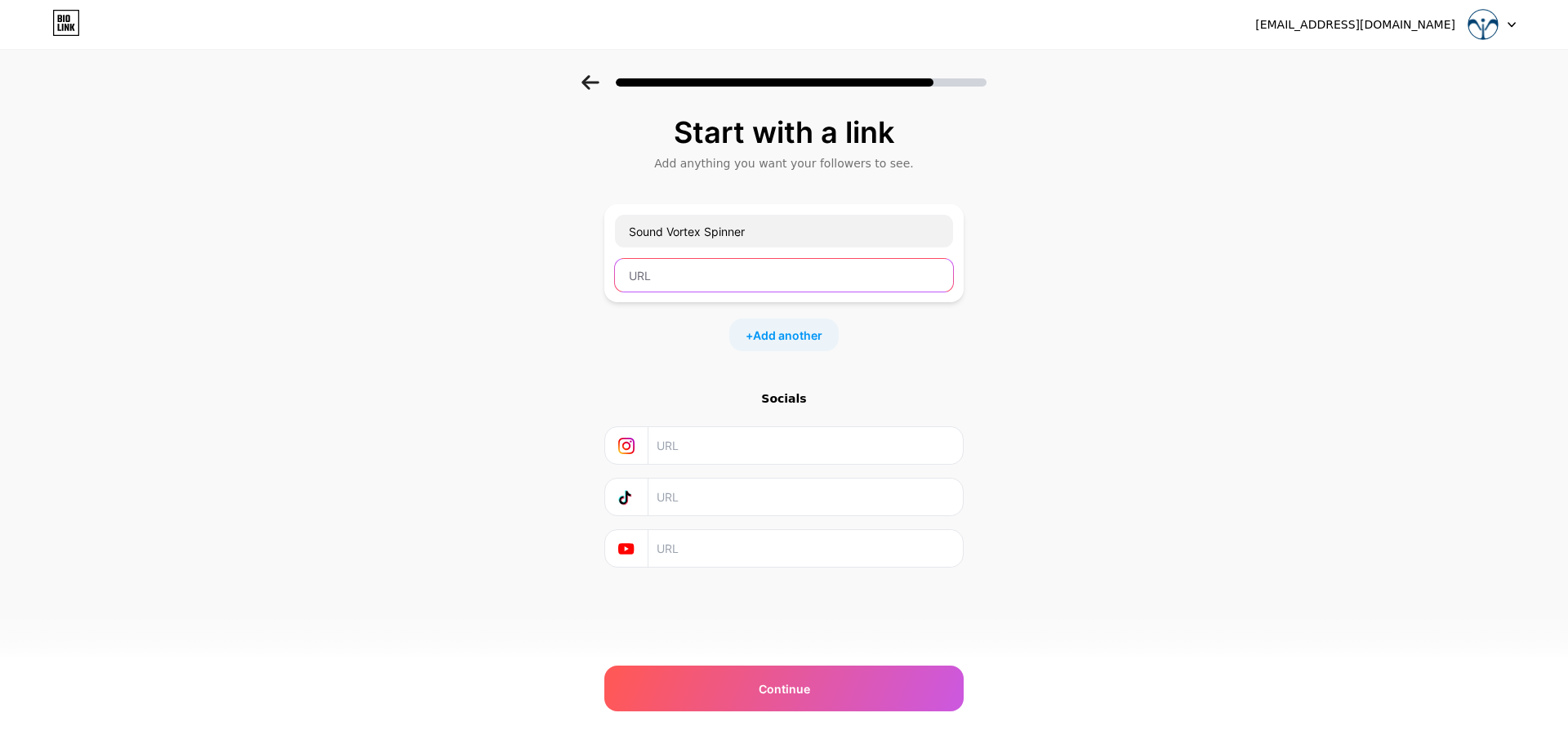
paste input "https://youtu.be/ojrPSfRs9BA"
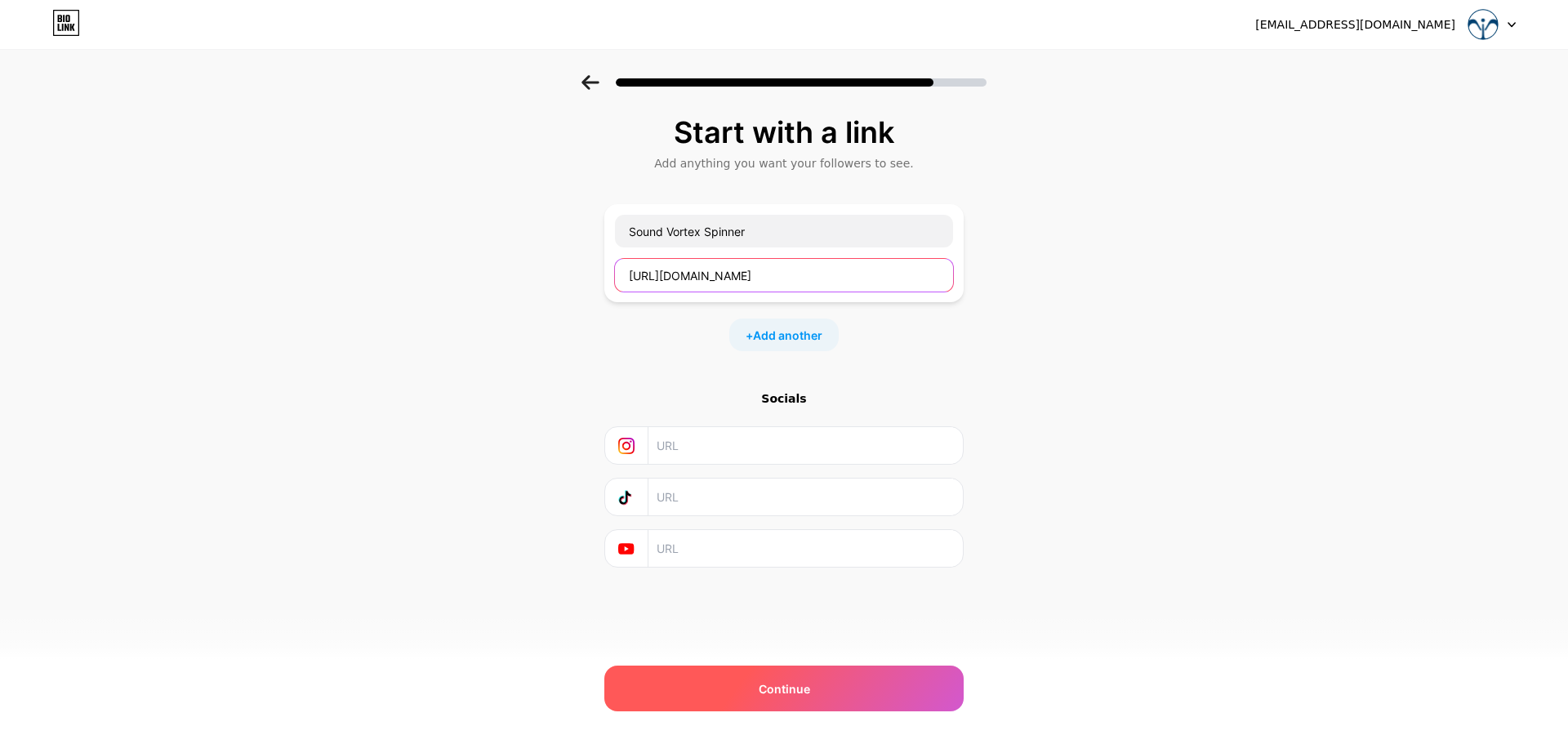
type input "https://youtu.be/ojrPSfRs9BA"
click at [798, 698] on div "Continue" at bounding box center [783, 687] width 359 height 46
click at [793, 685] on span "Continue" at bounding box center [784, 688] width 51 height 17
click at [793, 686] on span "Continue" at bounding box center [784, 688] width 51 height 17
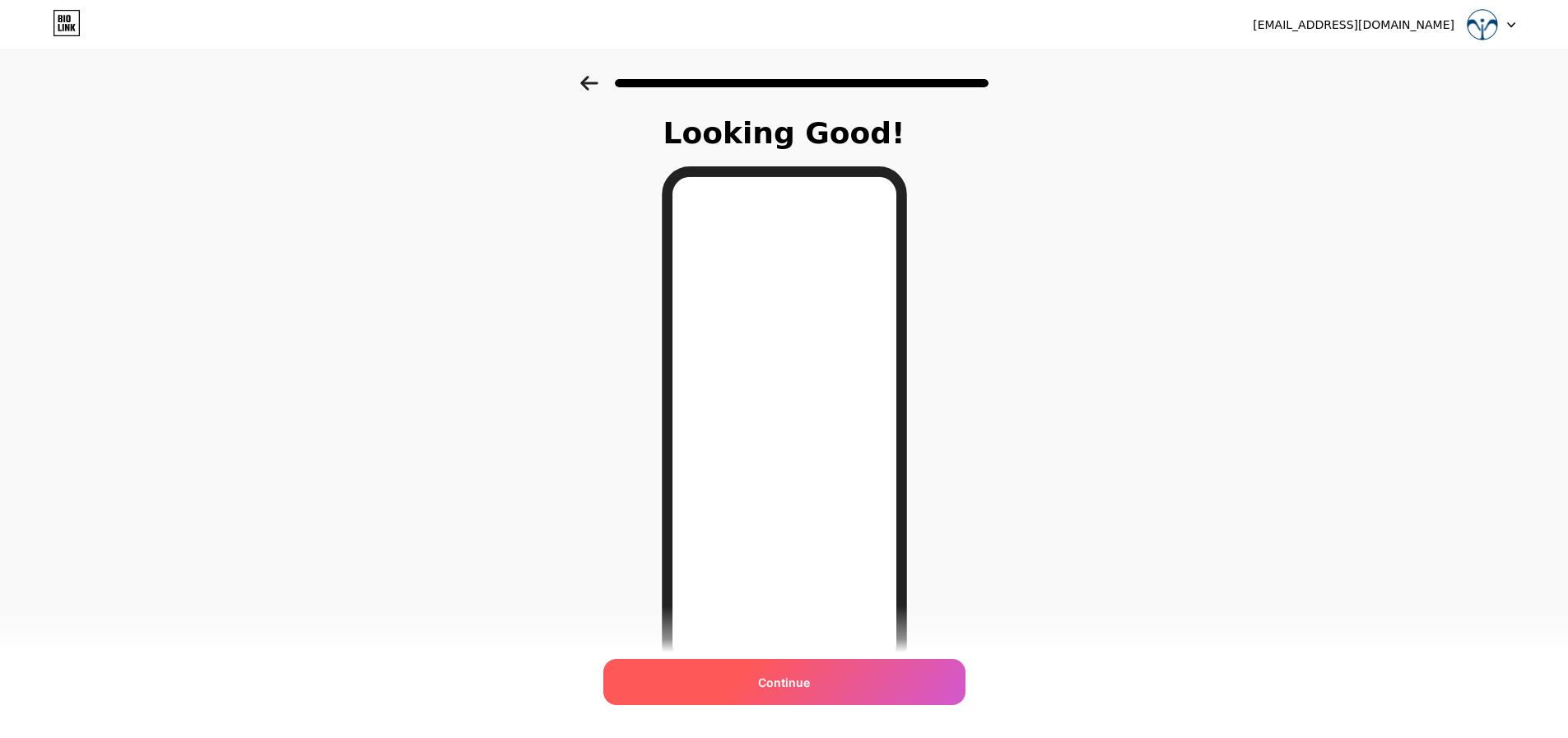
click at [827, 678] on div "Continue" at bounding box center [784, 681] width 362 height 46
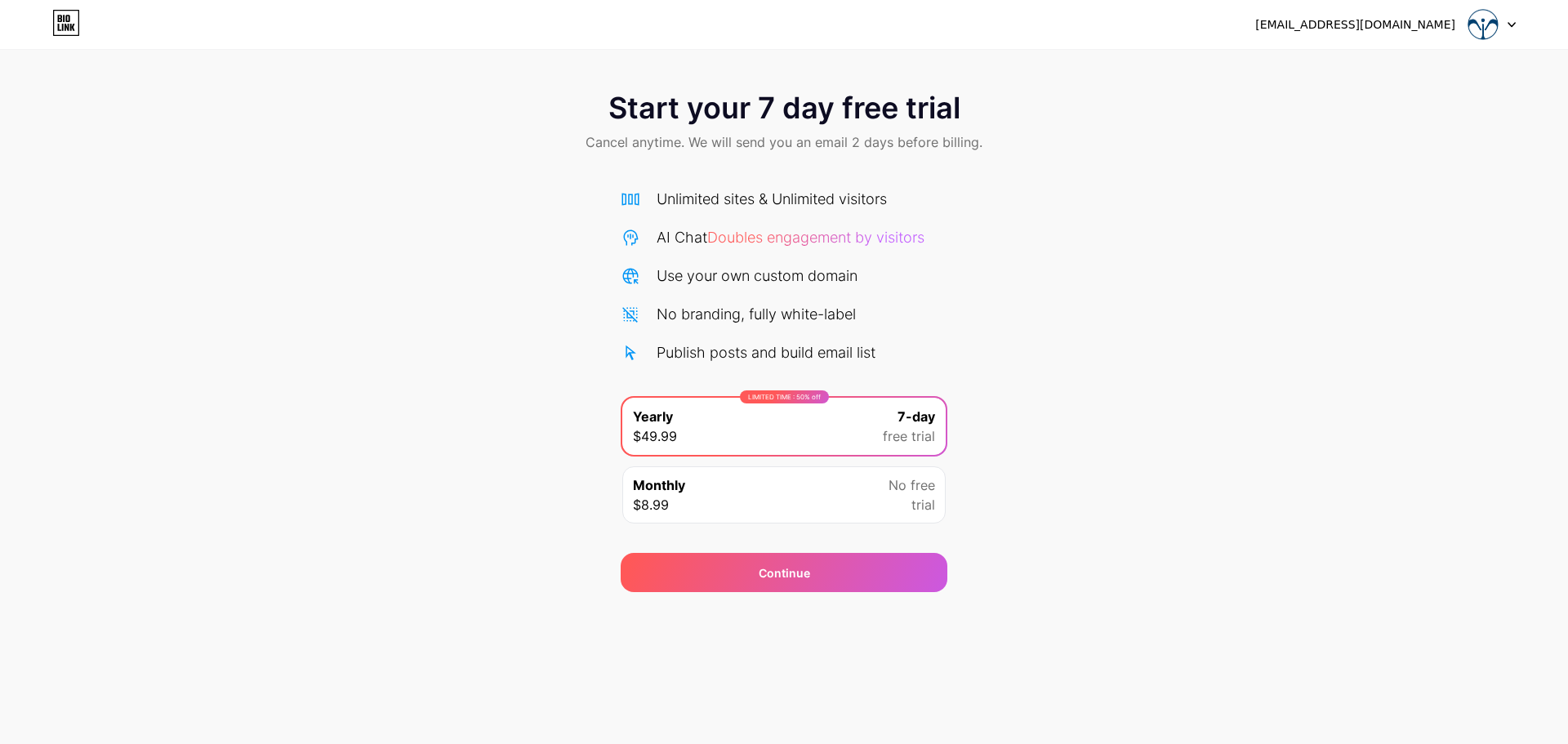
click at [76, 23] on icon at bounding box center [66, 23] width 28 height 26
click at [1379, 29] on div "[EMAIL_ADDRESS][DOMAIN_NAME]" at bounding box center [1354, 25] width 200 height 17
click at [1511, 22] on icon at bounding box center [1511, 25] width 8 height 6
click at [1359, 281] on div "Start your 7 day free trial Cancel anytime. We will send you an email 2 days be…" at bounding box center [784, 333] width 1568 height 516
click at [61, 25] on icon at bounding box center [66, 23] width 28 height 26
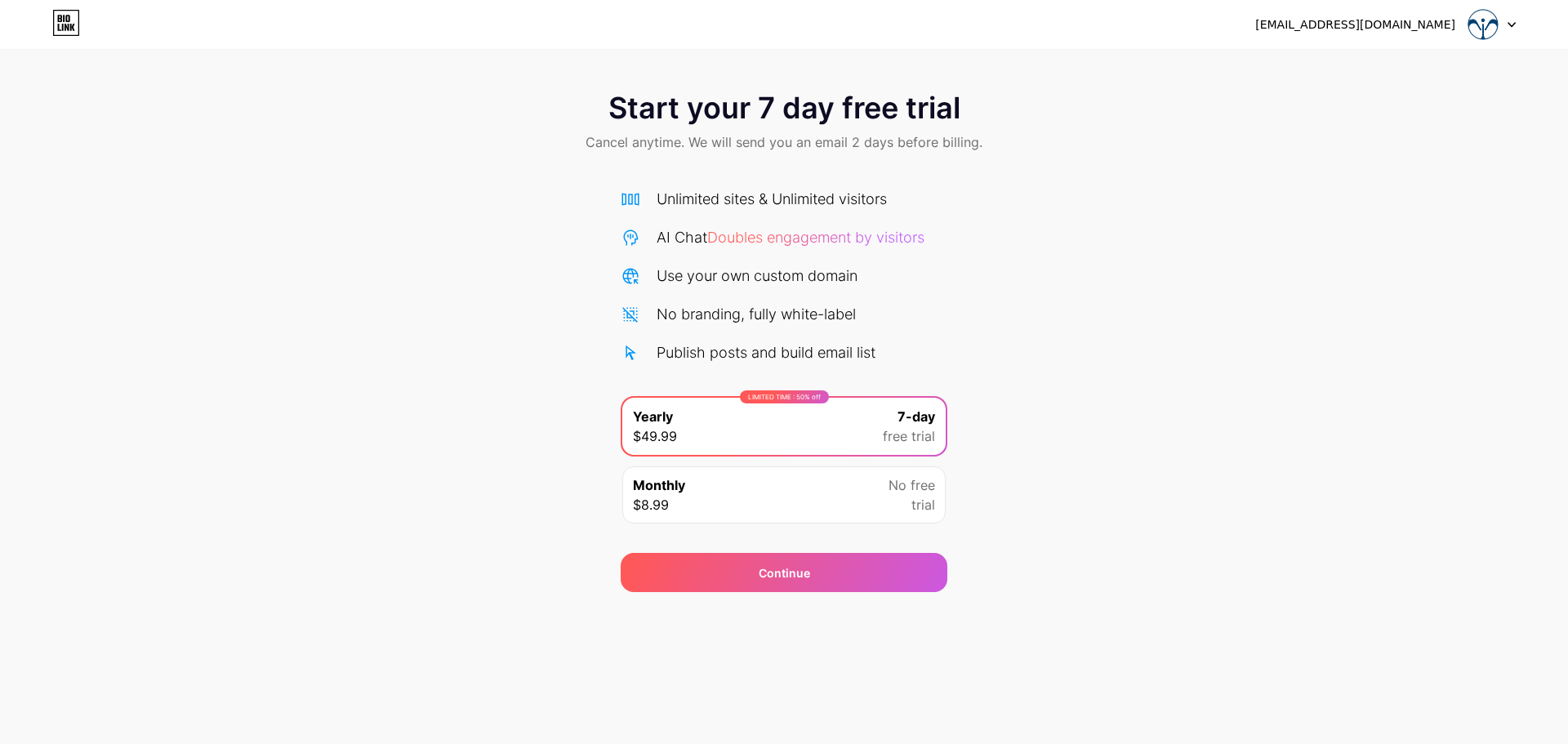
click at [1475, 22] on img at bounding box center [1483, 24] width 31 height 31
click at [1518, 28] on div "soundvortexspinner@gmail.com Logout" at bounding box center [784, 25] width 1568 height 30
click at [1507, 24] on div at bounding box center [1491, 25] width 47 height 30
click at [1374, 72] on li "Logout" at bounding box center [1414, 66] width 203 height 44
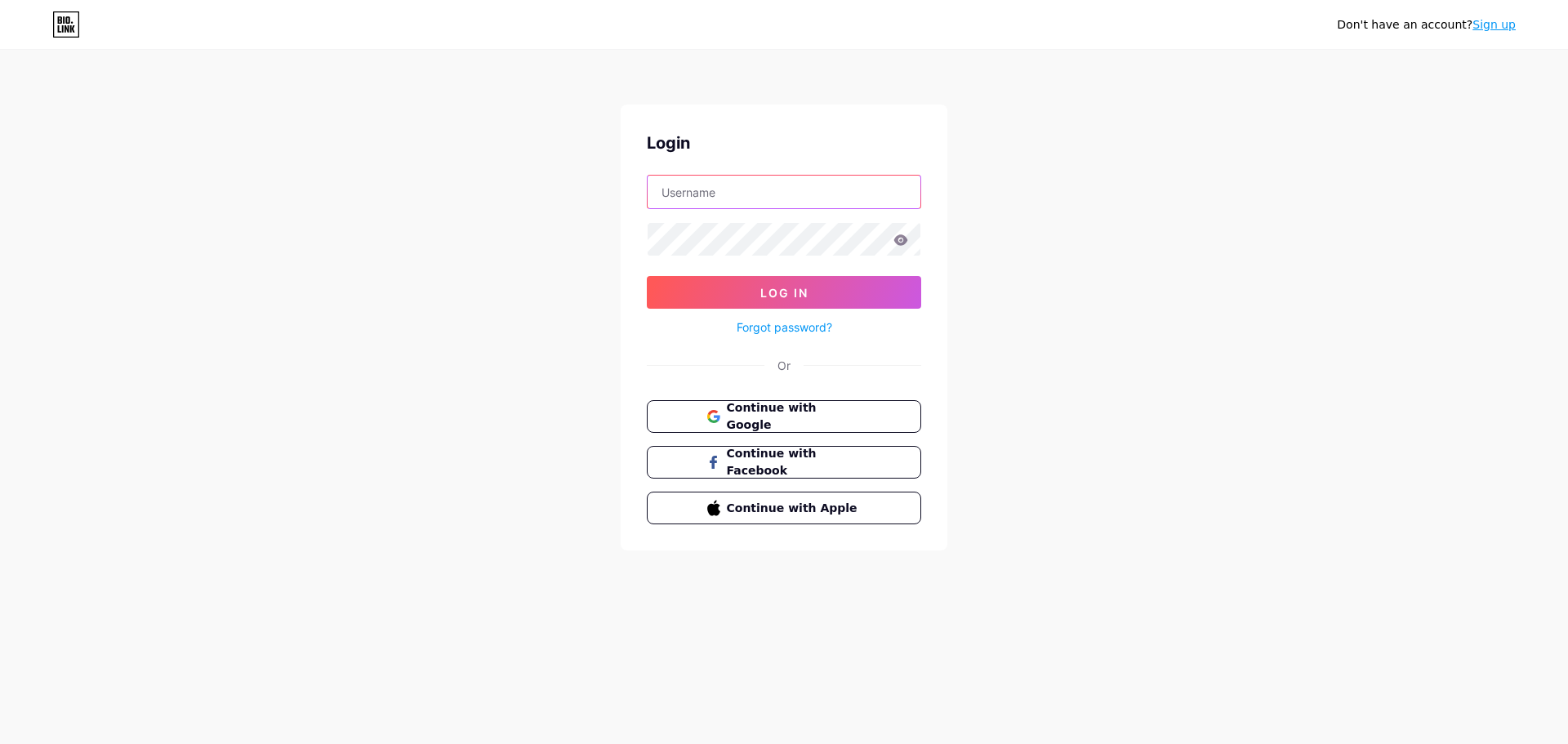
click at [758, 195] on input "text" at bounding box center [784, 191] width 273 height 33
type input "[EMAIL_ADDRESS][DOMAIN_NAME]"
click at [900, 241] on icon at bounding box center [901, 239] width 14 height 10
click at [795, 289] on span "Log In" at bounding box center [784, 293] width 48 height 14
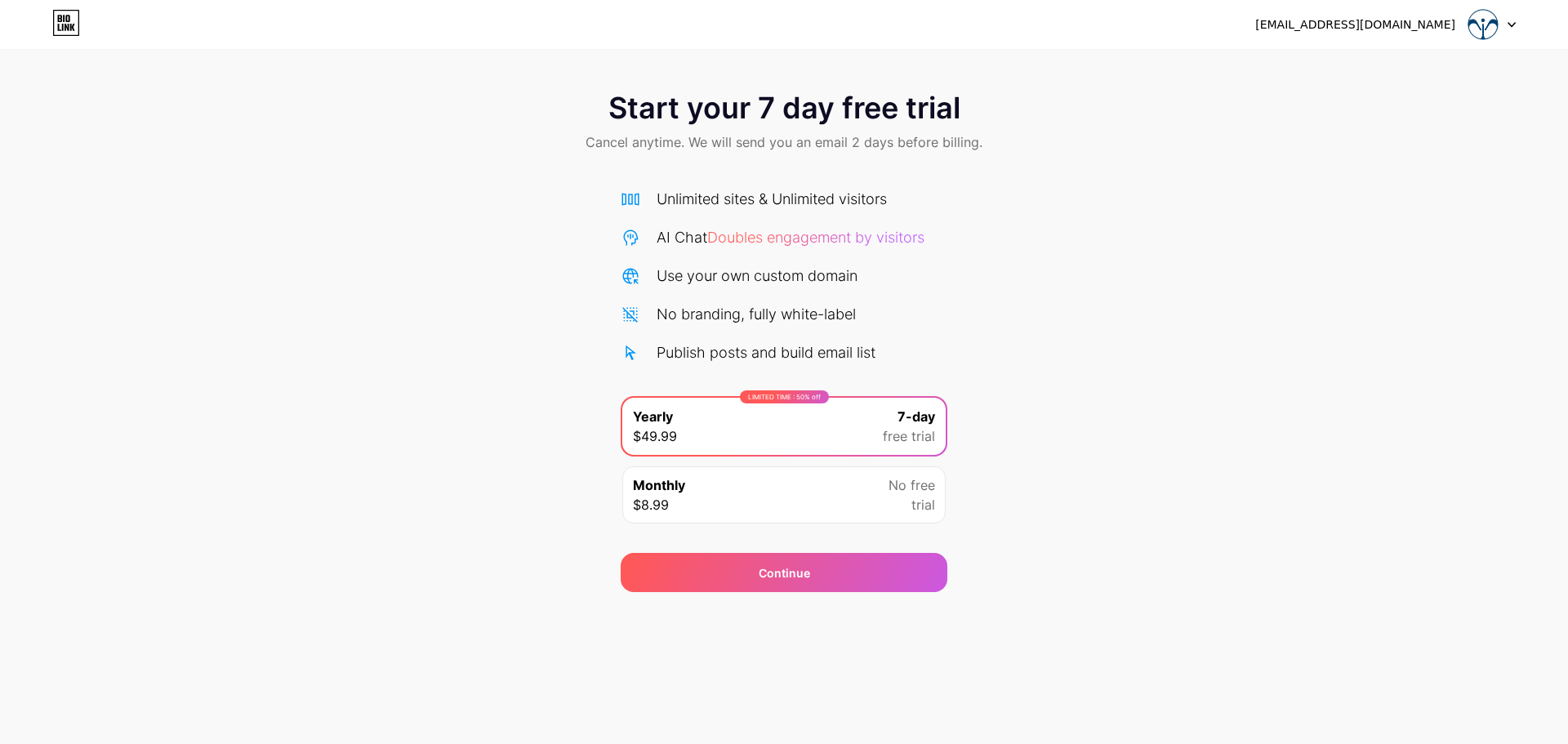
click at [1503, 20] on div at bounding box center [1491, 25] width 47 height 30
click at [1051, 198] on div "Start your 7 day free trial Cancel anytime. We will send you an email 2 days be…" at bounding box center [784, 333] width 1568 height 516
click at [919, 424] on span "7-day" at bounding box center [916, 416] width 37 height 20
click at [680, 279] on div "Use your own custom domain" at bounding box center [757, 276] width 201 height 22
click at [630, 275] on icon at bounding box center [630, 276] width 20 height 20
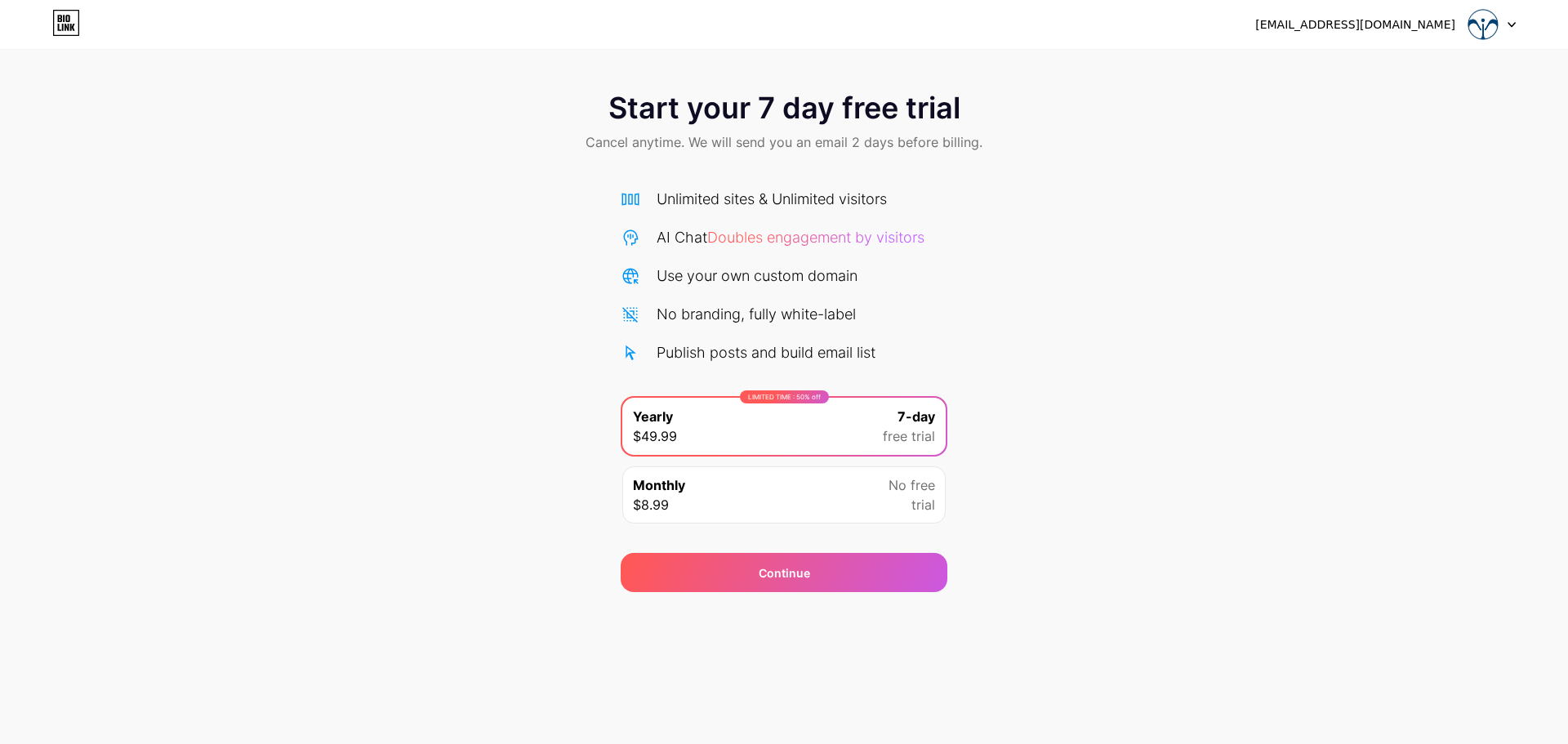
click at [629, 322] on icon at bounding box center [630, 314] width 20 height 20
click at [1508, 25] on icon at bounding box center [1511, 25] width 8 height 6
click at [1418, 228] on div "Start your 7 day free trial Cancel anytime. We will send you an email 2 days be…" at bounding box center [784, 333] width 1568 height 516
click at [1380, 25] on div "[EMAIL_ADDRESS][DOMAIN_NAME]" at bounding box center [1354, 25] width 200 height 17
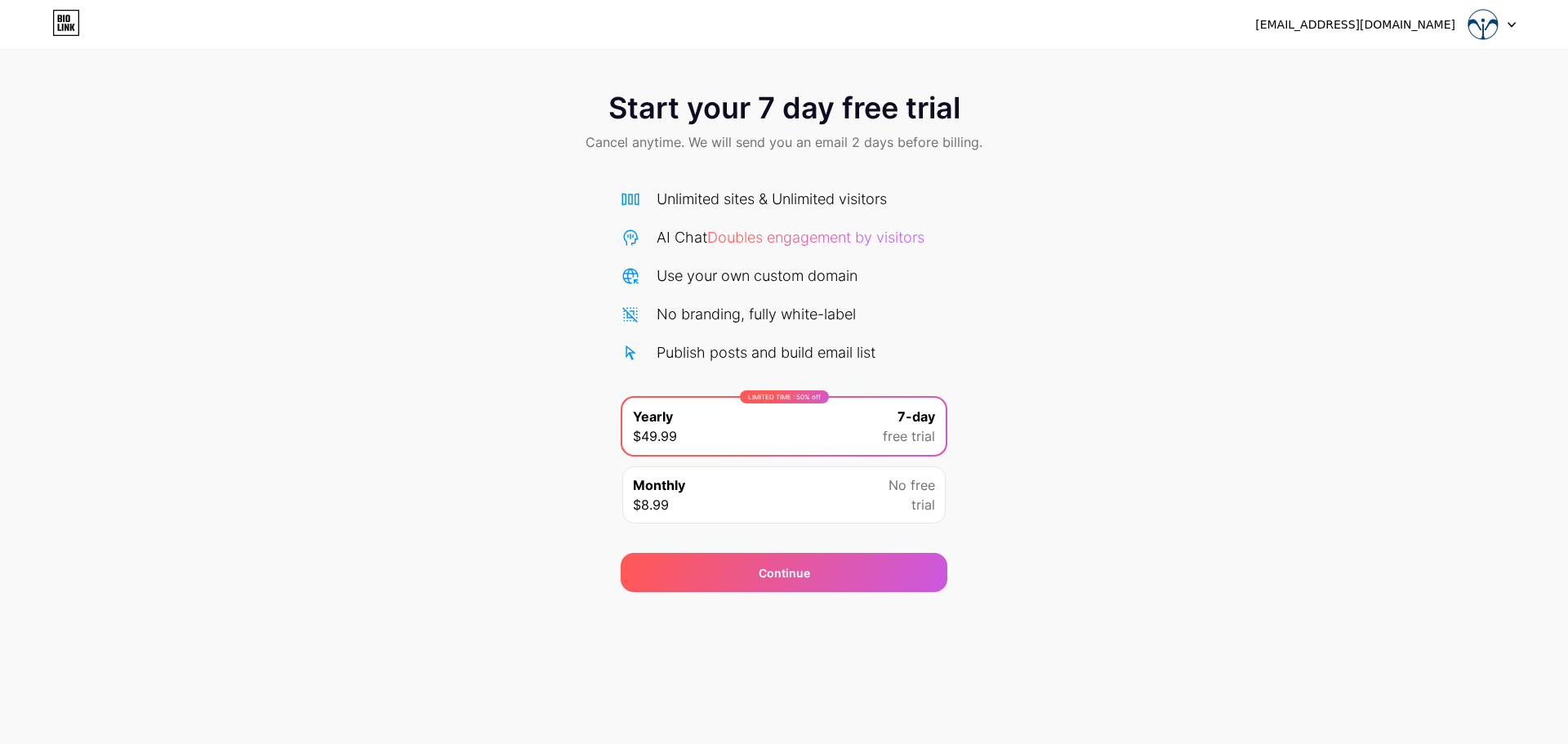
click at [1524, 20] on div "soundvortexspinner@gmail.com Logout" at bounding box center [784, 25] width 1568 height 30
click at [1483, 206] on div "Start your 7 day free trial Cancel anytime. We will send you an email 2 days be…" at bounding box center [784, 333] width 1568 height 516
click at [1509, 22] on icon at bounding box center [1511, 25] width 8 height 6
click at [1391, 69] on li "Logout" at bounding box center [1414, 66] width 203 height 44
